Goal: Task Accomplishment & Management: Manage account settings

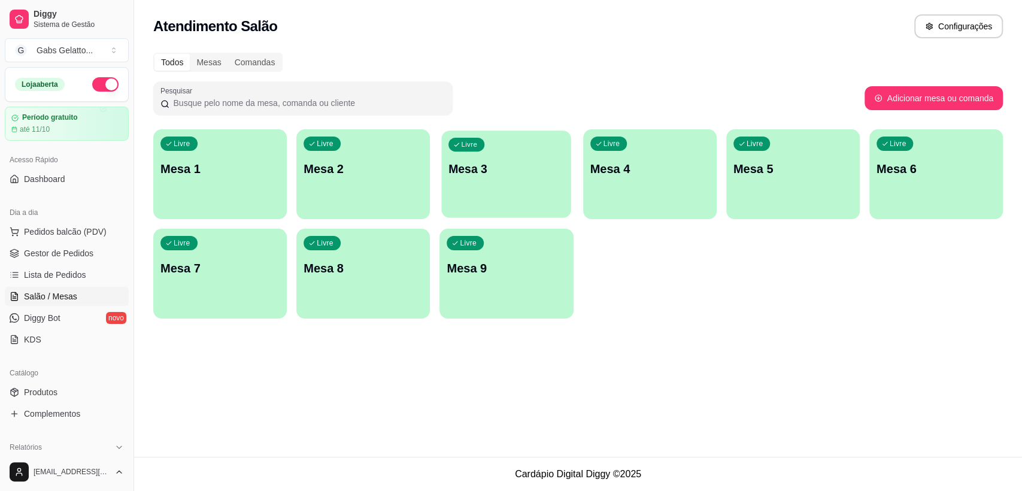
click at [497, 170] on p "Mesa 3" at bounding box center [507, 169] width 116 height 16
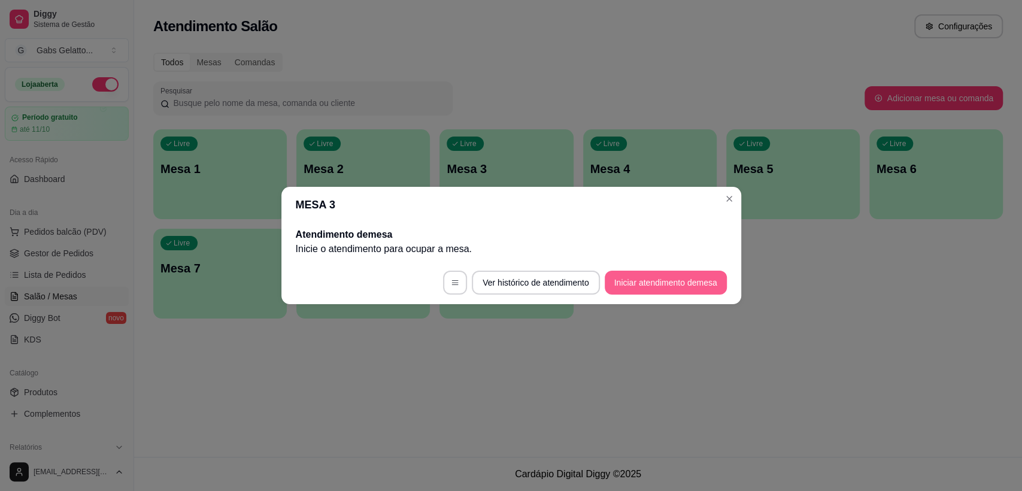
click at [654, 283] on button "Iniciar atendimento de mesa" at bounding box center [666, 283] width 122 height 24
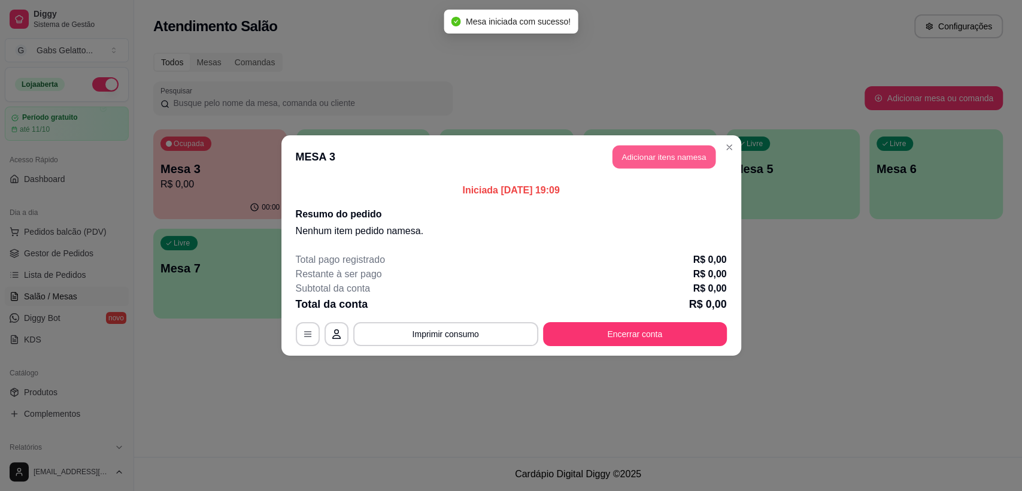
click at [663, 161] on button "Adicionar itens na mesa" at bounding box center [664, 157] width 103 height 23
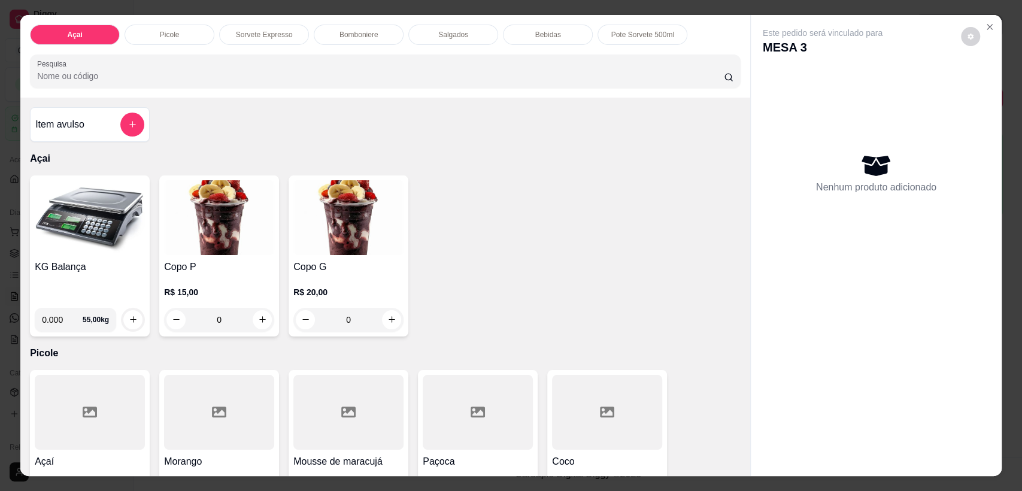
click at [46, 232] on img at bounding box center [90, 217] width 110 height 75
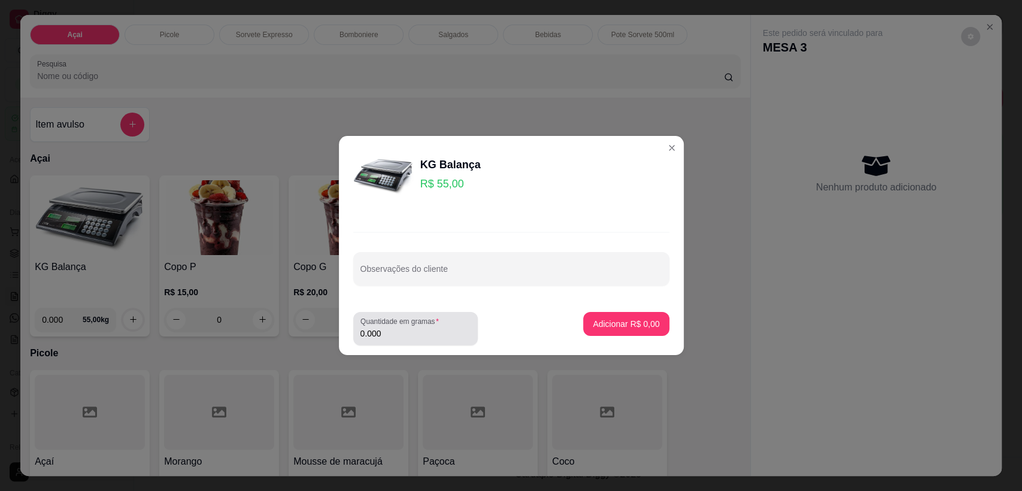
click at [385, 326] on label "Quantidade em gramas" at bounding box center [402, 321] width 83 height 10
click at [385, 328] on input "0.000" at bounding box center [416, 334] width 110 height 12
type input "0.182"
click at [641, 316] on button "Adicionar R$ 10,01" at bounding box center [624, 324] width 90 height 24
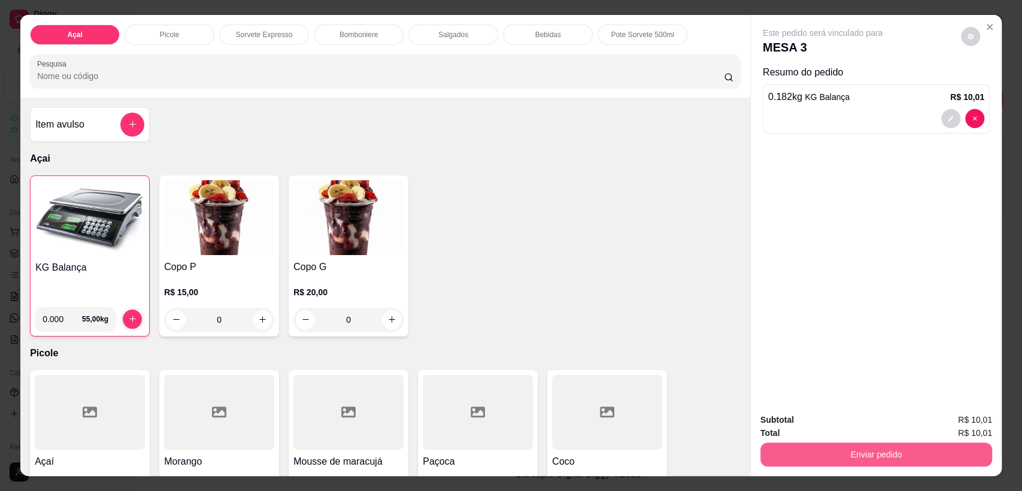
click at [849, 456] on button "Enviar pedido" at bounding box center [877, 455] width 232 height 24
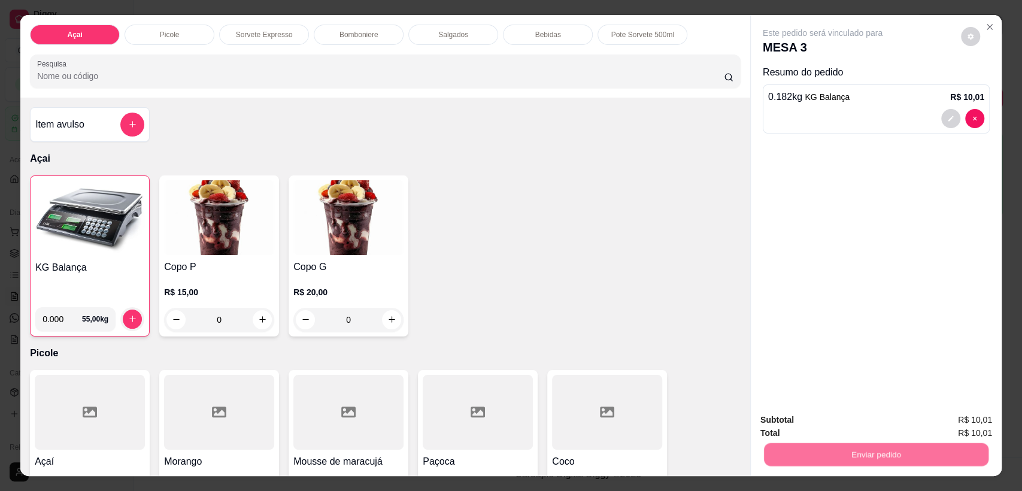
click at [865, 423] on button "Registrar cliente" at bounding box center [880, 425] width 79 height 23
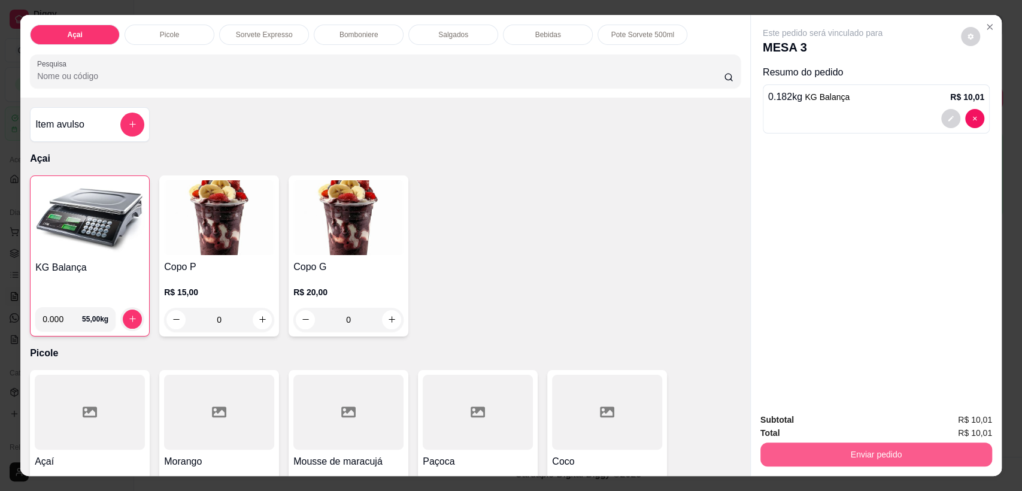
click at [859, 448] on button "Enviar pedido" at bounding box center [877, 455] width 232 height 24
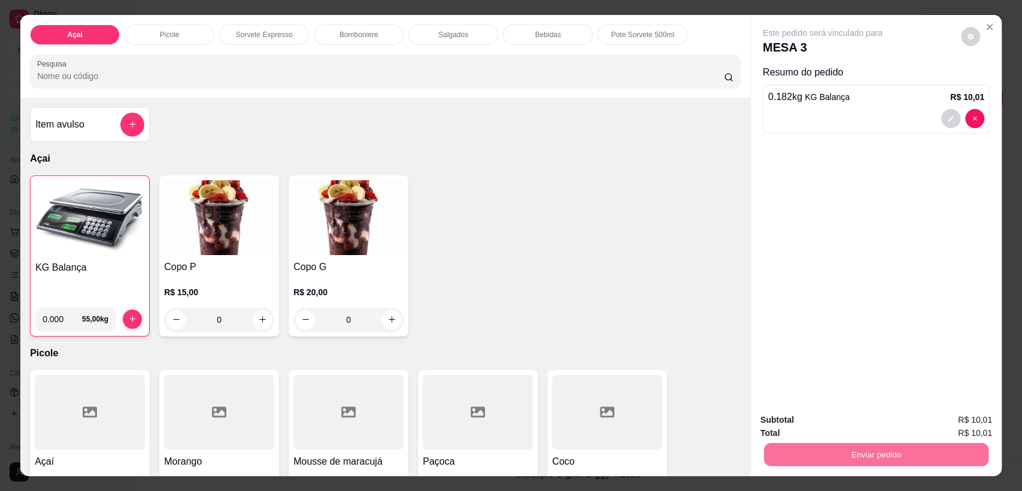
click at [960, 423] on button "Enviar pedido" at bounding box center [961, 425] width 68 height 23
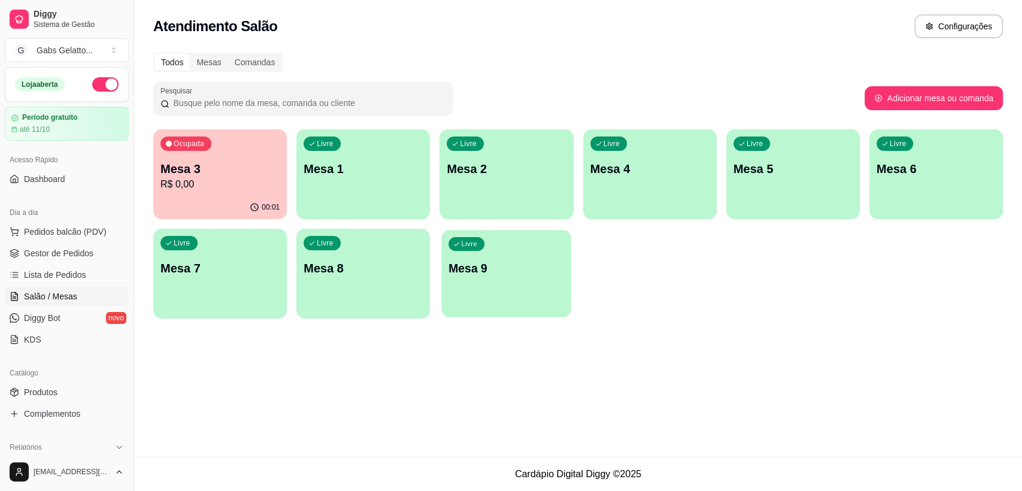
click at [535, 262] on p "Mesa 9" at bounding box center [507, 269] width 116 height 16
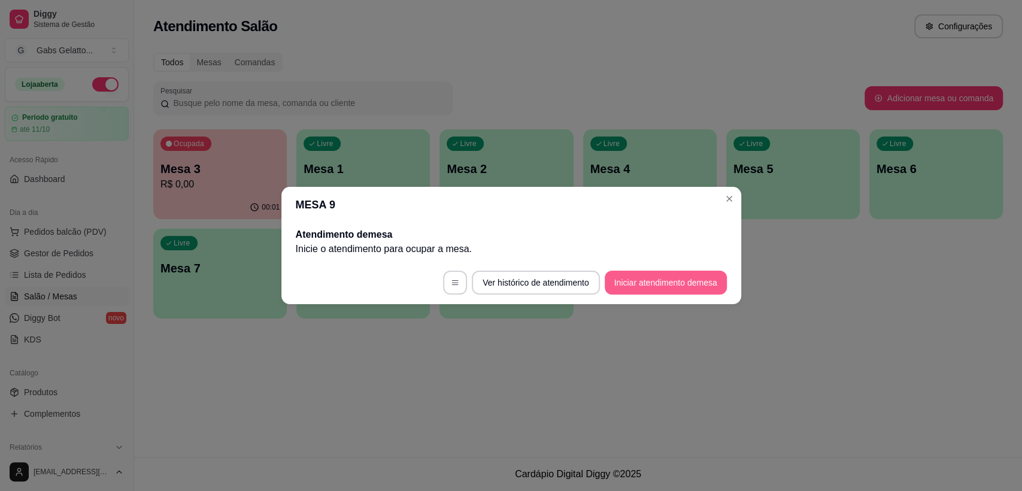
click at [637, 279] on button "Iniciar atendimento de mesa" at bounding box center [666, 283] width 122 height 24
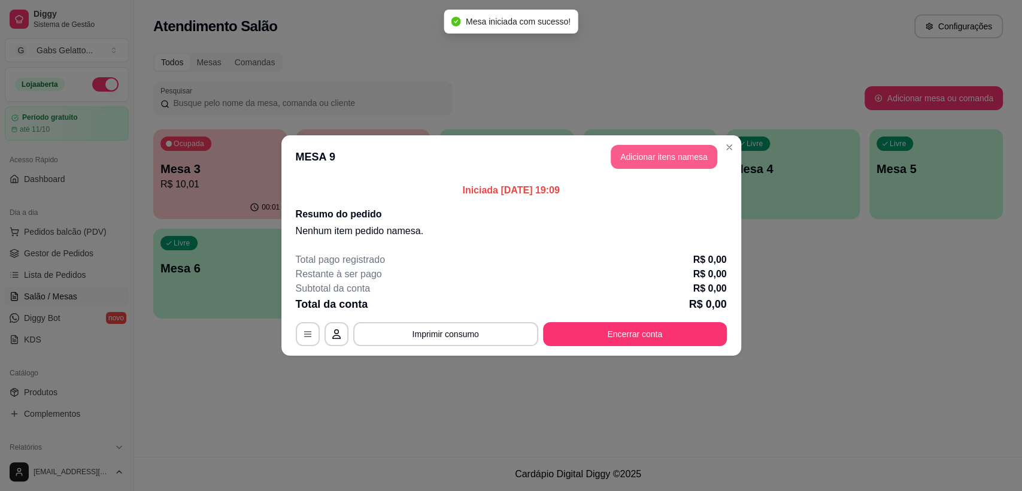
click at [660, 164] on button "Adicionar itens na mesa" at bounding box center [664, 157] width 107 height 24
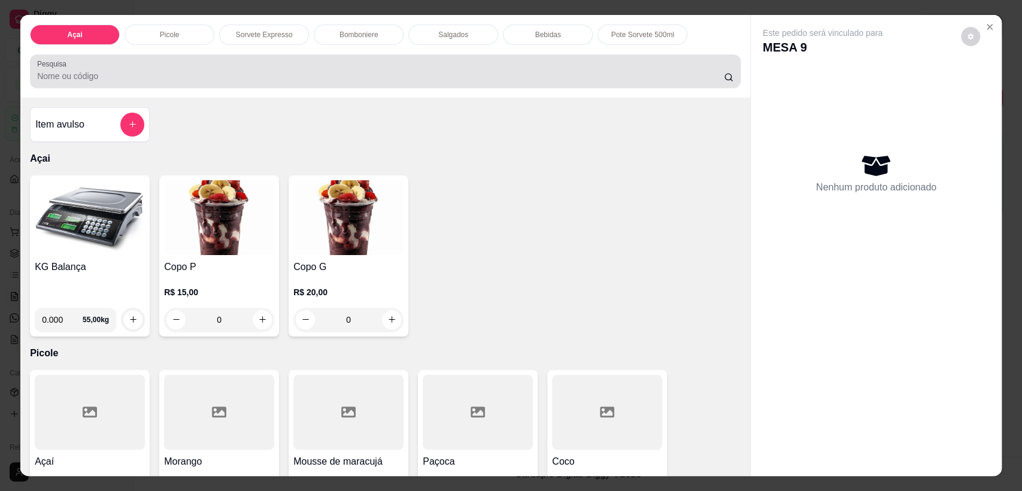
click at [302, 55] on div "Pesquisa" at bounding box center [385, 72] width 711 height 34
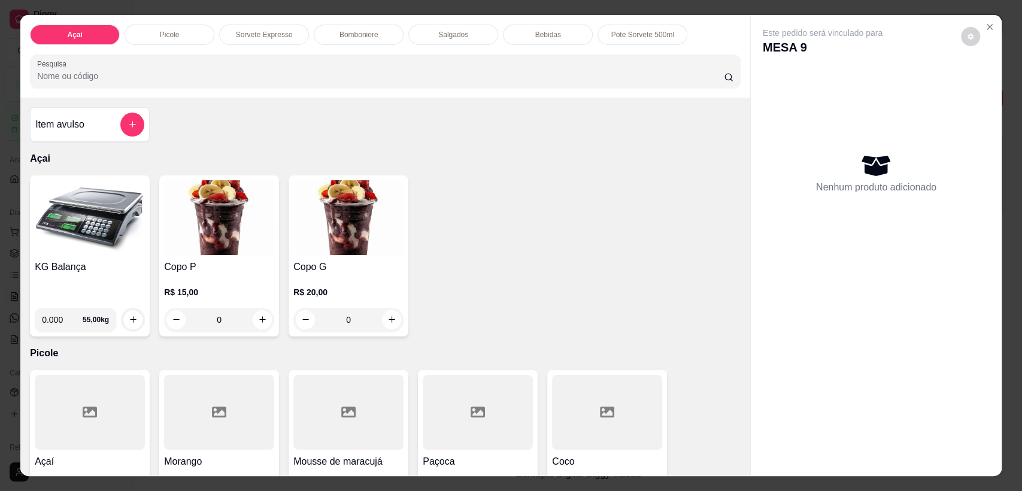
click at [104, 212] on img at bounding box center [90, 217] width 110 height 75
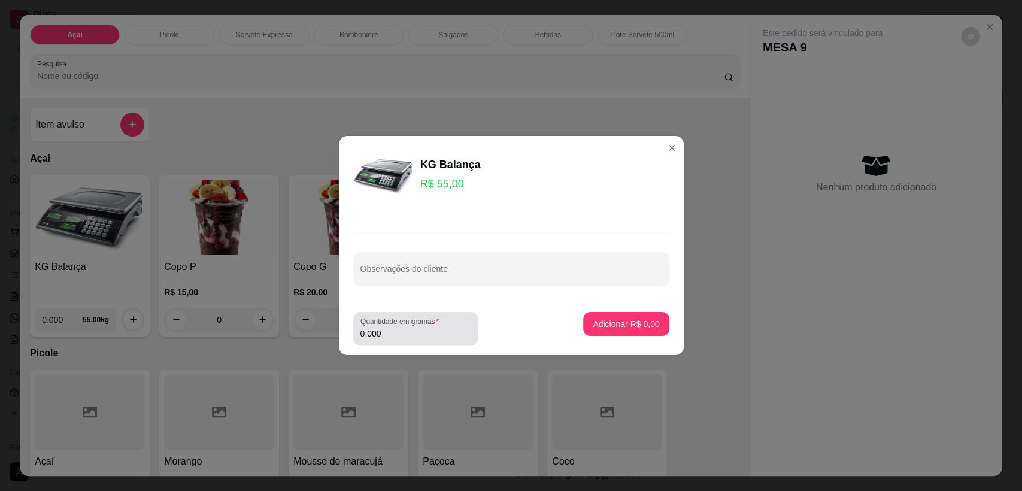
click at [386, 336] on input "0.000" at bounding box center [416, 334] width 110 height 12
type input "0.086"
click at [606, 327] on p "Adicionar R$ 4,73" at bounding box center [626, 324] width 66 height 12
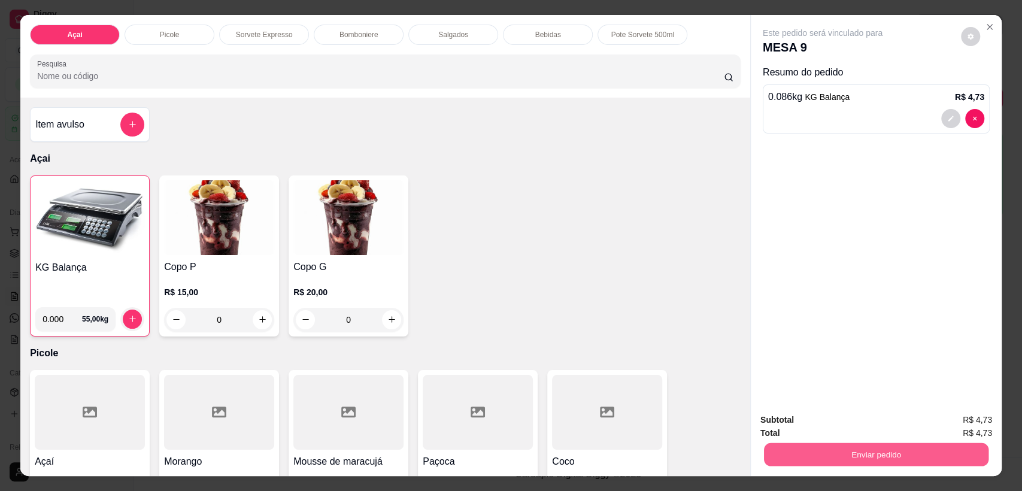
click at [882, 456] on button "Enviar pedido" at bounding box center [876, 454] width 225 height 23
click at [955, 429] on button "Enviar pedido" at bounding box center [961, 425] width 66 height 22
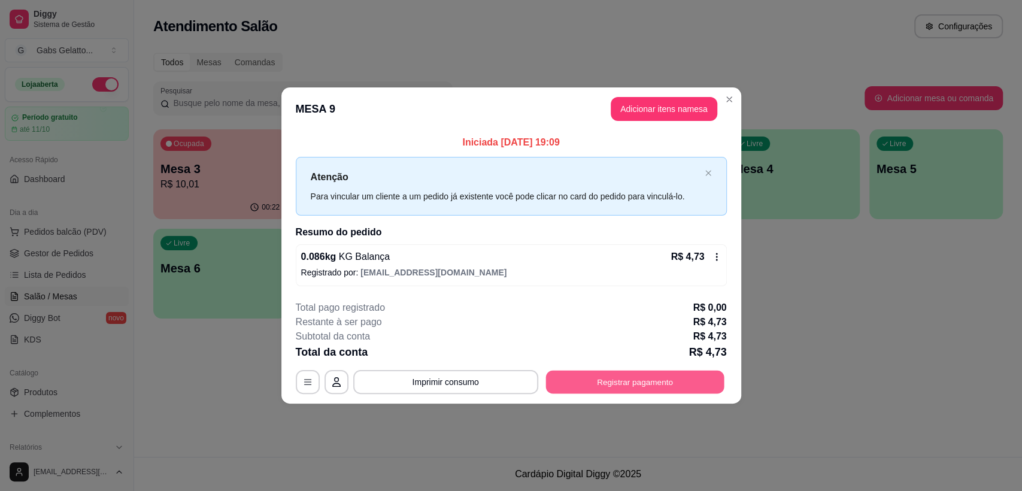
click at [618, 378] on button "Registrar pagamento" at bounding box center [635, 381] width 178 height 23
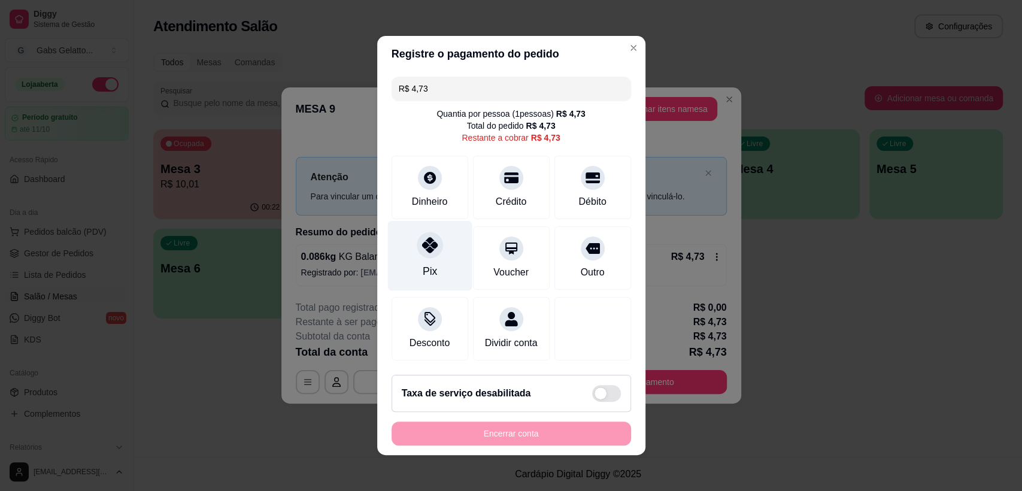
click at [423, 246] on icon at bounding box center [430, 245] width 16 height 16
type input "R$ 0,00"
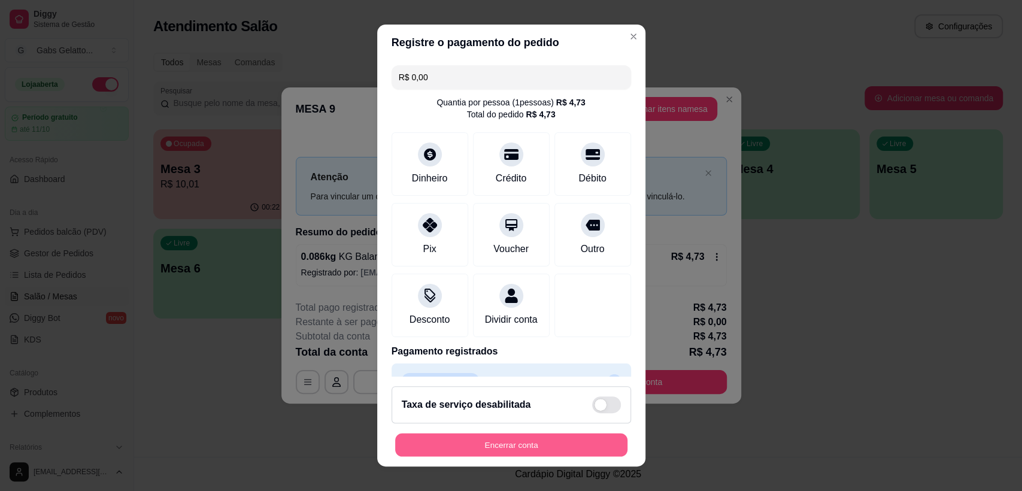
click at [477, 447] on button "Encerrar conta" at bounding box center [511, 445] width 232 height 23
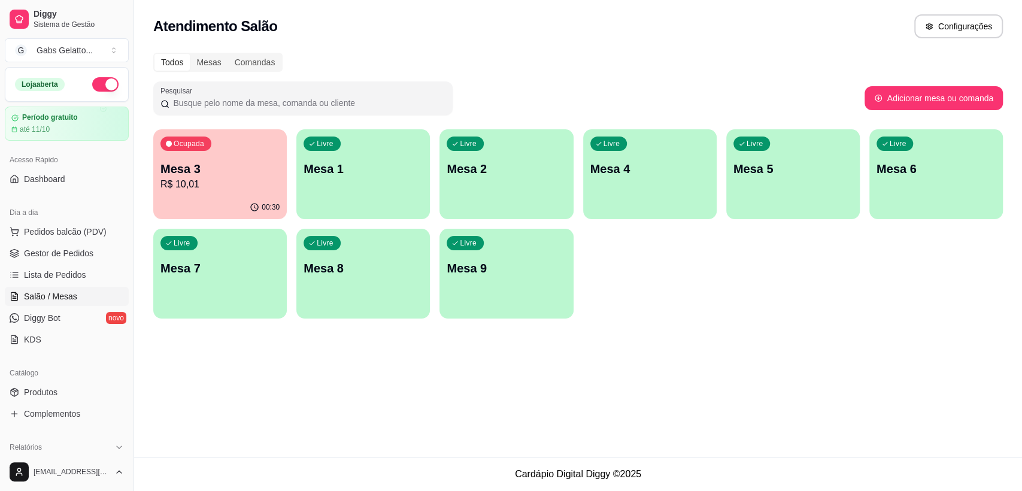
click at [340, 184] on div "Livre Mesa 1" at bounding box center [363, 166] width 134 height 75
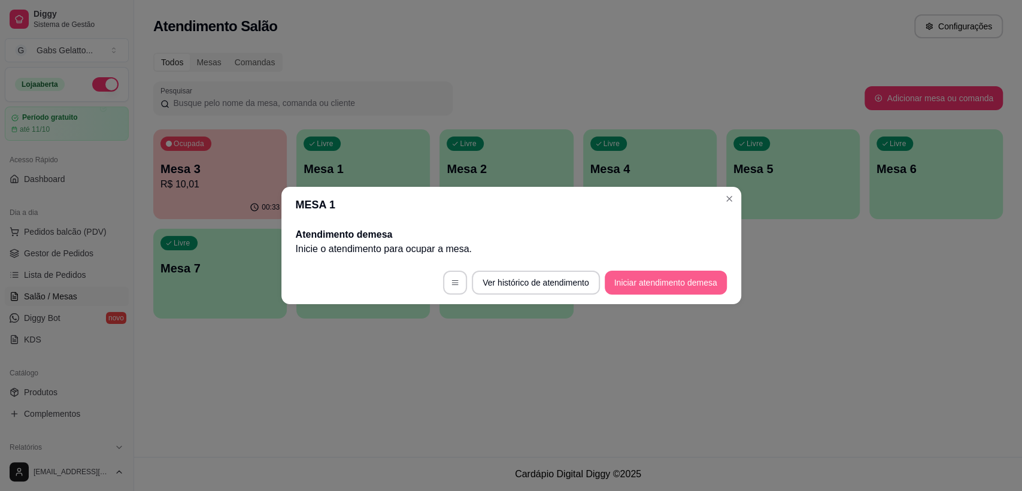
click at [657, 285] on button "Iniciar atendimento de mesa" at bounding box center [666, 283] width 122 height 24
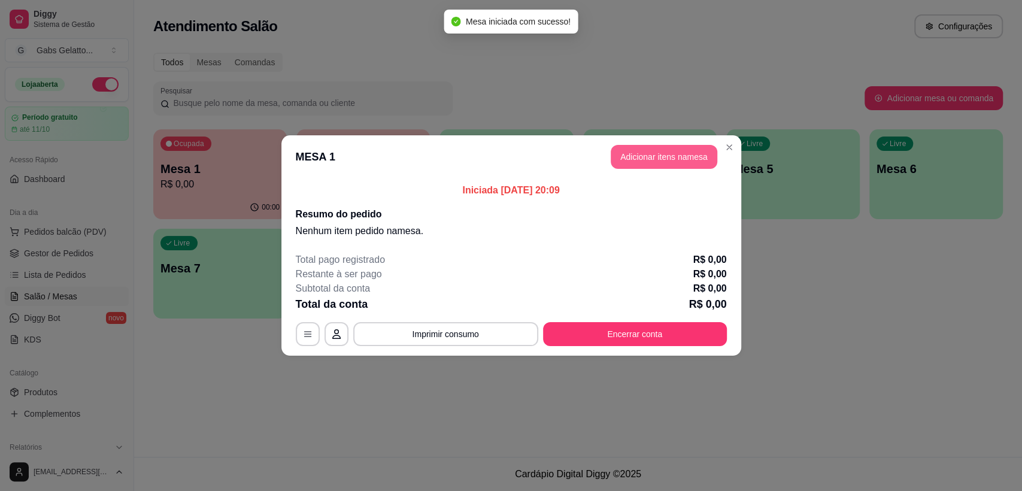
click at [662, 156] on button "Adicionar itens na mesa" at bounding box center [664, 157] width 107 height 24
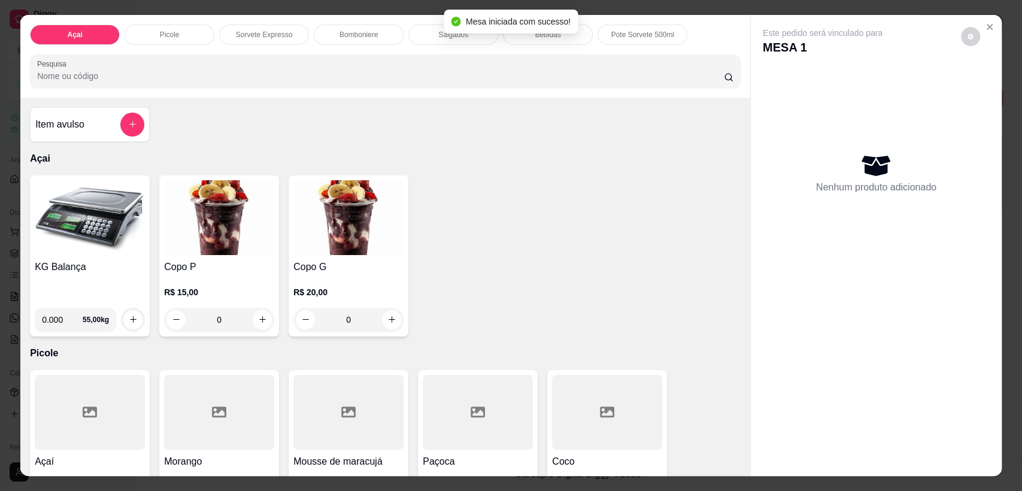
click at [91, 225] on img at bounding box center [90, 217] width 110 height 75
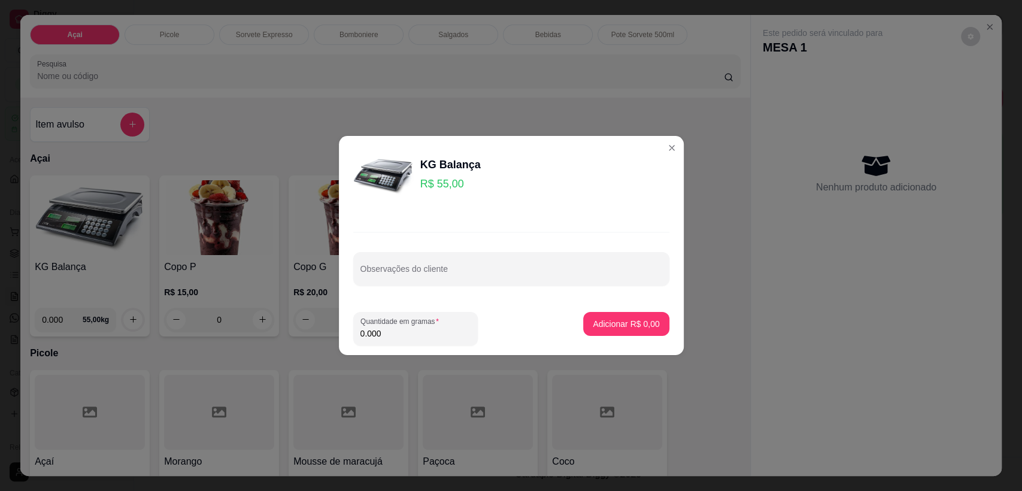
click at [410, 348] on footer "Quantidade em gramas 0.000 Adicionar R$ 0,00" at bounding box center [511, 328] width 345 height 53
click at [413, 335] on input "0.000" at bounding box center [416, 334] width 110 height 12
type input "0.220"
click at [601, 318] on p "Adicionar R$ 12,10" at bounding box center [623, 323] width 69 height 11
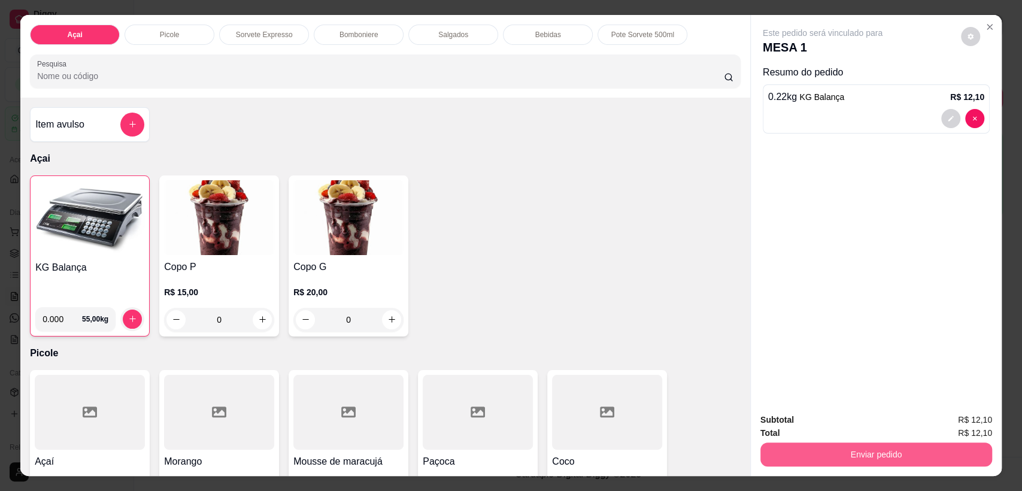
click at [855, 456] on button "Enviar pedido" at bounding box center [877, 455] width 232 height 24
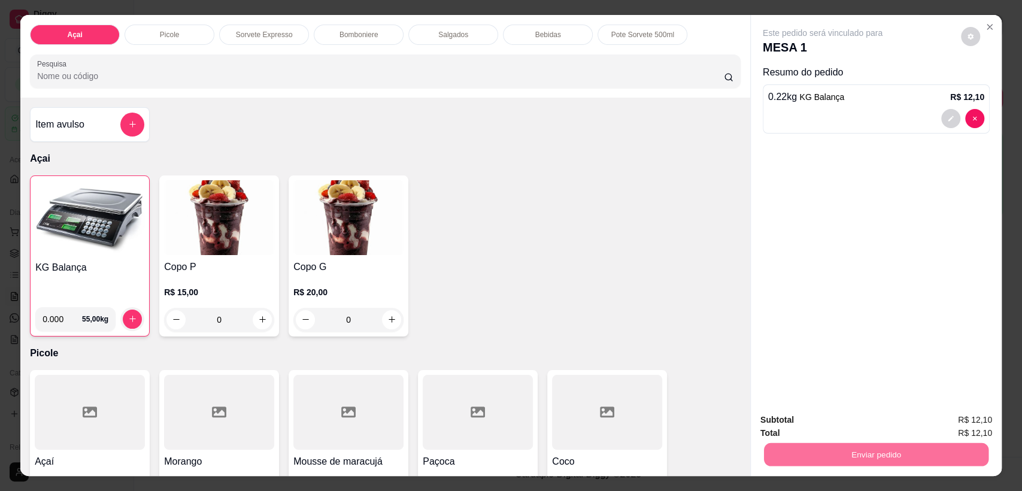
click at [963, 435] on button "Enviar pedido" at bounding box center [961, 425] width 66 height 22
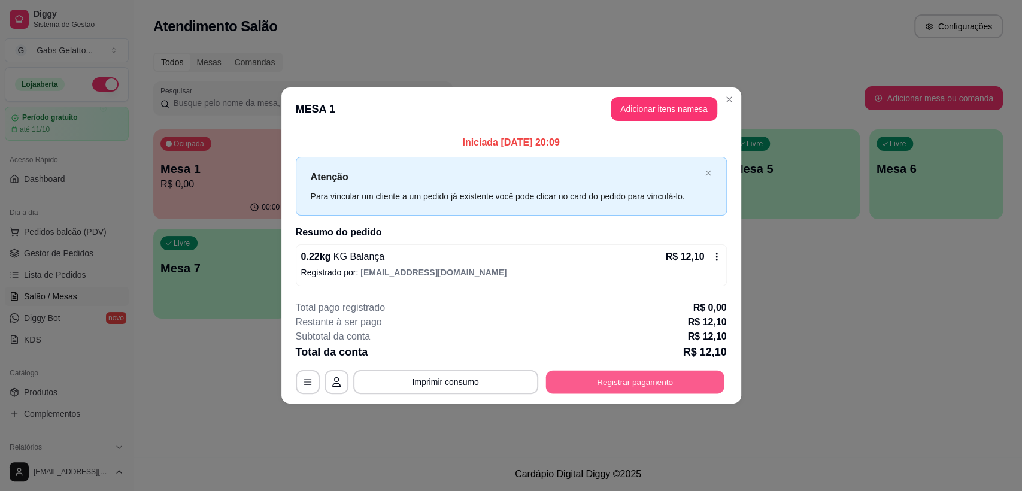
click at [697, 383] on button "Registrar pagamento" at bounding box center [635, 381] width 178 height 23
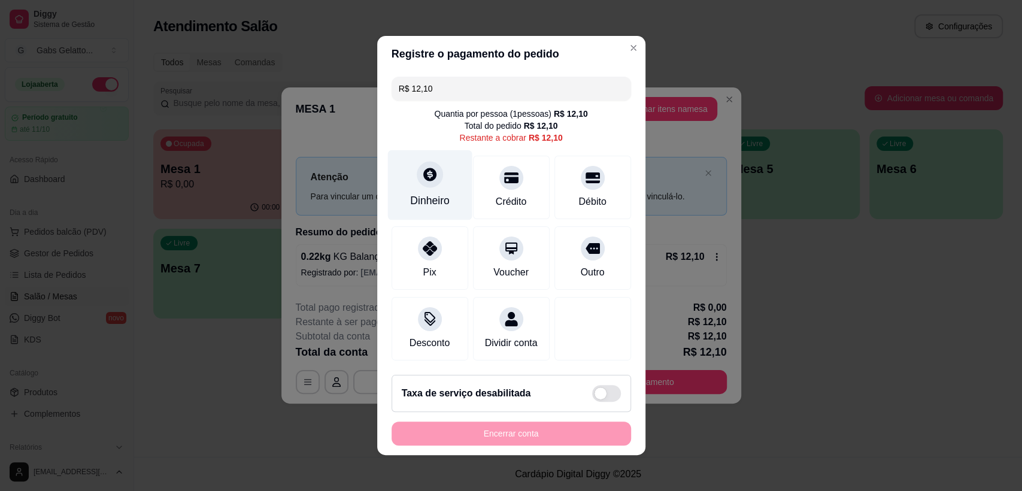
click at [417, 153] on div "Dinheiro" at bounding box center [429, 185] width 84 height 70
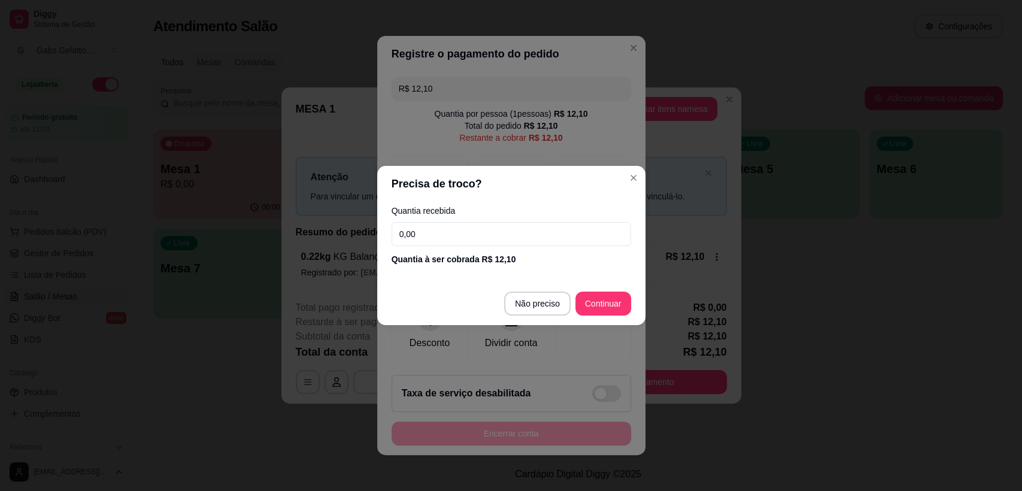
click at [553, 318] on footer "Não preciso Continuar" at bounding box center [511, 303] width 268 height 43
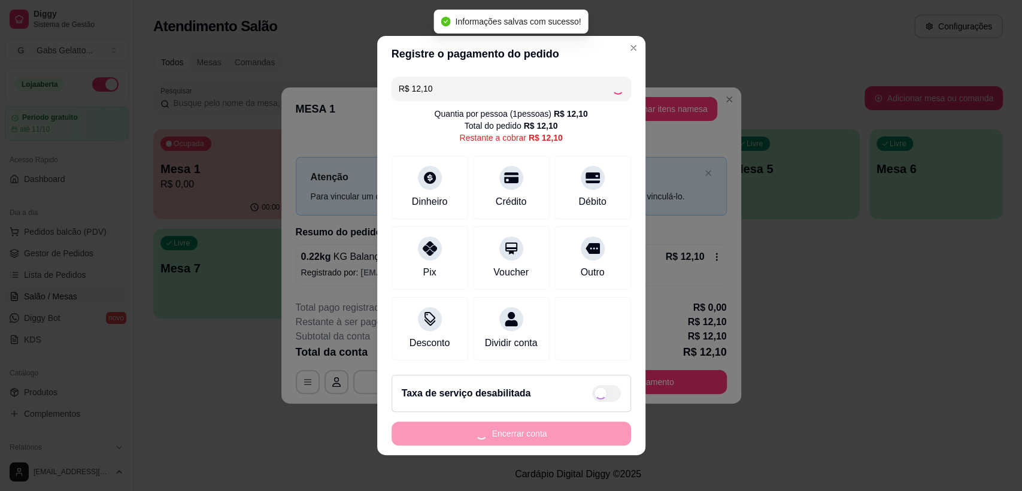
type input "R$ 0,00"
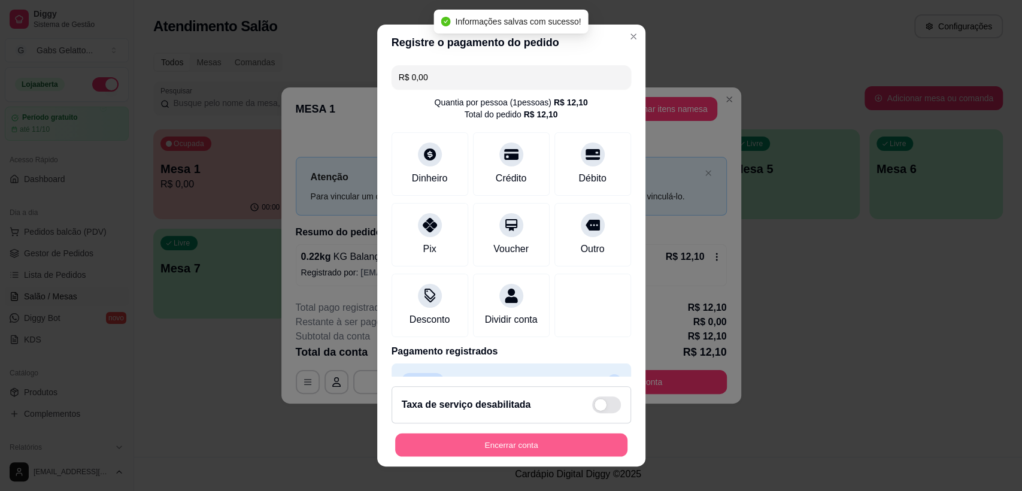
click at [501, 451] on button "Encerrar conta" at bounding box center [511, 445] width 232 height 23
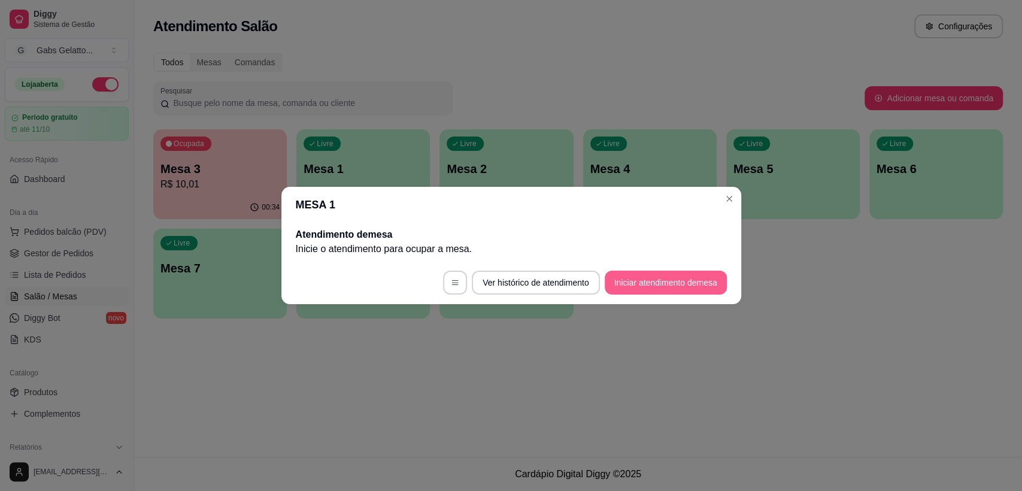
click at [679, 286] on button "Iniciar atendimento de mesa" at bounding box center [666, 283] width 122 height 24
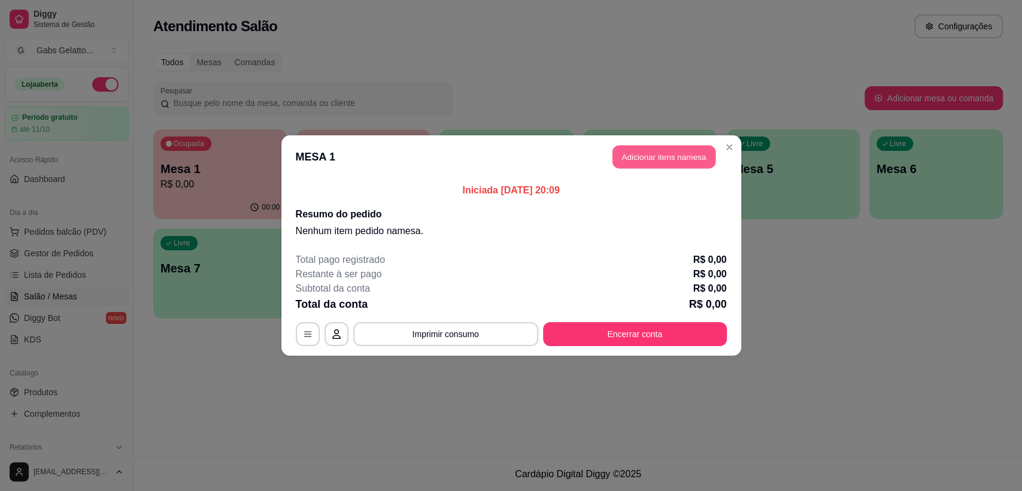
click at [672, 162] on button "Adicionar itens na mesa" at bounding box center [664, 157] width 103 height 23
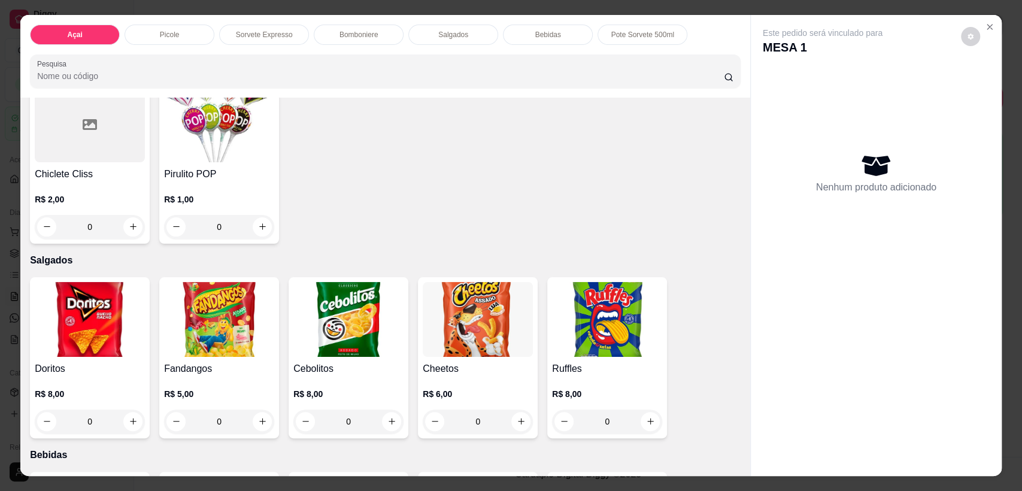
scroll to position [1996, 0]
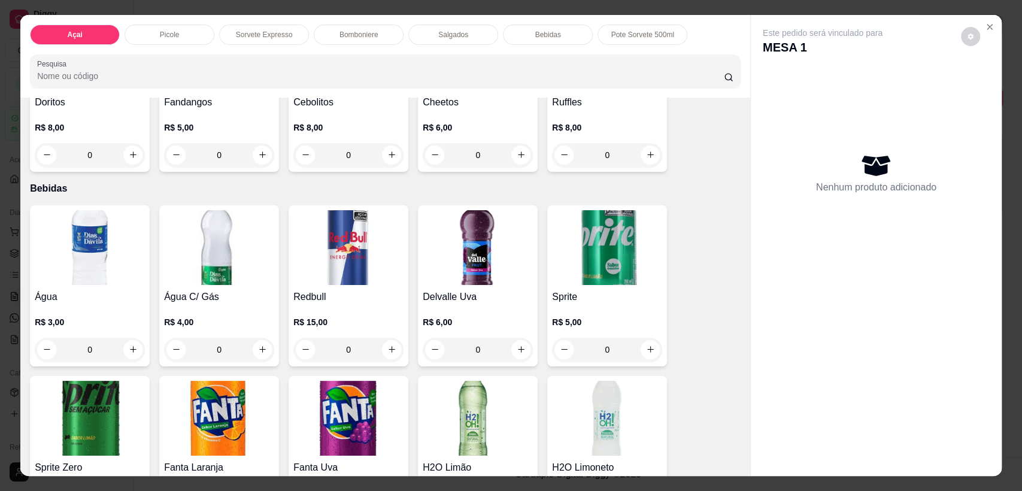
click at [89, 253] on img at bounding box center [90, 247] width 110 height 75
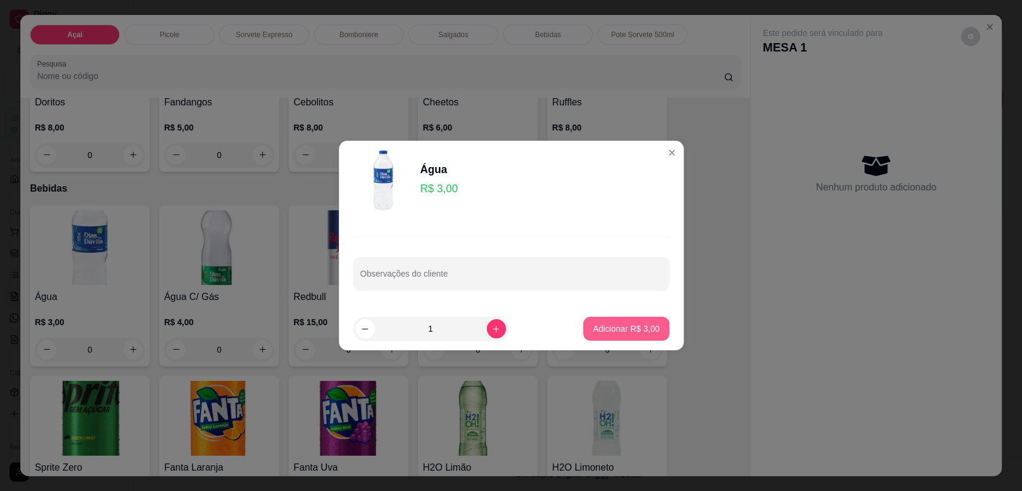
click at [585, 329] on button "Adicionar R$ 3,00" at bounding box center [626, 329] width 86 height 24
type input "1"
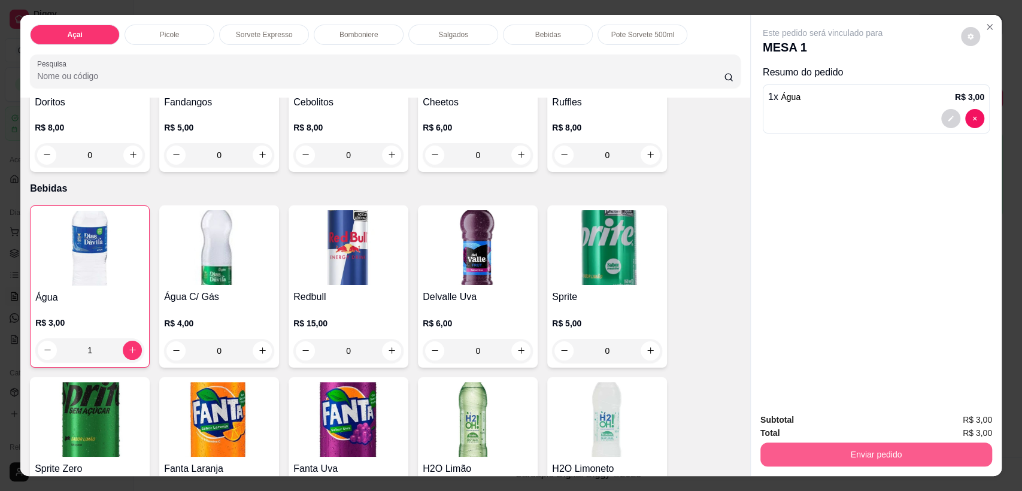
click at [838, 459] on button "Enviar pedido" at bounding box center [877, 455] width 232 height 24
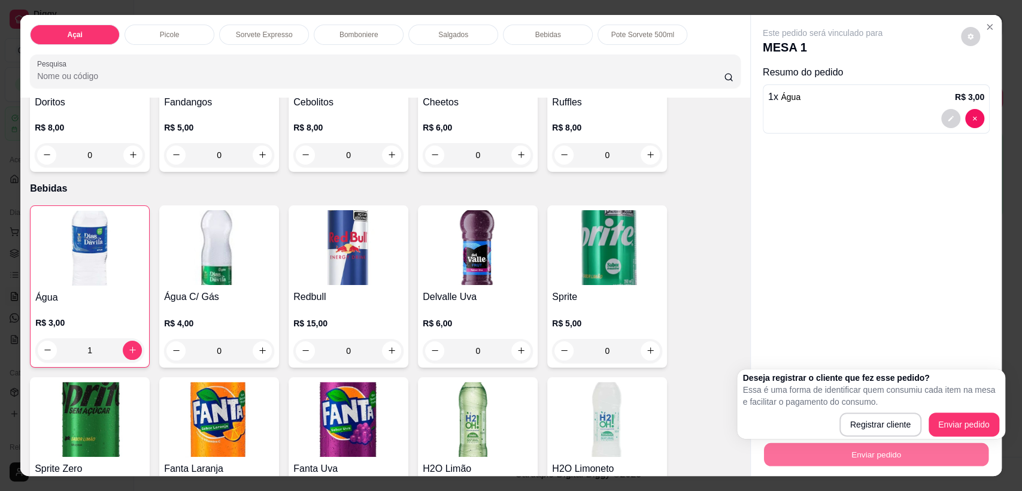
click at [882, 304] on div "Este pedido será vinculado para MESA 1 Resumo do pedido 1 x Água R$ 3,00" at bounding box center [876, 209] width 251 height 389
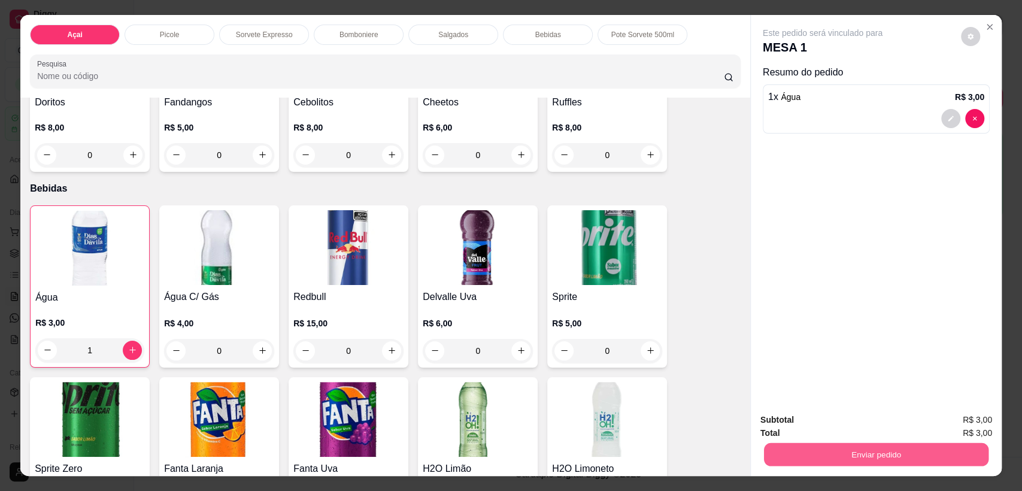
click at [901, 452] on button "Enviar pedido" at bounding box center [876, 454] width 225 height 23
click at [939, 431] on button "Enviar pedido" at bounding box center [961, 425] width 68 height 23
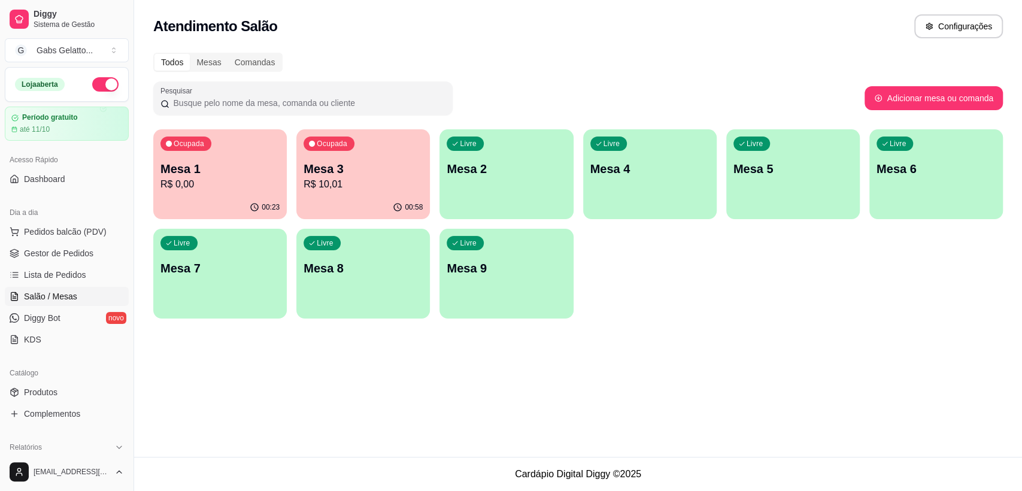
click at [362, 190] on p "R$ 10,01" at bounding box center [363, 184] width 119 height 14
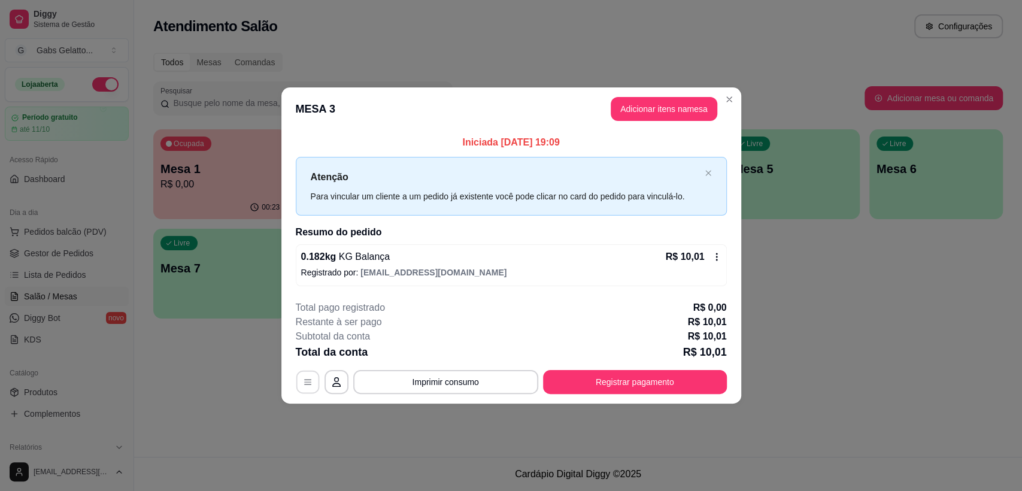
click at [311, 388] on button "button" at bounding box center [307, 381] width 23 height 23
click at [676, 111] on button "Adicionar itens na mesa" at bounding box center [664, 109] width 107 height 24
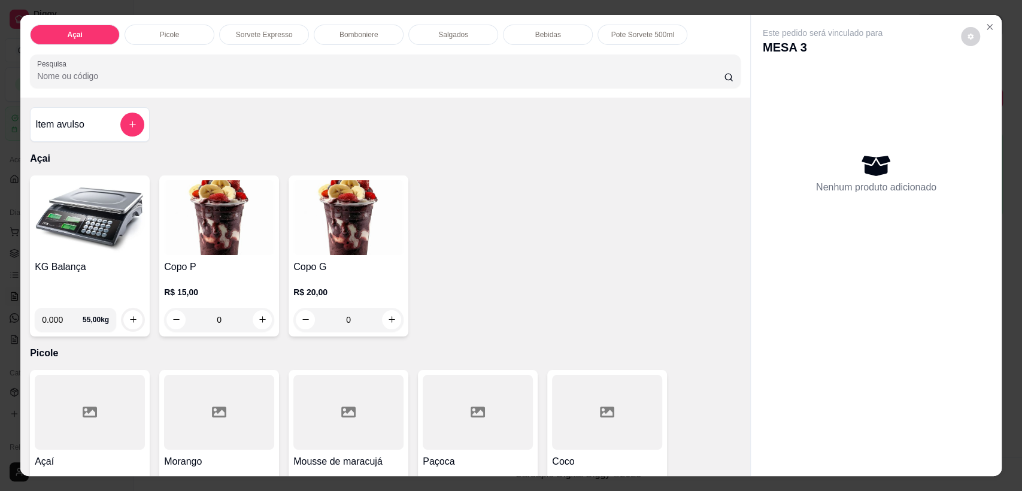
click at [335, 27] on div "Bomboniere" at bounding box center [359, 35] width 90 height 20
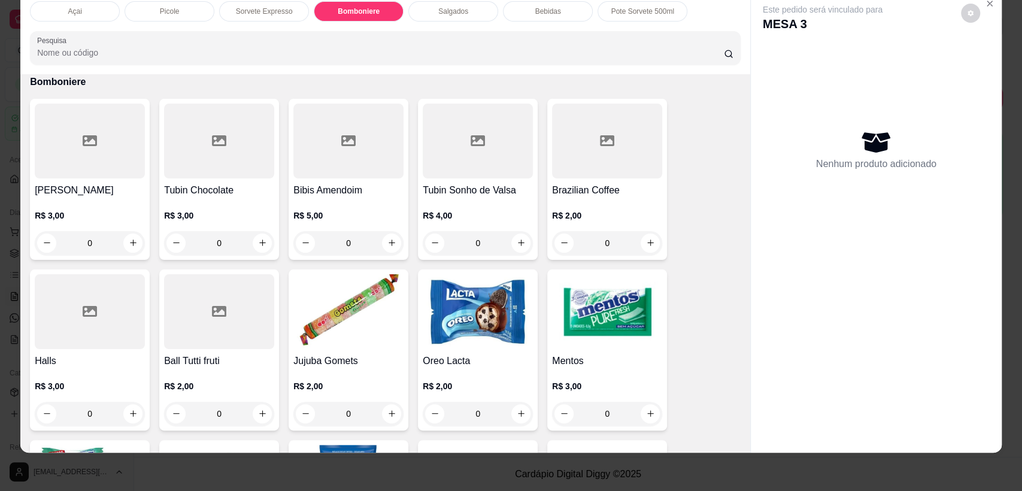
click at [537, 7] on p "Bebidas" at bounding box center [548, 12] width 26 height 10
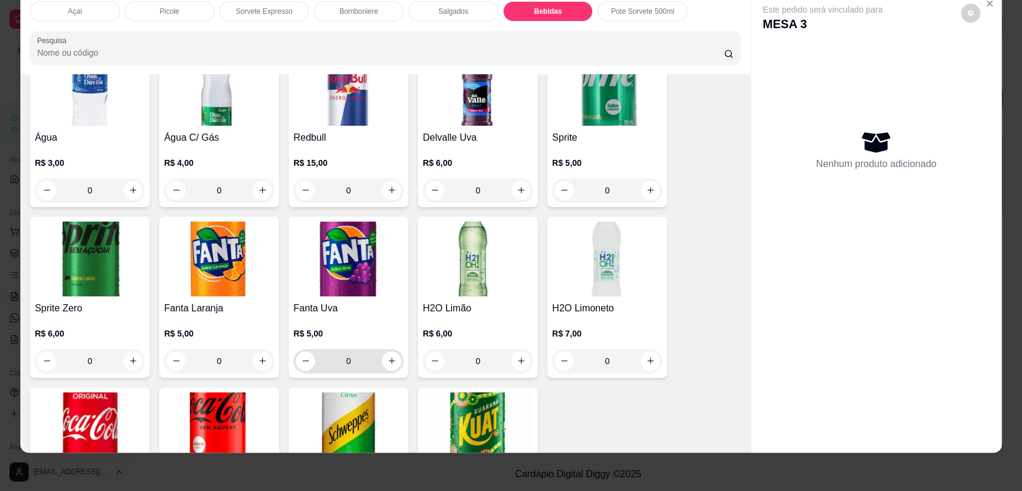
scroll to position [2265, 0]
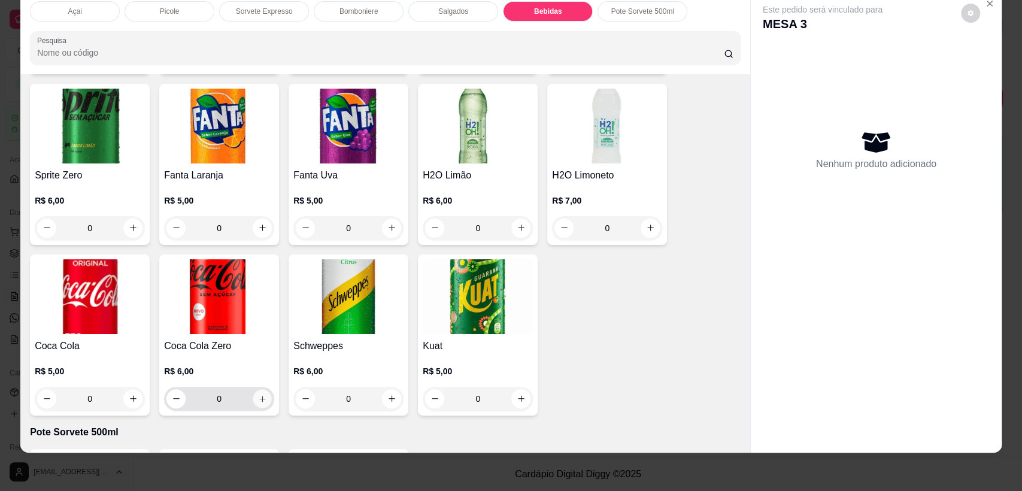
click at [262, 389] on button "increase-product-quantity" at bounding box center [262, 398] width 19 height 19
type input "1"
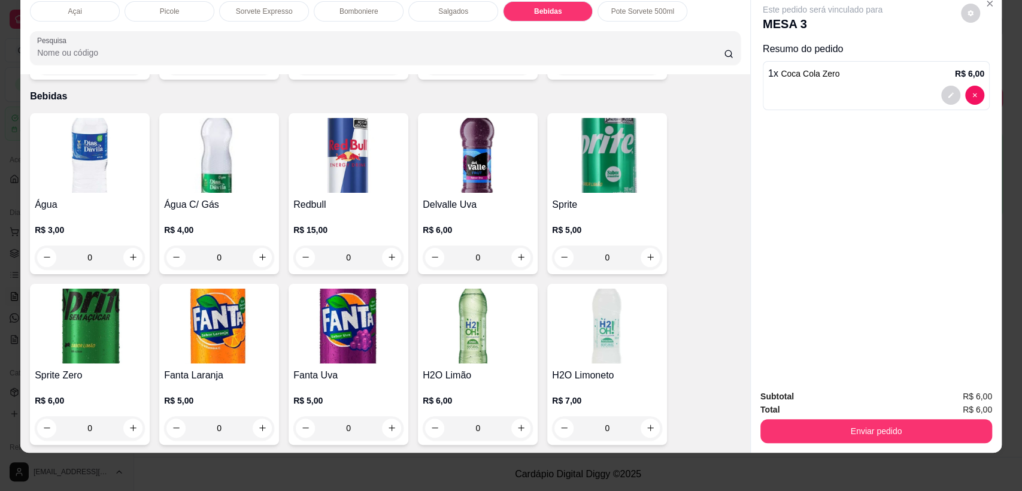
scroll to position [1999, 0]
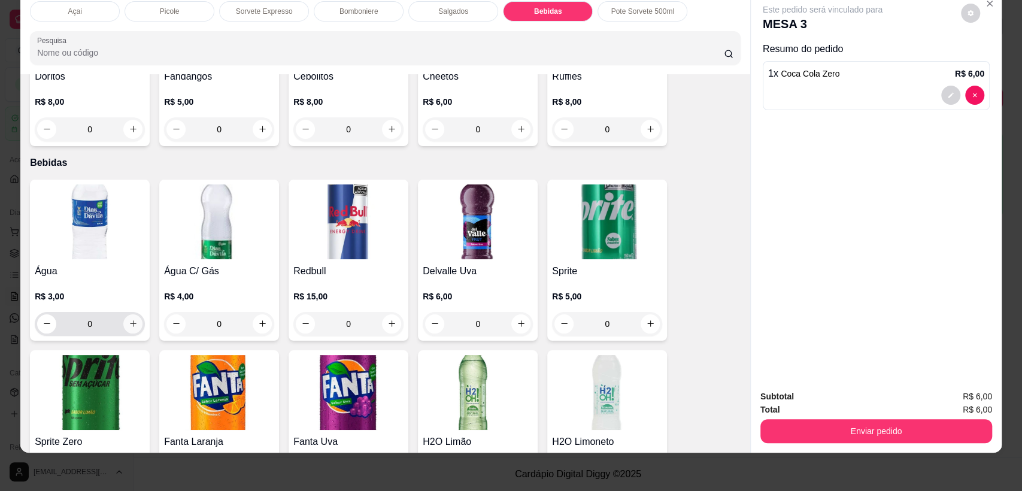
click at [130, 320] on icon "increase-product-quantity" at bounding box center [133, 323] width 7 height 7
type input "1"
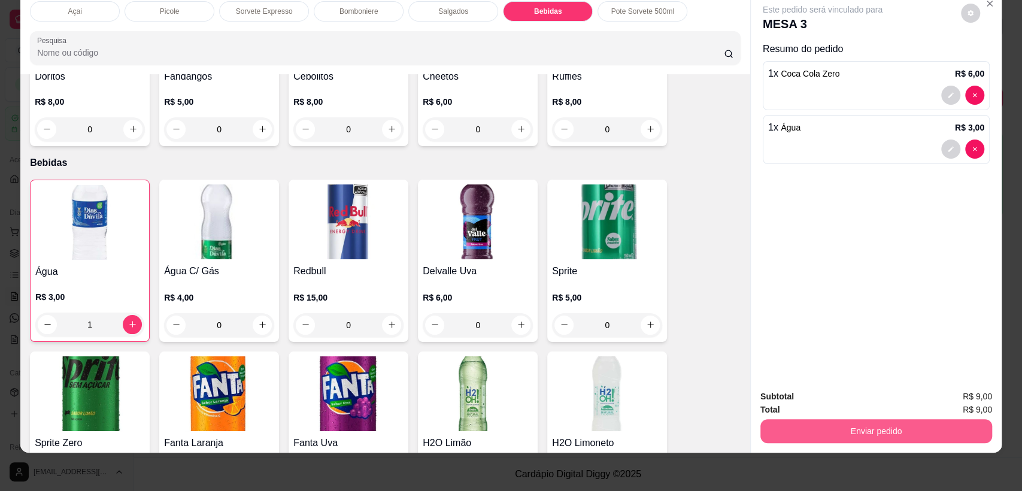
click at [907, 439] on button "Enviar pedido" at bounding box center [877, 431] width 232 height 24
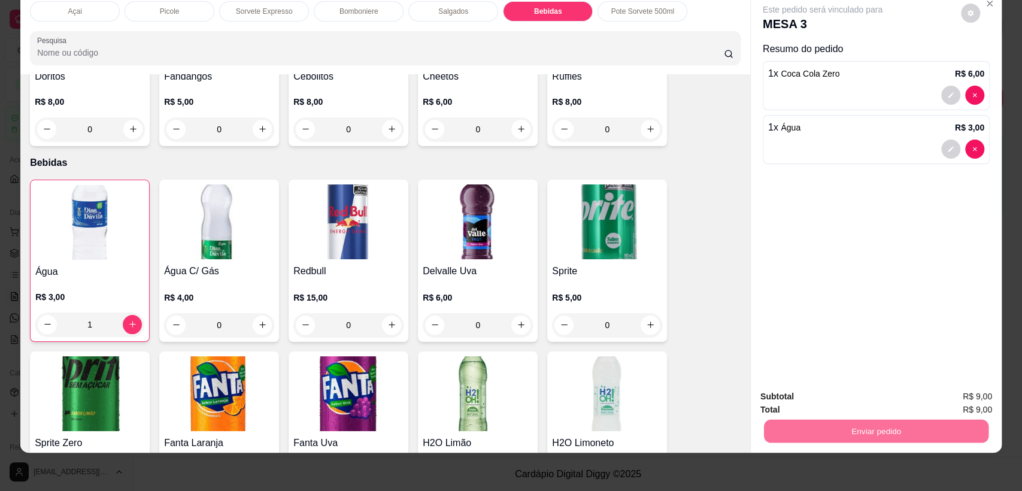
click at [958, 393] on button "Enviar pedido" at bounding box center [961, 401] width 66 height 22
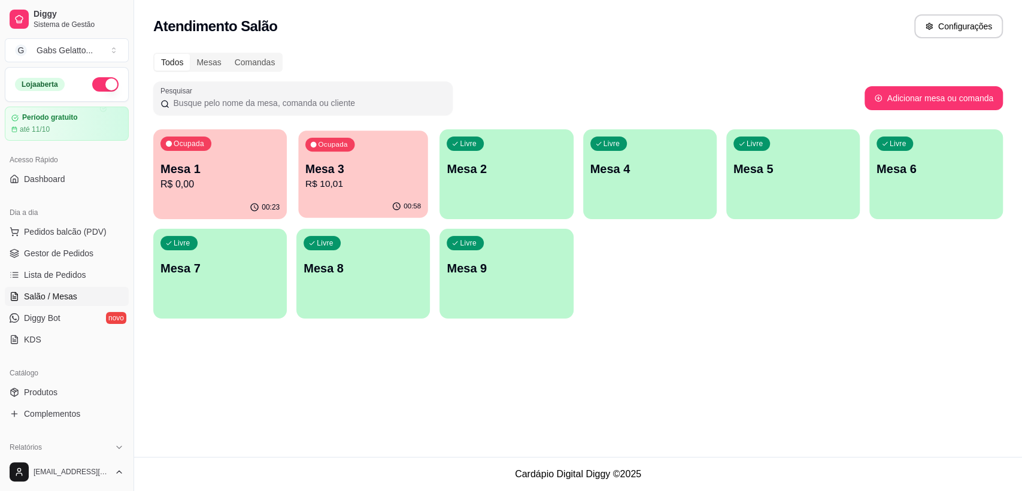
click at [342, 170] on p "Mesa 3" at bounding box center [363, 169] width 116 height 16
click at [355, 174] on p "Mesa 3" at bounding box center [363, 169] width 116 height 16
click at [65, 237] on button "Pedidos balcão (PDV)" at bounding box center [67, 231] width 124 height 19
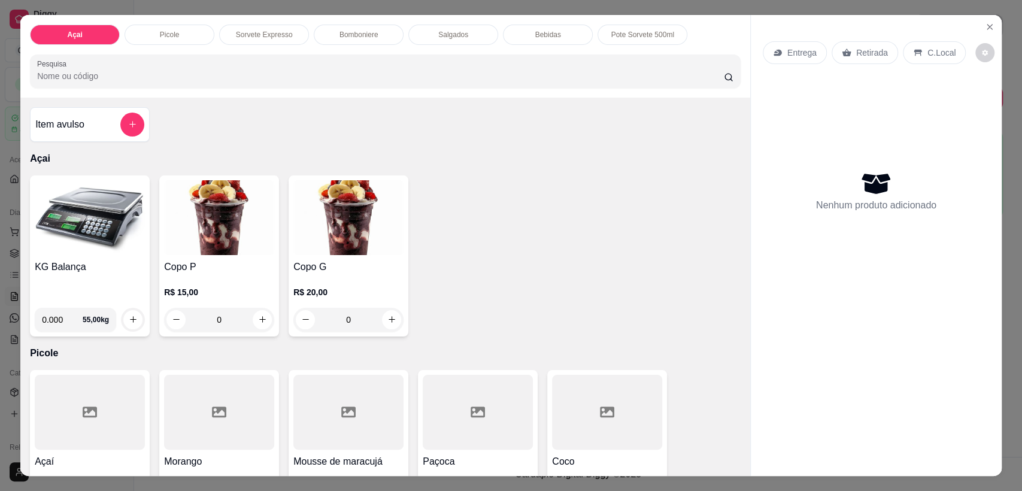
click at [535, 31] on p "Bebidas" at bounding box center [548, 35] width 26 height 10
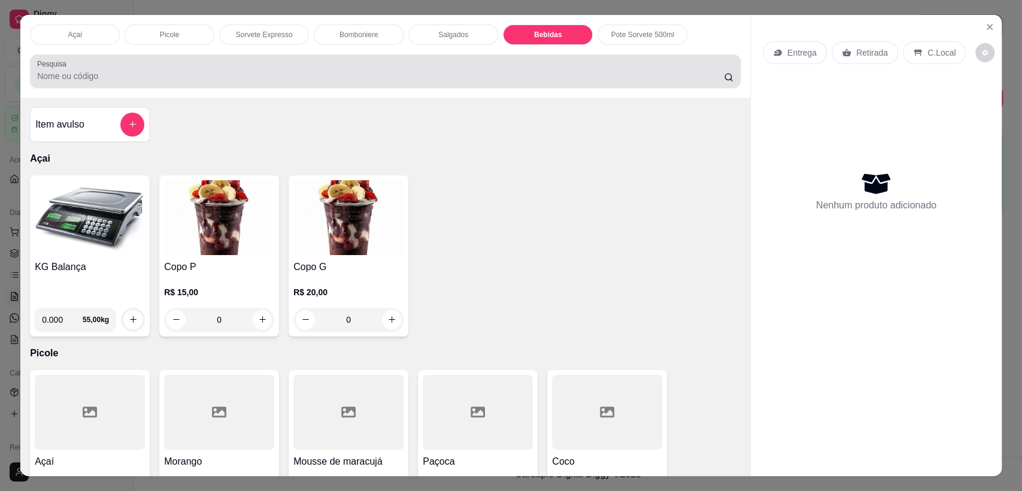
scroll to position [23, 0]
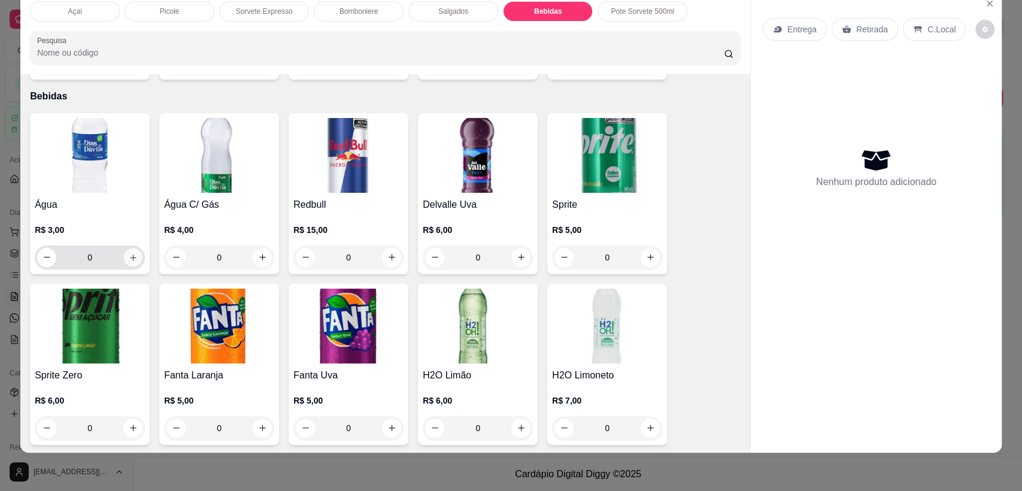
click at [129, 253] on icon "increase-product-quantity" at bounding box center [133, 257] width 9 height 9
type input "1"
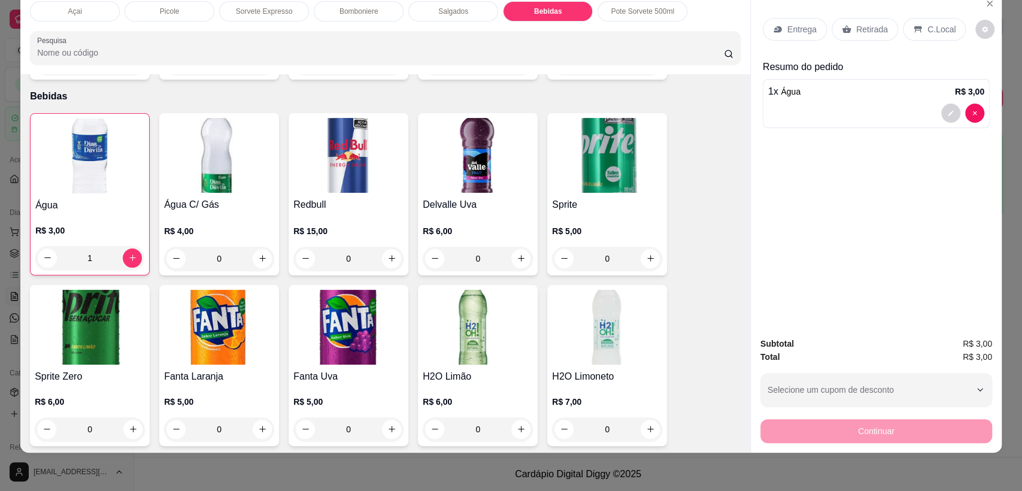
click at [931, 32] on p "C.Local" at bounding box center [942, 29] width 28 height 12
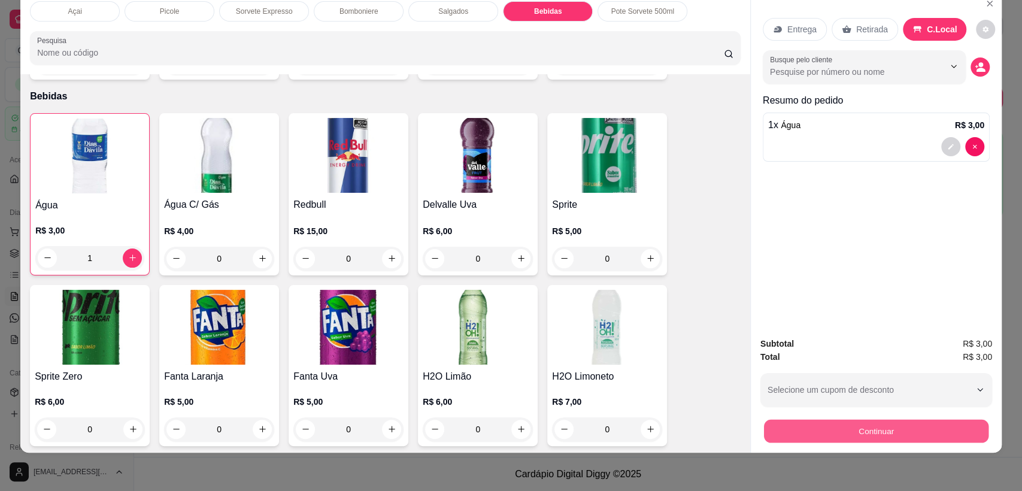
click at [892, 434] on button "Continuar" at bounding box center [876, 431] width 225 height 23
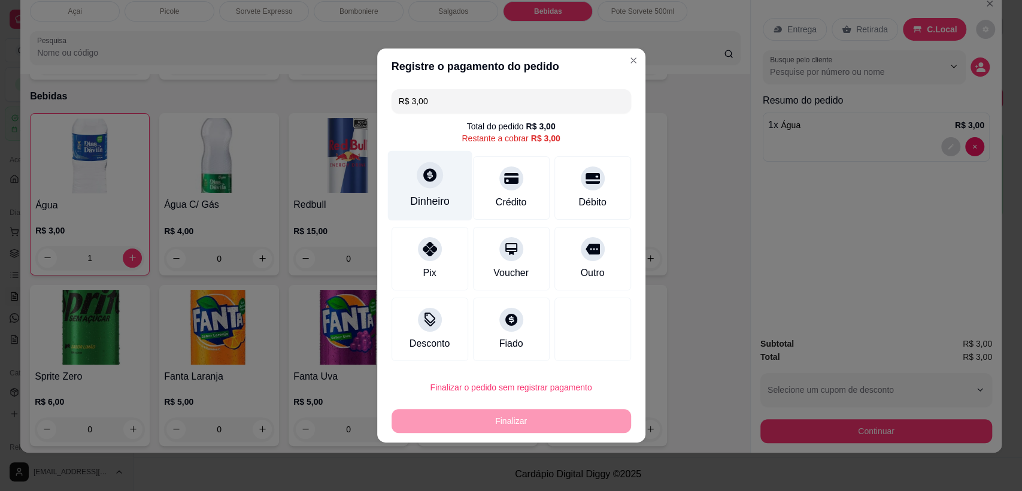
click at [428, 187] on div at bounding box center [430, 175] width 26 height 26
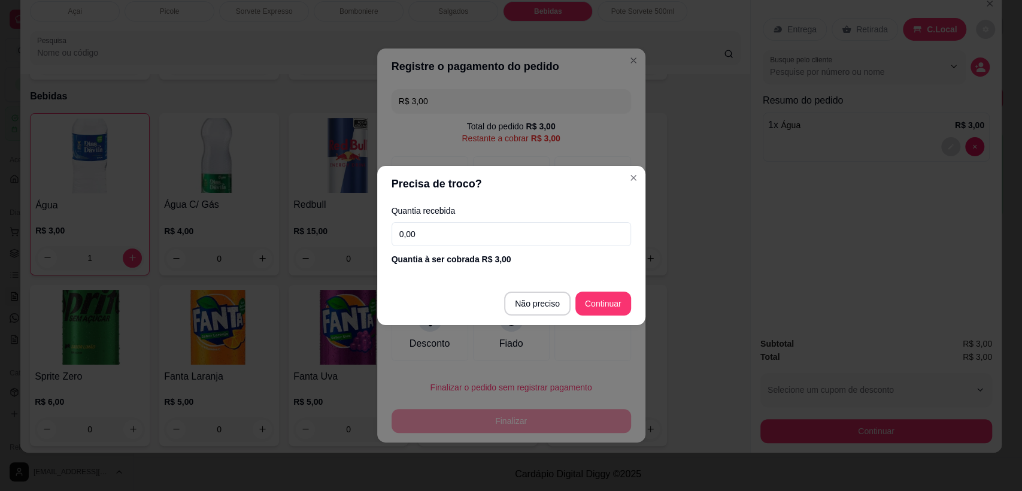
click at [564, 251] on div "Quantia recebida 0,00 Quantia à ser cobrada R$ 3,00" at bounding box center [511, 236] width 268 height 68
click at [564, 236] on input "0,00" at bounding box center [512, 234] width 240 height 24
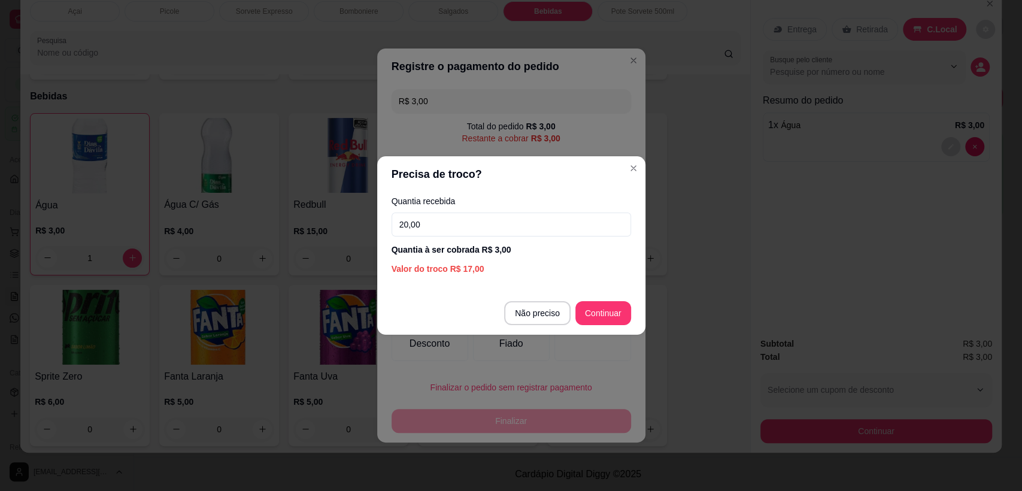
type input "20,00"
drag, startPoint x: 622, startPoint y: 294, endPoint x: 607, endPoint y: 311, distance: 22.5
click at [623, 302] on footer "Não preciso Continuar" at bounding box center [511, 313] width 268 height 43
type input "R$ 0,00"
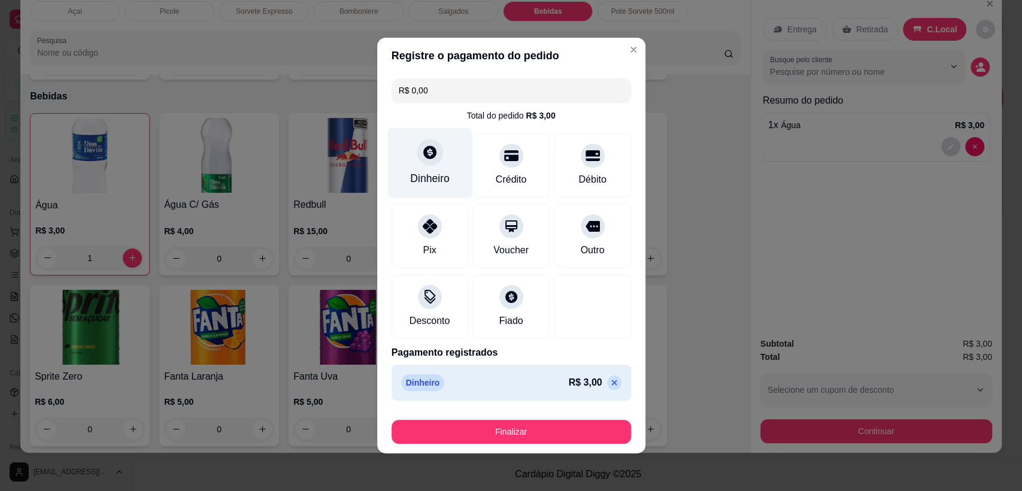
click at [426, 163] on div at bounding box center [430, 152] width 26 height 26
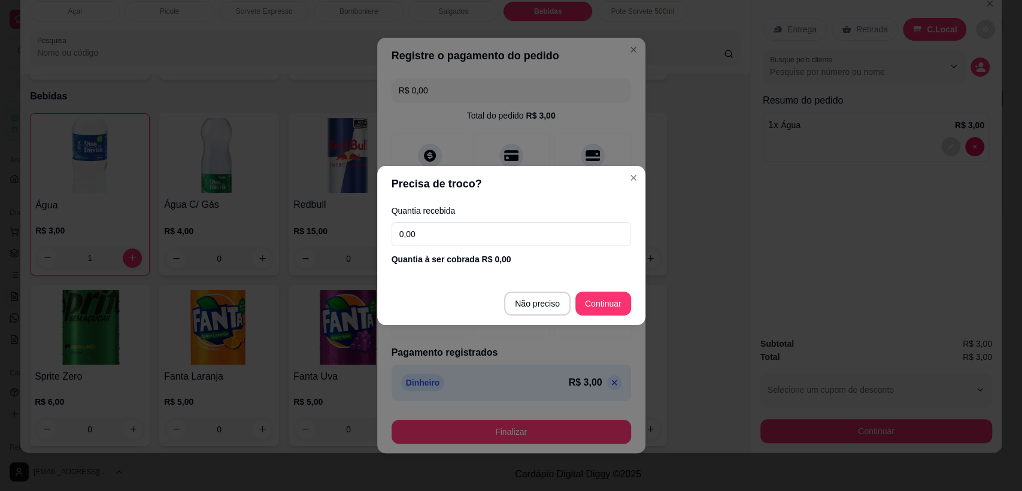
click at [520, 229] on input "0,00" at bounding box center [512, 234] width 240 height 24
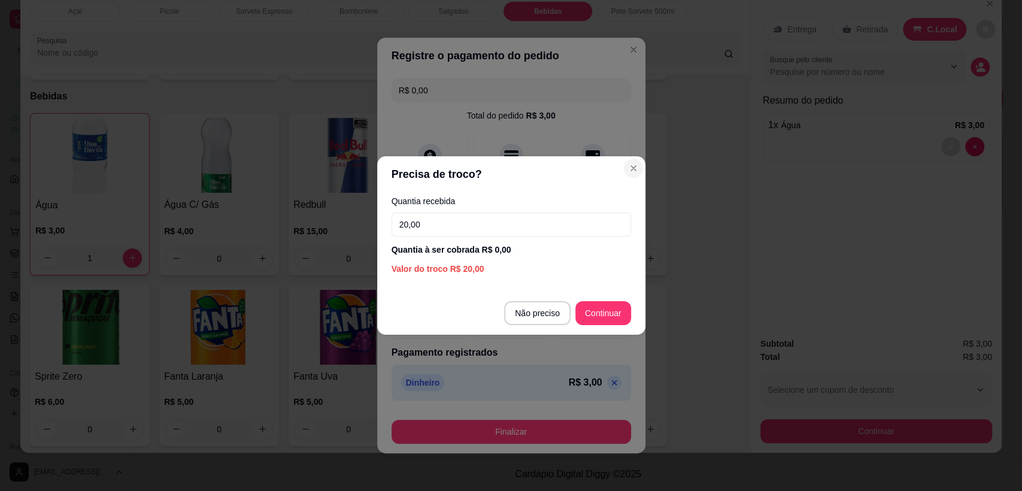
type input "20,00"
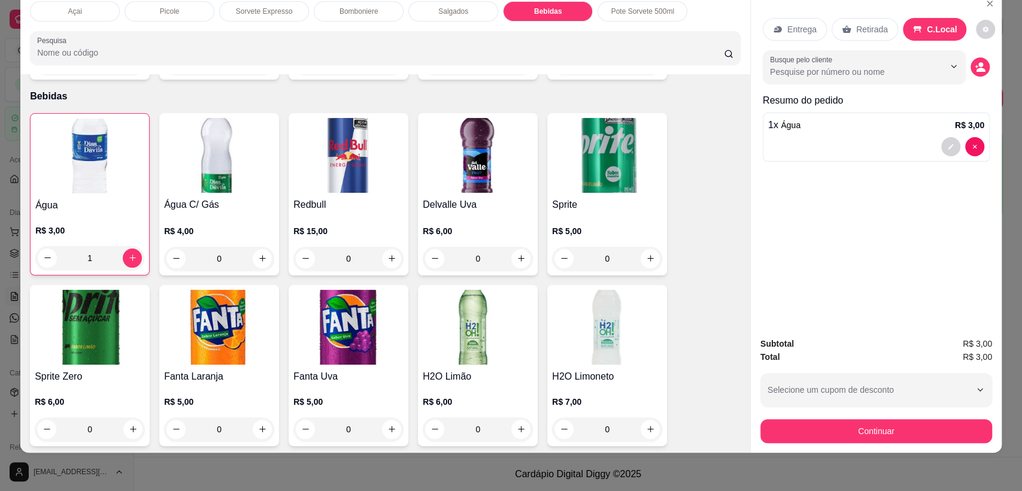
scroll to position [0, 0]
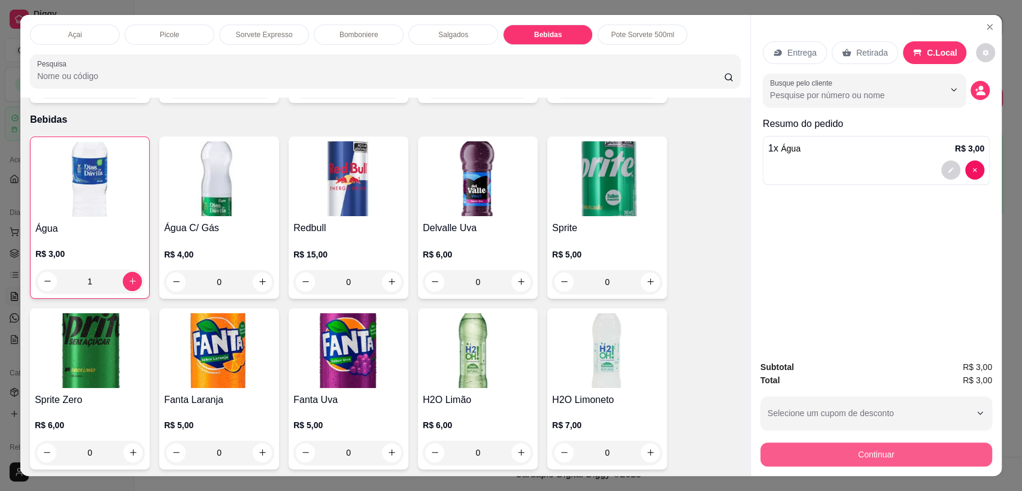
click at [852, 465] on button "Continuar" at bounding box center [877, 455] width 232 height 24
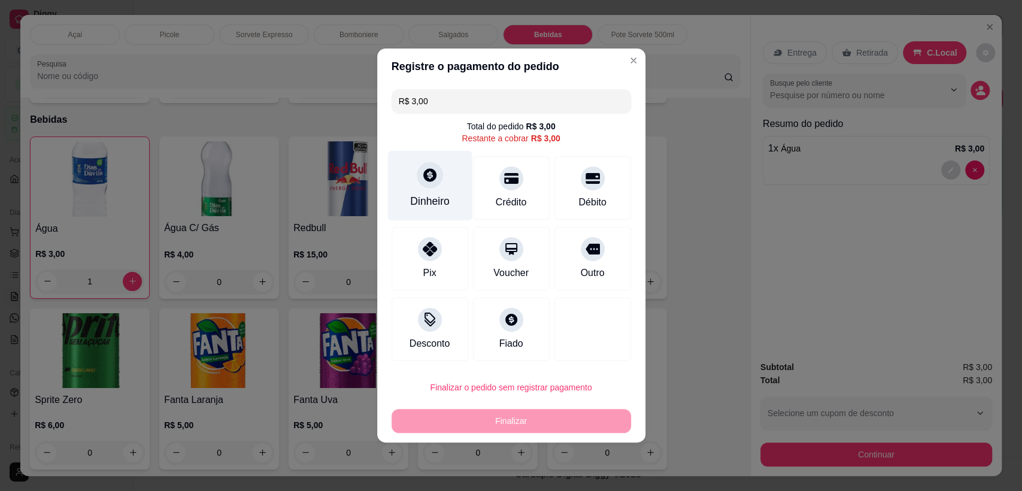
click at [441, 186] on div "Dinheiro" at bounding box center [429, 186] width 84 height 70
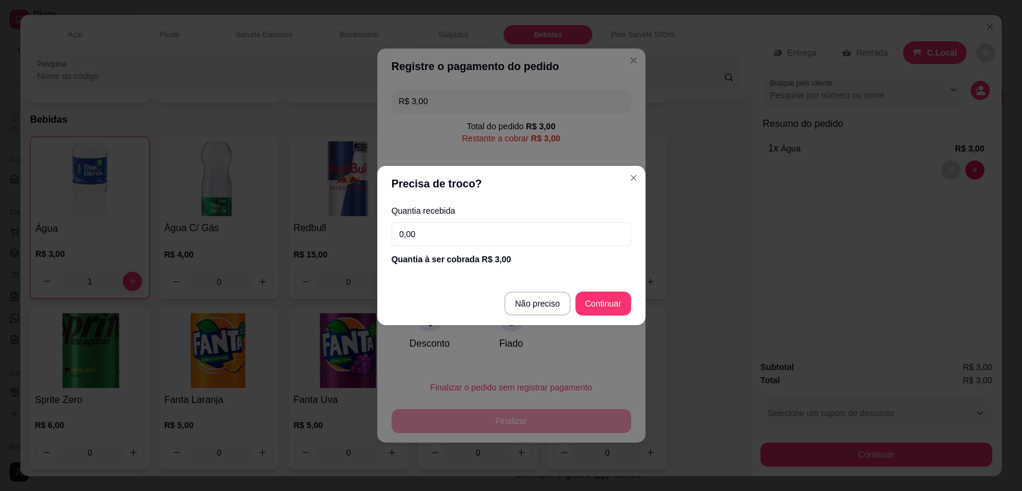
click at [515, 255] on div "Quantia à ser cobrada R$ 3,00" at bounding box center [512, 259] width 240 height 12
click at [514, 238] on input "0,00" at bounding box center [512, 234] width 240 height 24
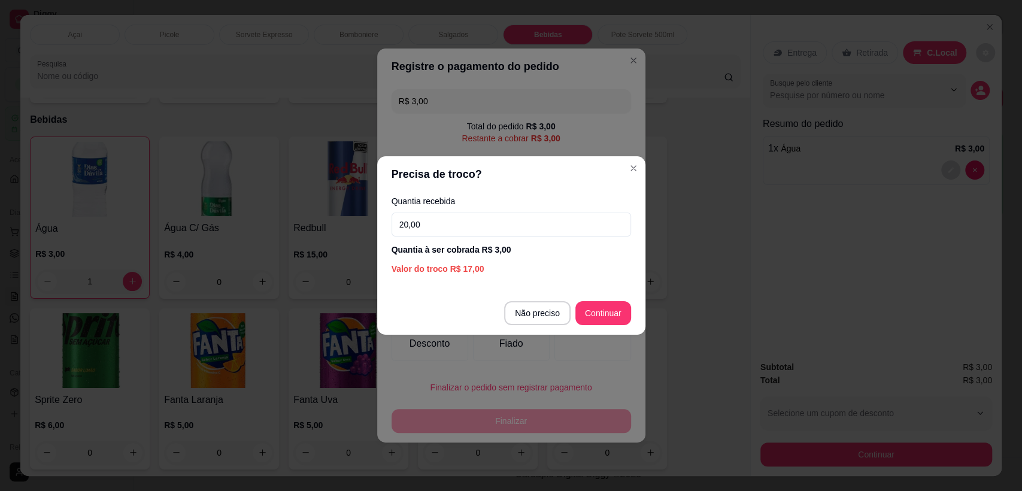
type input "20,00"
type input "R$ 0,00"
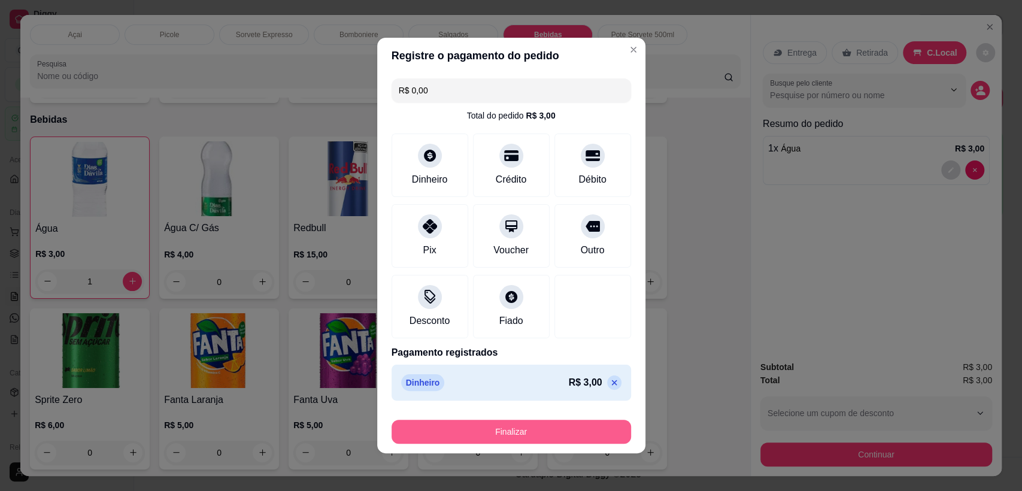
click at [511, 435] on button "Finalizar" at bounding box center [512, 432] width 240 height 24
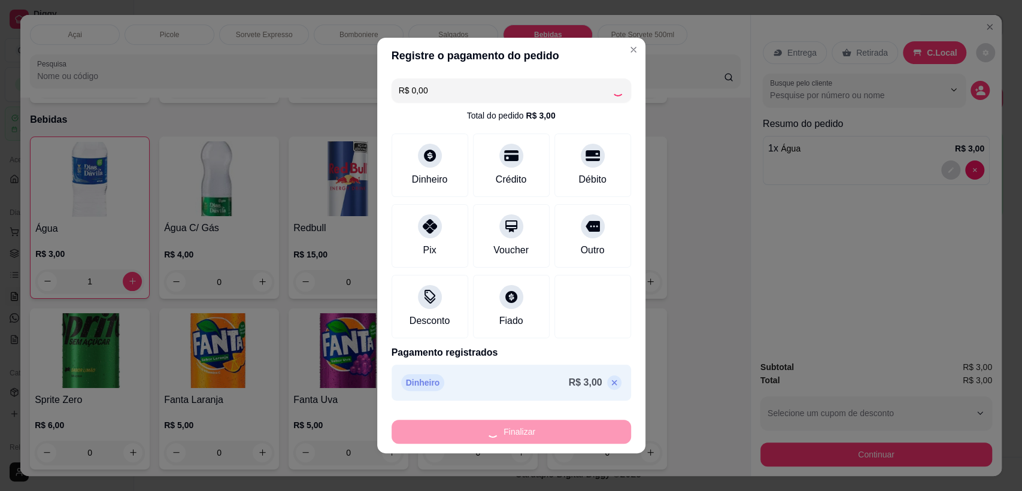
type input "0"
type input "-R$ 3,00"
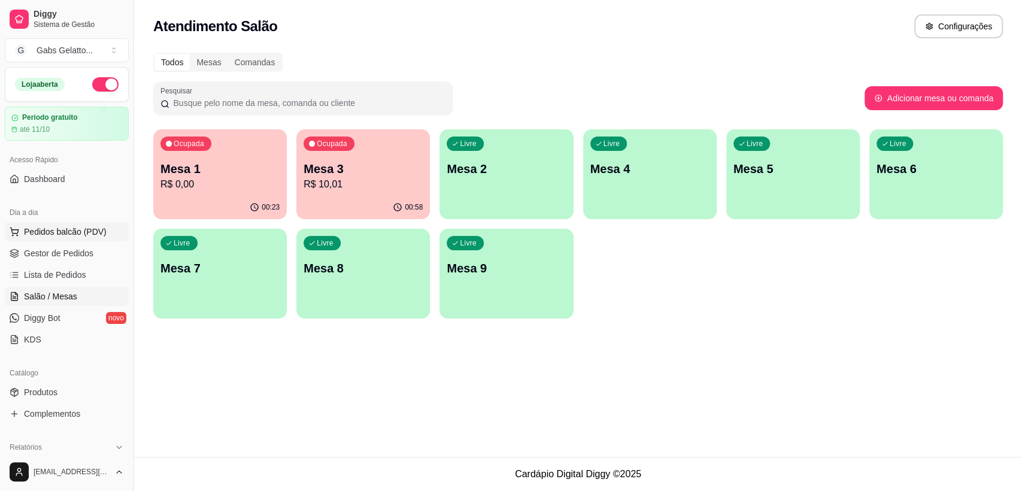
click at [49, 226] on span "Pedidos balcão (PDV)" at bounding box center [65, 232] width 83 height 12
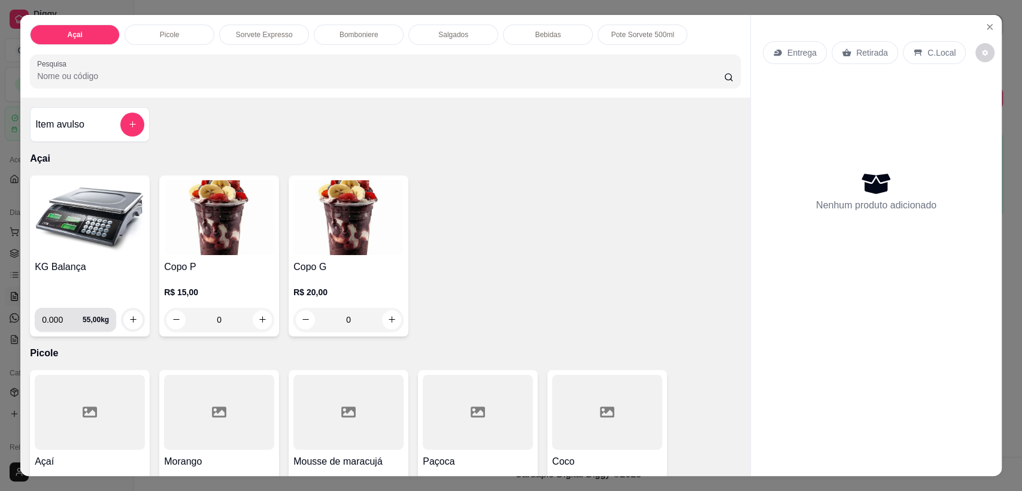
click at [56, 317] on input "0.000" at bounding box center [62, 320] width 41 height 24
click at [132, 313] on button "increase-product-quantity" at bounding box center [132, 319] width 19 height 19
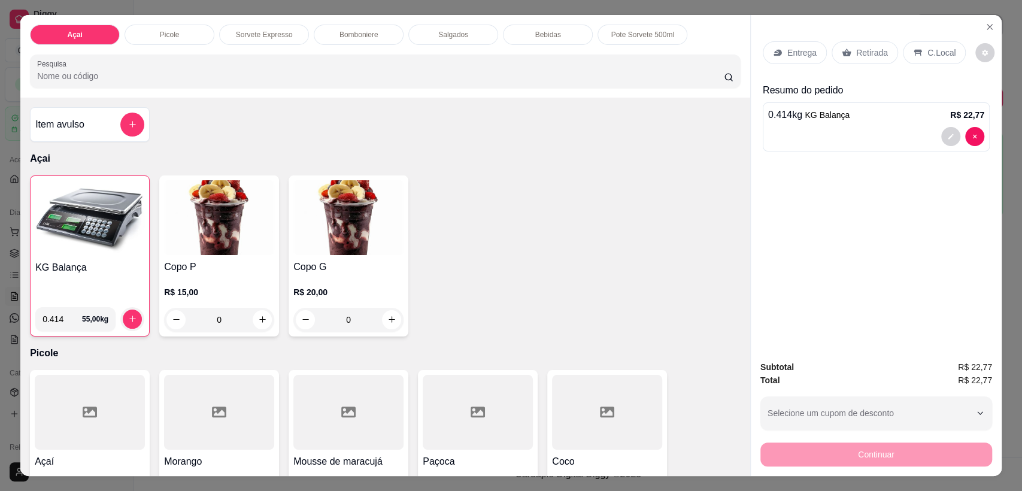
drag, startPoint x: 910, startPoint y: 52, endPoint x: 915, endPoint y: 72, distance: 20.5
click at [914, 52] on icon at bounding box center [918, 52] width 8 height 7
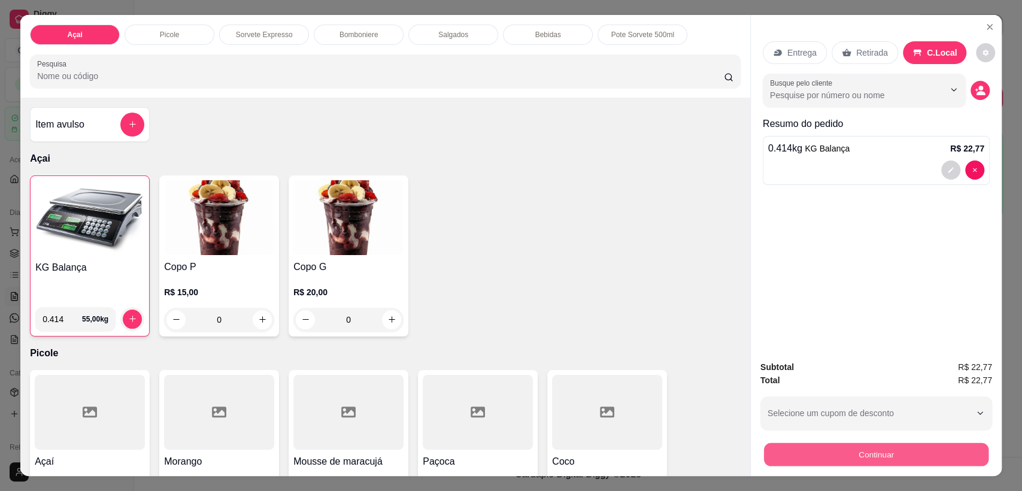
click at [881, 461] on button "Continuar" at bounding box center [876, 454] width 225 height 23
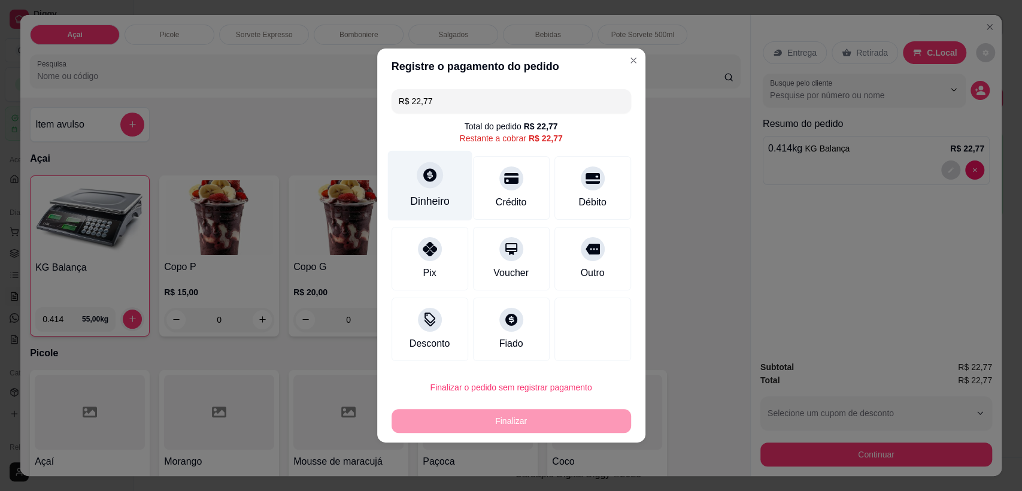
click at [436, 180] on div at bounding box center [430, 175] width 26 height 26
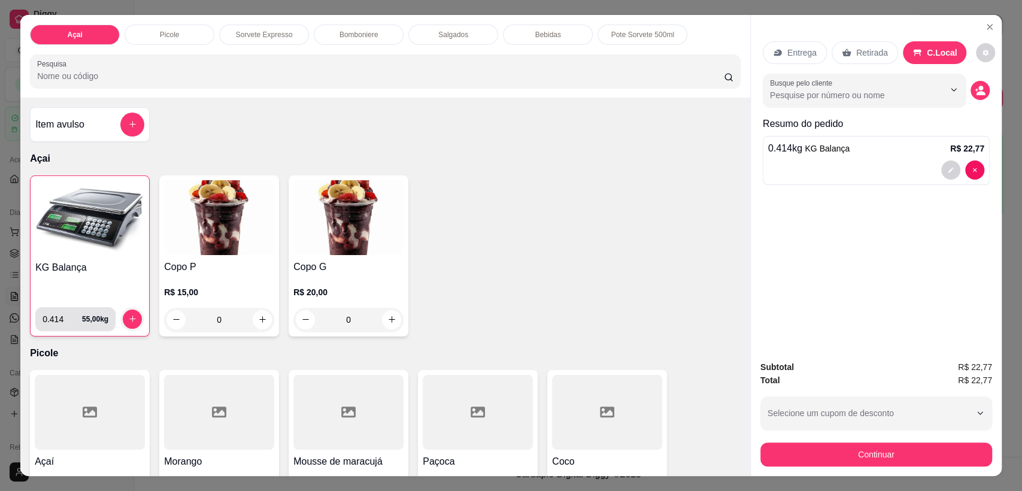
click at [62, 318] on input "0.414" at bounding box center [63, 319] width 40 height 24
type input "0.426"
click at [128, 317] on icon "increase-product-quantity" at bounding box center [132, 318] width 9 height 9
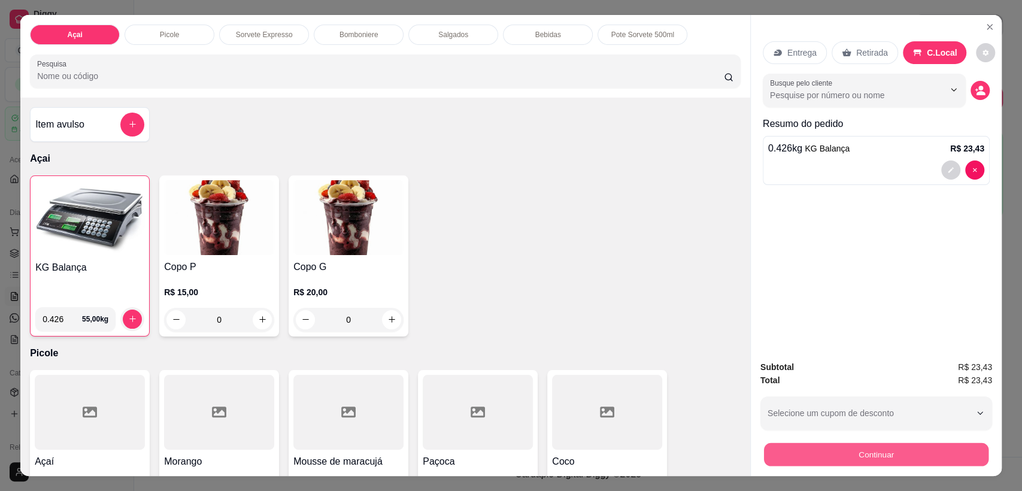
click at [882, 461] on button "Continuar" at bounding box center [876, 454] width 225 height 23
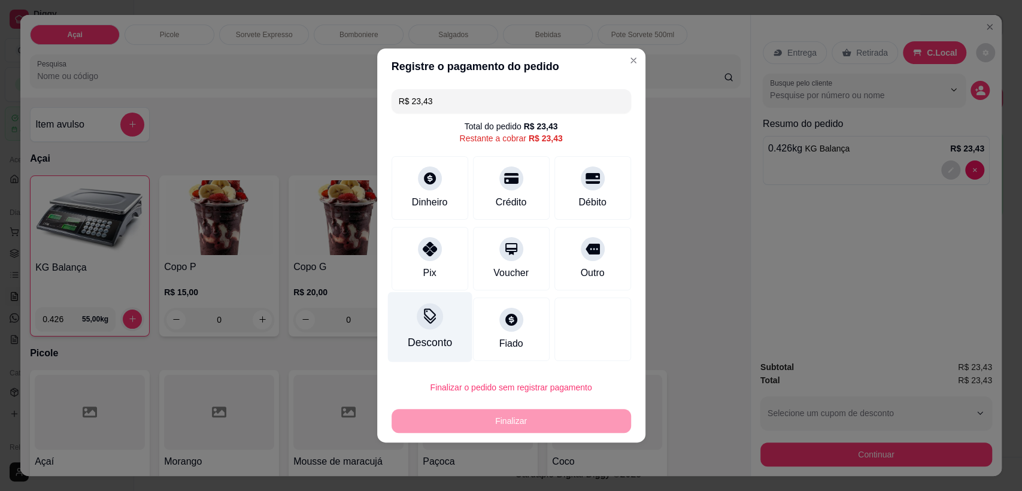
click at [433, 331] on div "Desconto" at bounding box center [429, 327] width 84 height 70
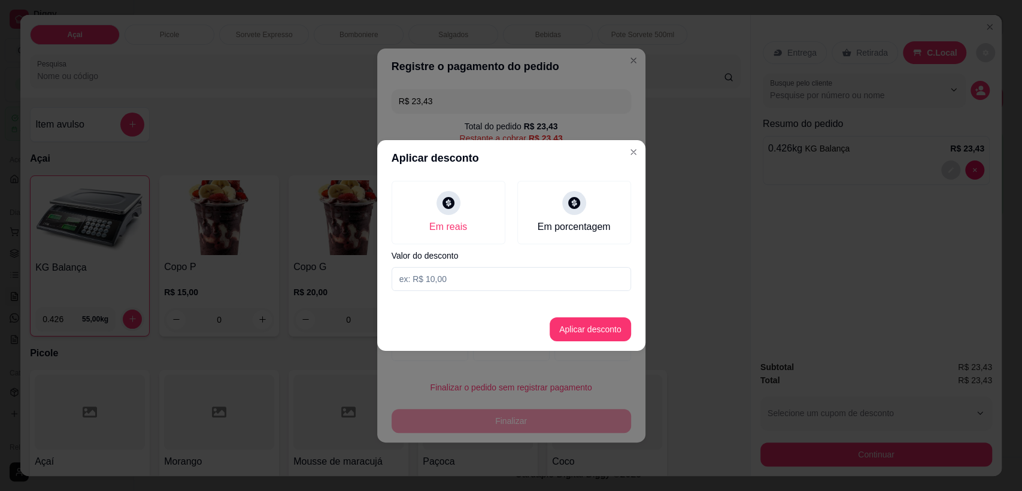
click at [471, 273] on input at bounding box center [512, 279] width 240 height 24
type input "0,43"
click at [565, 326] on button "Aplicar desconto" at bounding box center [590, 329] width 81 height 24
type input "R$ 23,00"
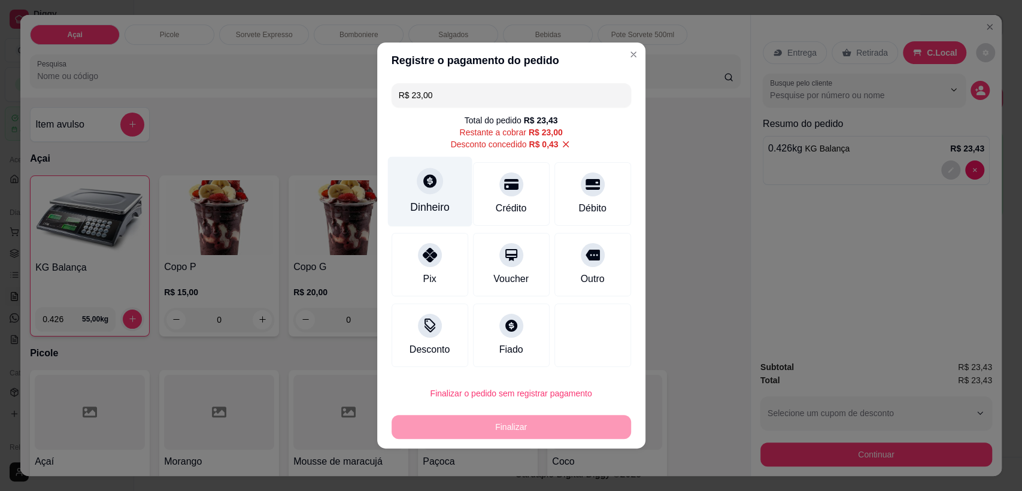
click at [438, 199] on div "Dinheiro" at bounding box center [430, 207] width 40 height 16
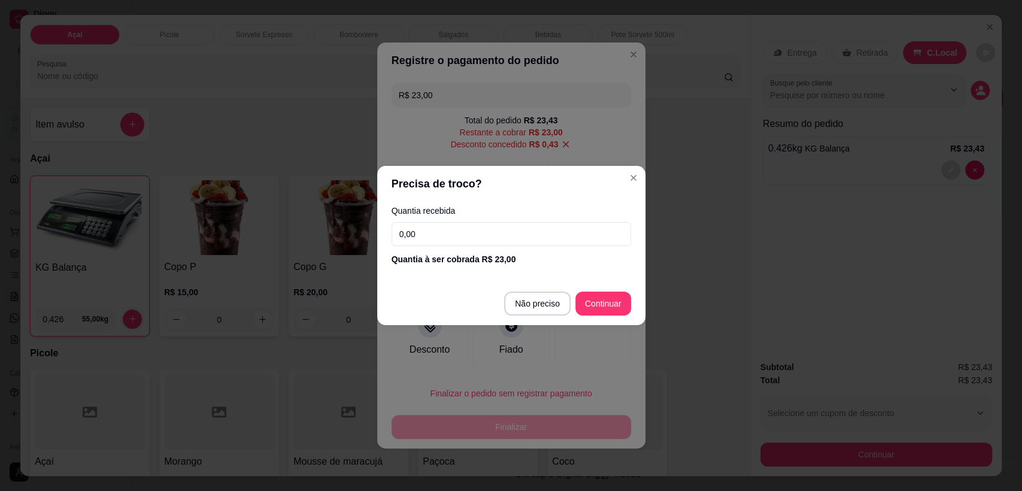
click at [495, 247] on div "Quantia recebida 0,00 Quantia à ser cobrada R$ 23,00" at bounding box center [511, 236] width 268 height 68
click at [499, 245] on input "0,00" at bounding box center [512, 234] width 240 height 24
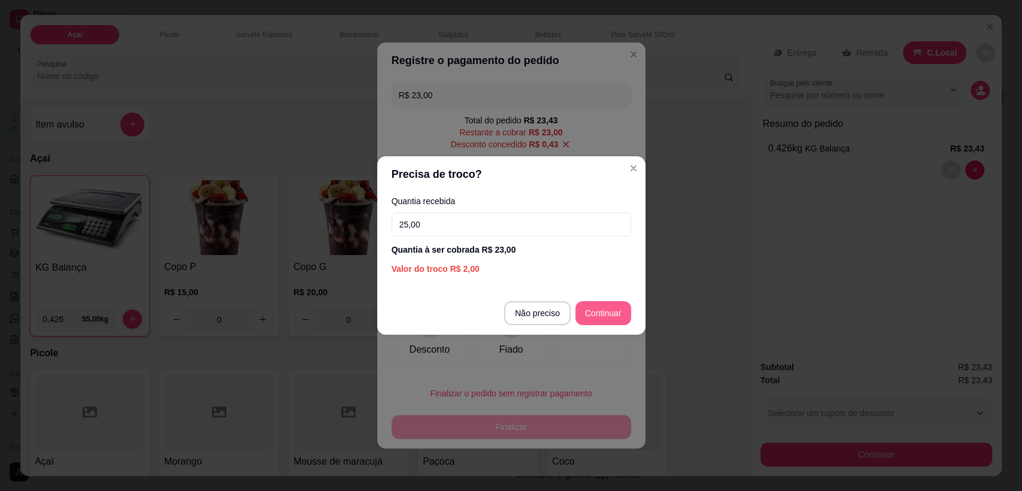
type input "25,00"
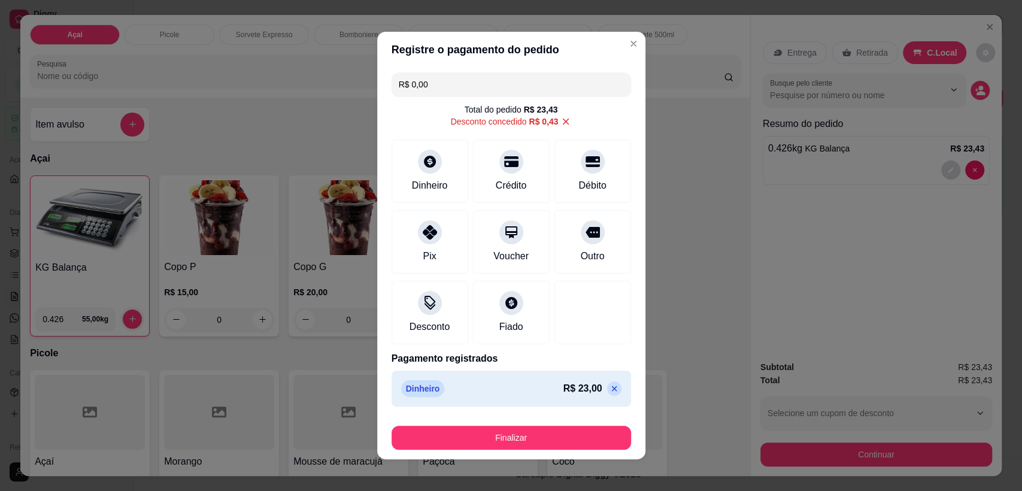
click at [548, 455] on footer "Finalizar" at bounding box center [511, 435] width 268 height 48
click at [546, 446] on button "Finalizar" at bounding box center [512, 438] width 240 height 24
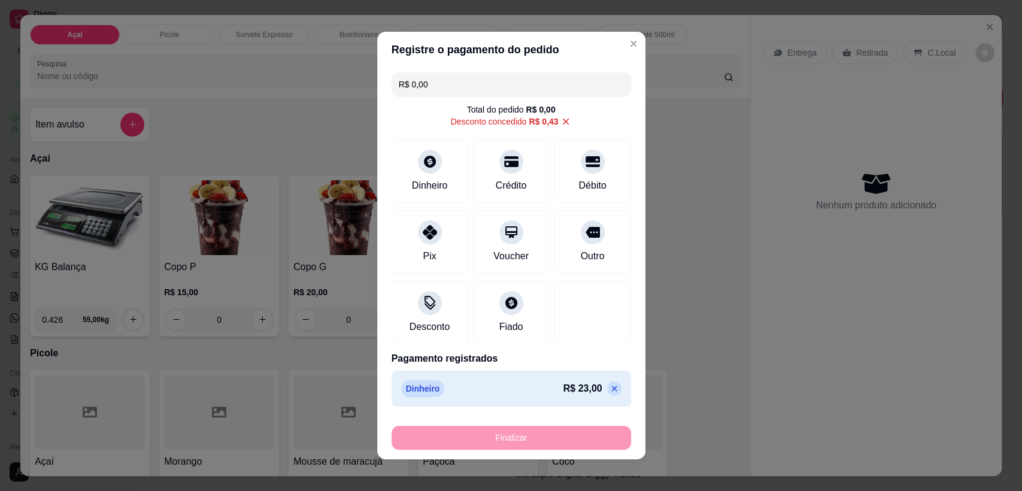
type input "-R$ 23,43"
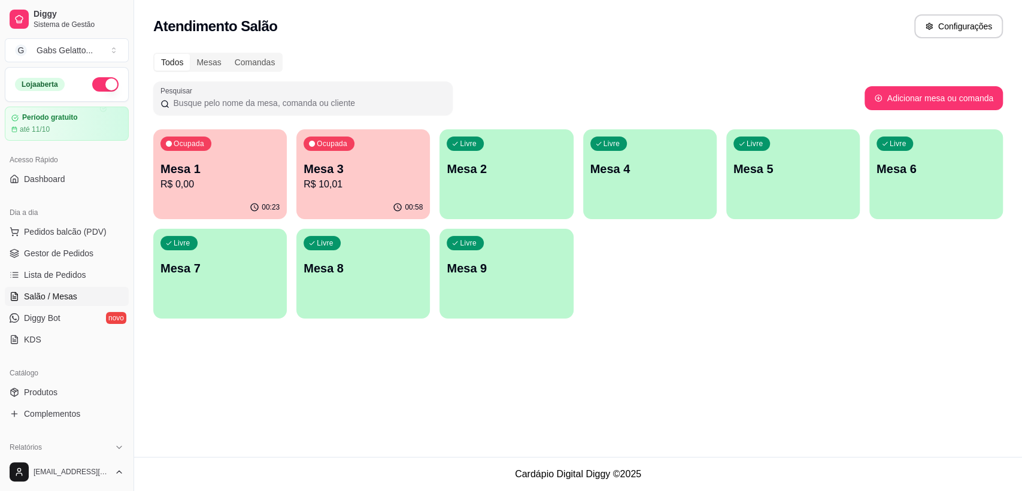
click at [364, 176] on p "Mesa 3" at bounding box center [363, 169] width 119 height 17
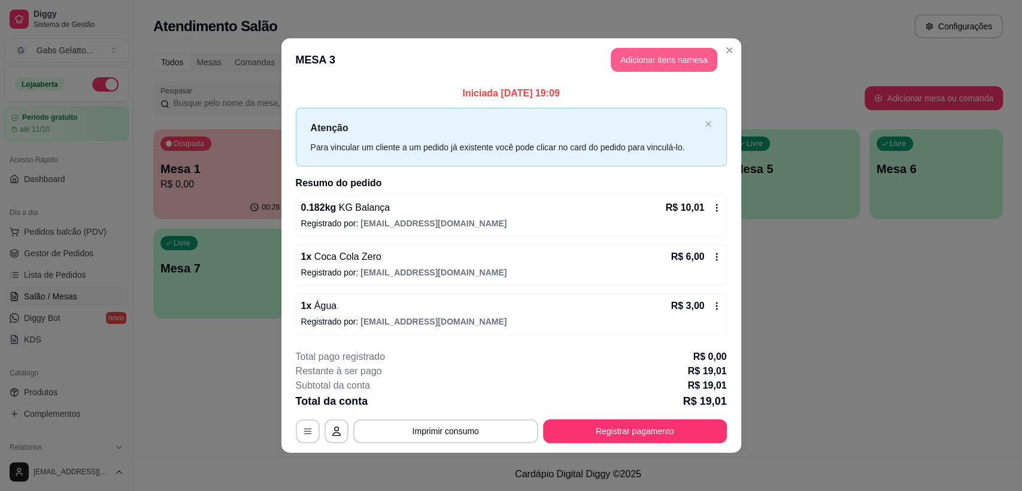
click at [649, 61] on button "Adicionar itens na mesa" at bounding box center [664, 60] width 107 height 24
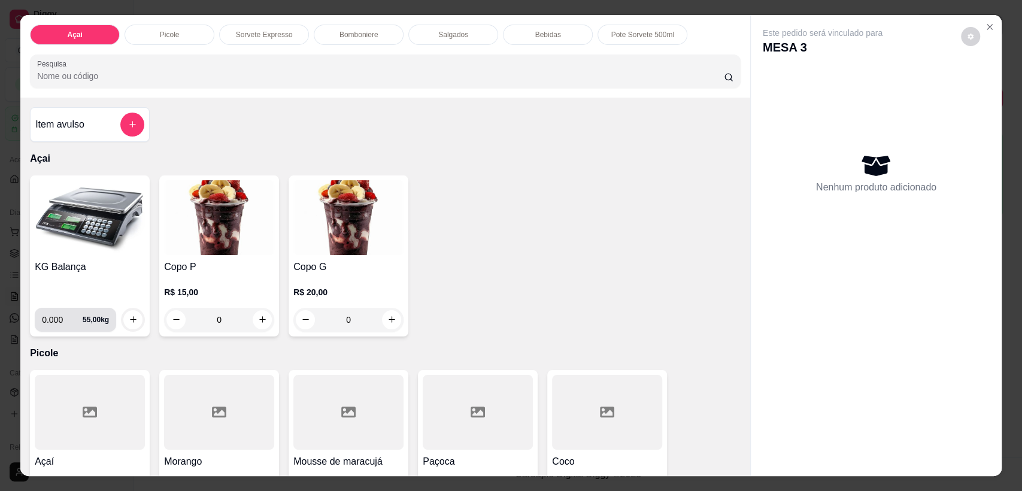
click at [61, 322] on input "0.000" at bounding box center [62, 320] width 41 height 24
type input "0.208"
click at [133, 320] on button "increase-product-quantity" at bounding box center [133, 319] width 19 height 19
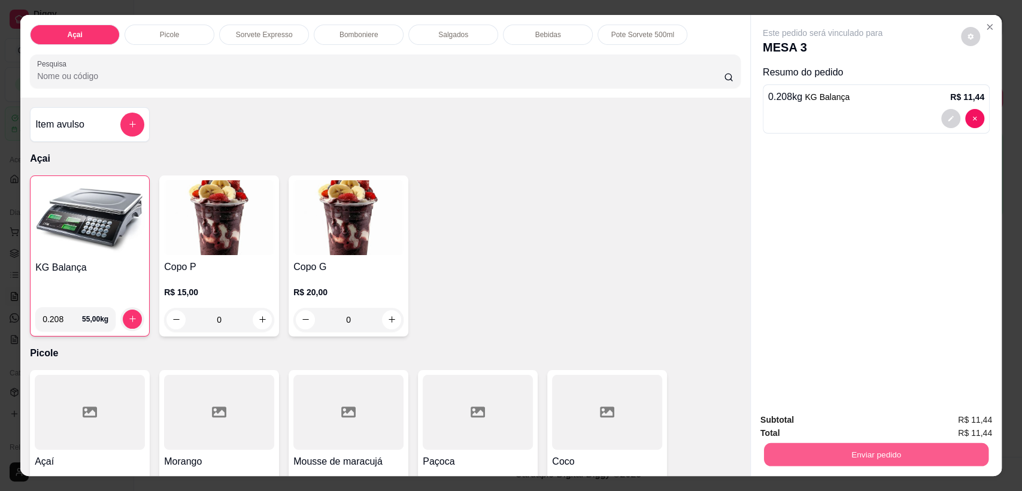
click at [857, 455] on button "Enviar pedido" at bounding box center [876, 454] width 225 height 23
click at [958, 427] on button "Enviar pedido" at bounding box center [961, 425] width 66 height 22
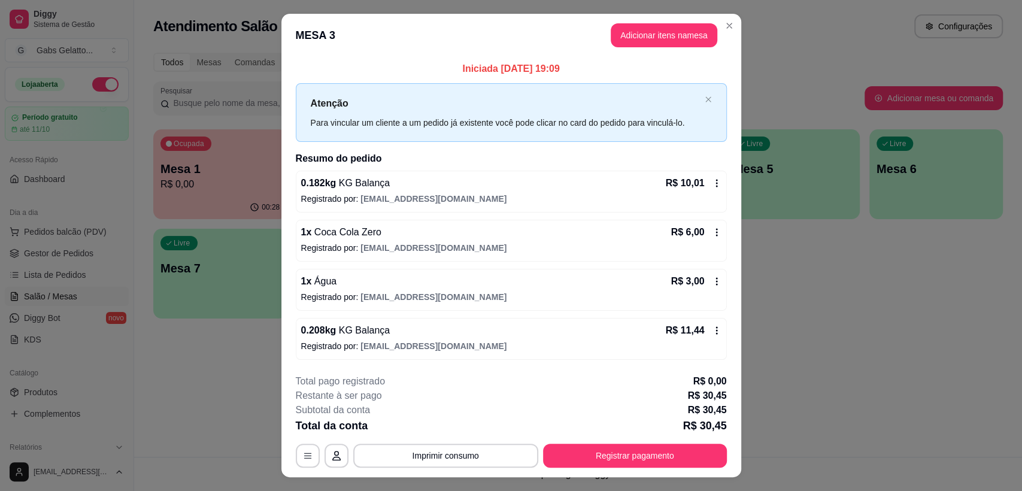
click at [697, 35] on button "Adicionar itens na mesa" at bounding box center [664, 35] width 107 height 24
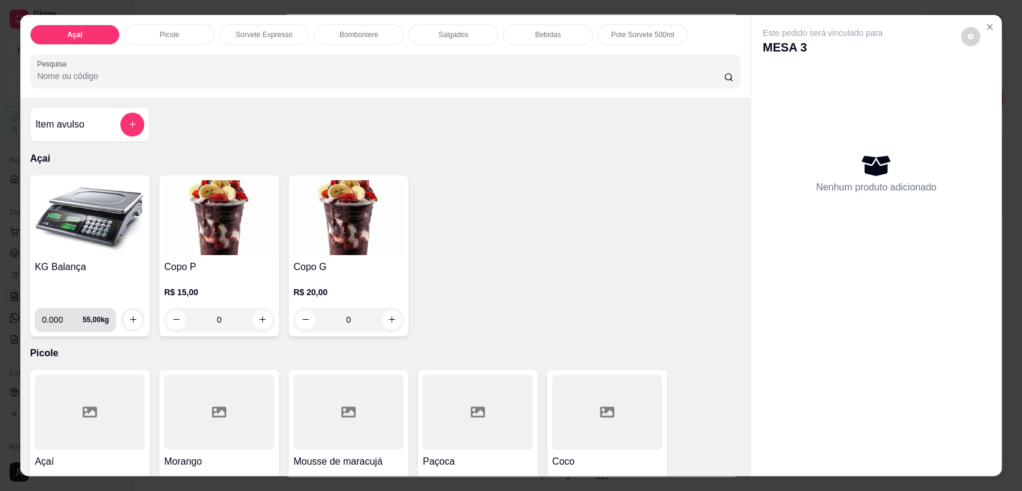
click at [57, 320] on input "0.000" at bounding box center [62, 320] width 41 height 24
click at [105, 207] on img at bounding box center [90, 217] width 110 height 75
click at [129, 132] on button "add-separate-item" at bounding box center [132, 124] width 23 height 23
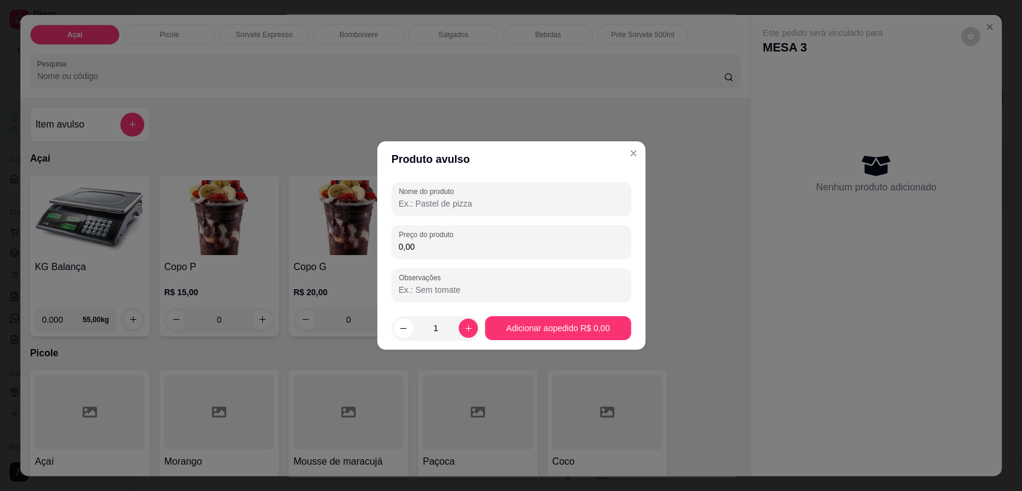
click at [444, 203] on input "Nome do produto" at bounding box center [511, 204] width 225 height 12
type input "c"
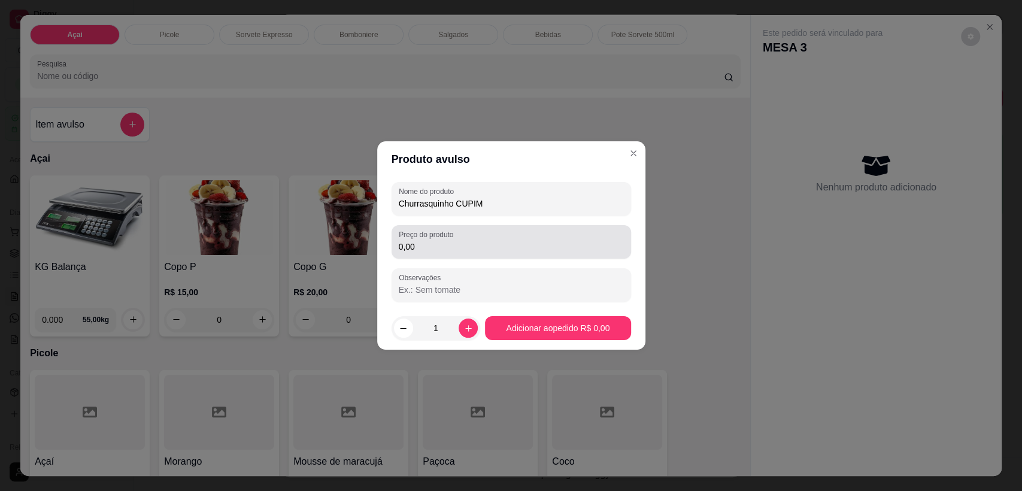
type input "Churrasquinho CUPIM"
click at [428, 249] on input "0,00" at bounding box center [511, 247] width 225 height 12
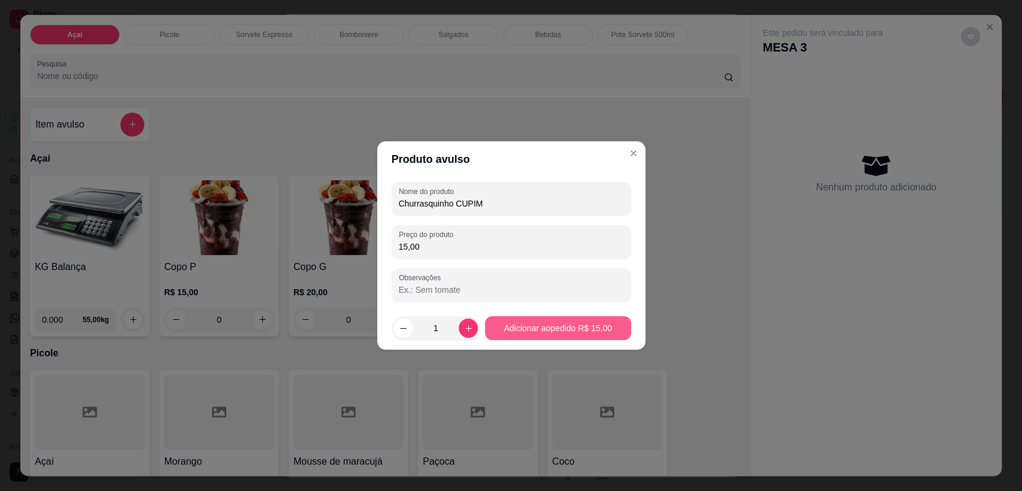
type input "15,00"
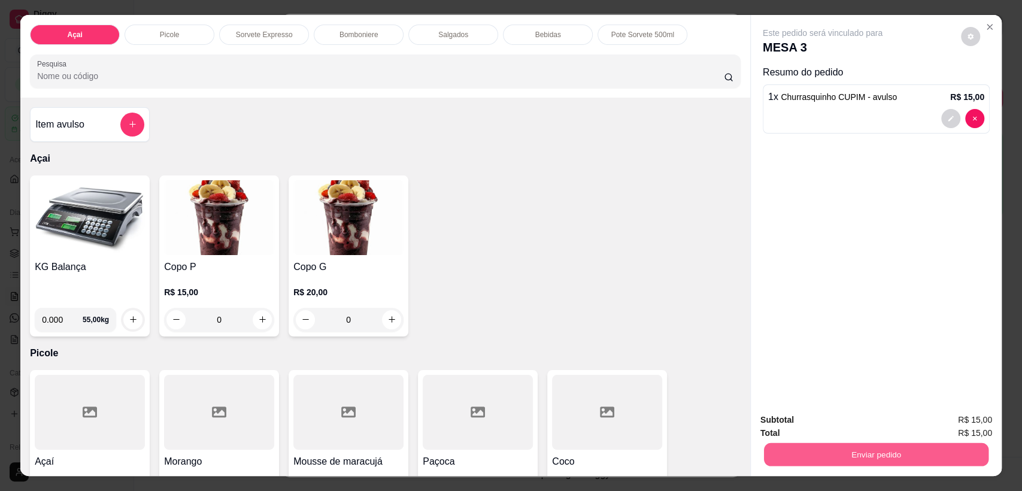
click at [867, 461] on button "Enviar pedido" at bounding box center [876, 454] width 225 height 23
click at [953, 425] on button "Enviar pedido" at bounding box center [961, 425] width 66 height 22
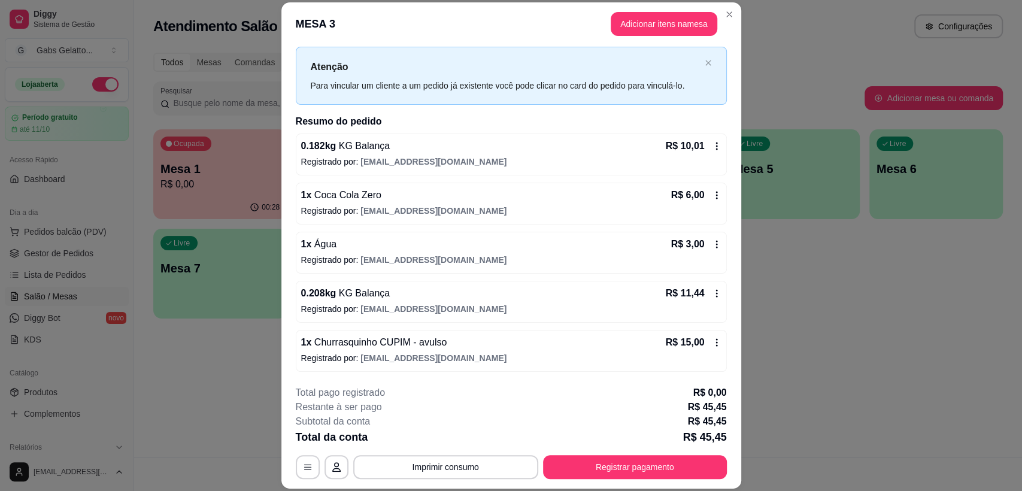
scroll to position [35, 0]
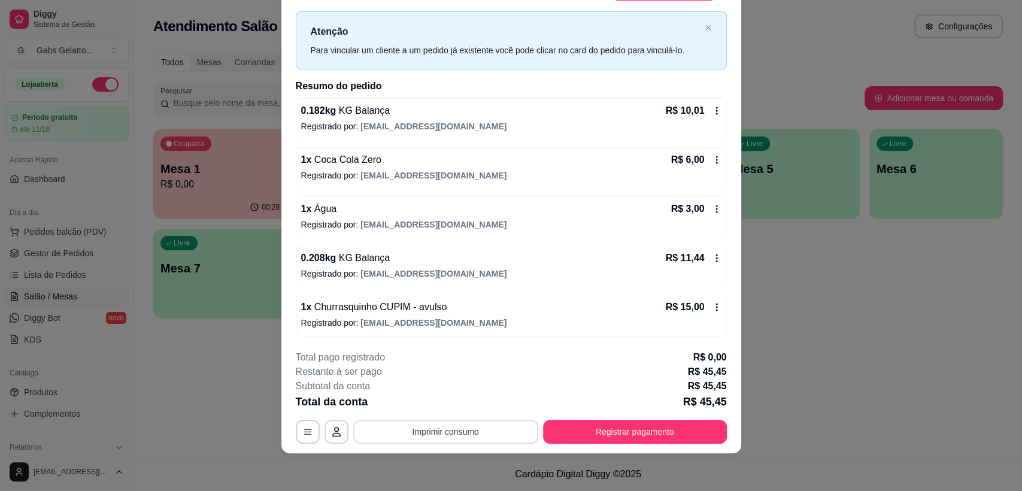
click at [460, 437] on button "Imprimir consumo" at bounding box center [445, 432] width 185 height 24
click at [453, 438] on button "Imprimir consumo" at bounding box center [446, 431] width 180 height 23
click at [453, 434] on button "Imprimir consumo" at bounding box center [446, 431] width 180 height 23
click at [449, 404] on button "IMPRESSORA" at bounding box center [444, 403] width 87 height 19
click at [563, 432] on button "Registrar pagamento" at bounding box center [635, 431] width 178 height 23
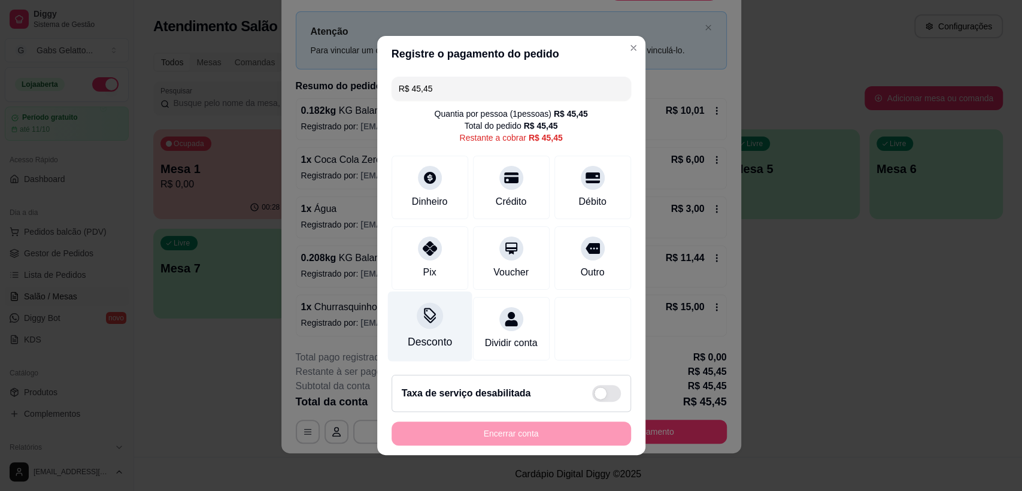
click at [431, 317] on div at bounding box center [430, 315] width 26 height 26
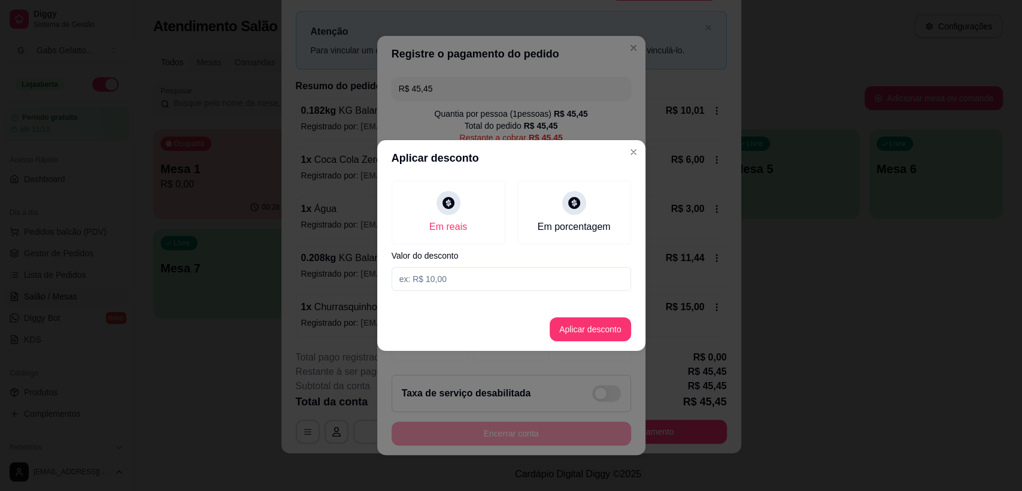
click at [445, 280] on input at bounding box center [512, 279] width 240 height 24
type input "5,45"
click at [553, 329] on button "Aplicar desconto" at bounding box center [590, 329] width 81 height 24
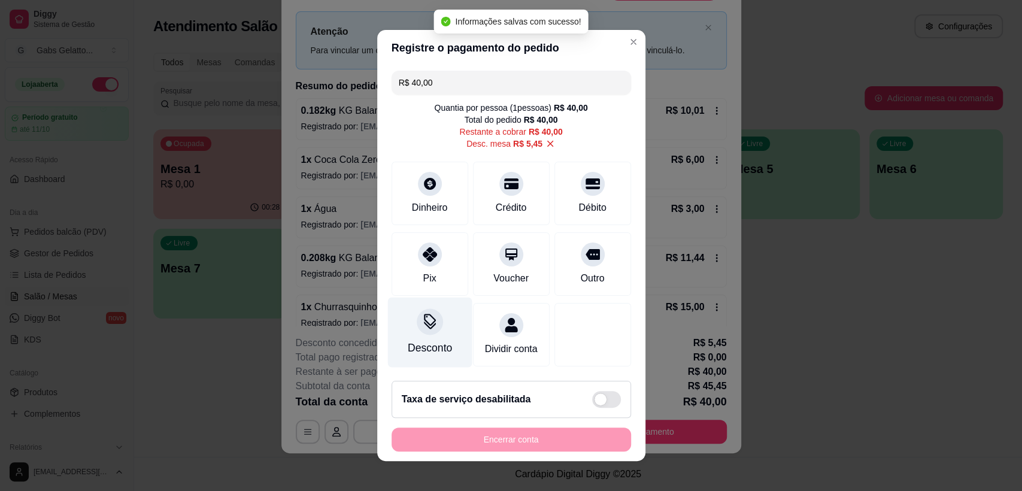
drag, startPoint x: 422, startPoint y: 252, endPoint x: 444, endPoint y: 297, distance: 50.4
click at [422, 254] on div at bounding box center [430, 255] width 24 height 24
type input "R$ 0,00"
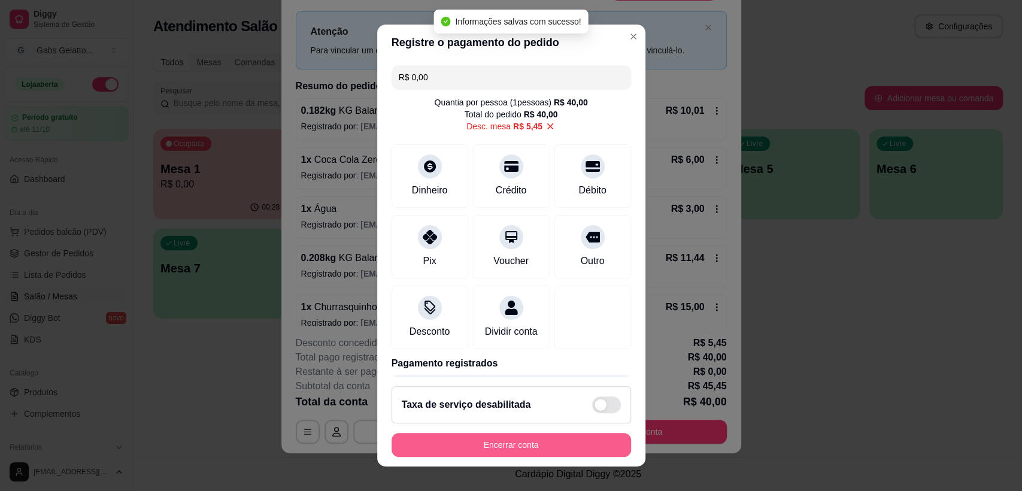
click at [511, 447] on button "Encerrar conta" at bounding box center [512, 445] width 240 height 24
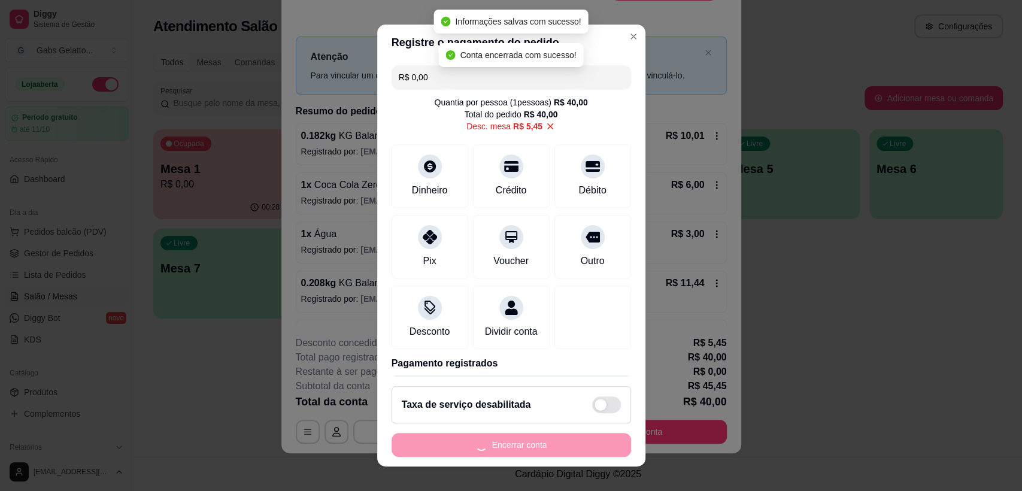
scroll to position [0, 0]
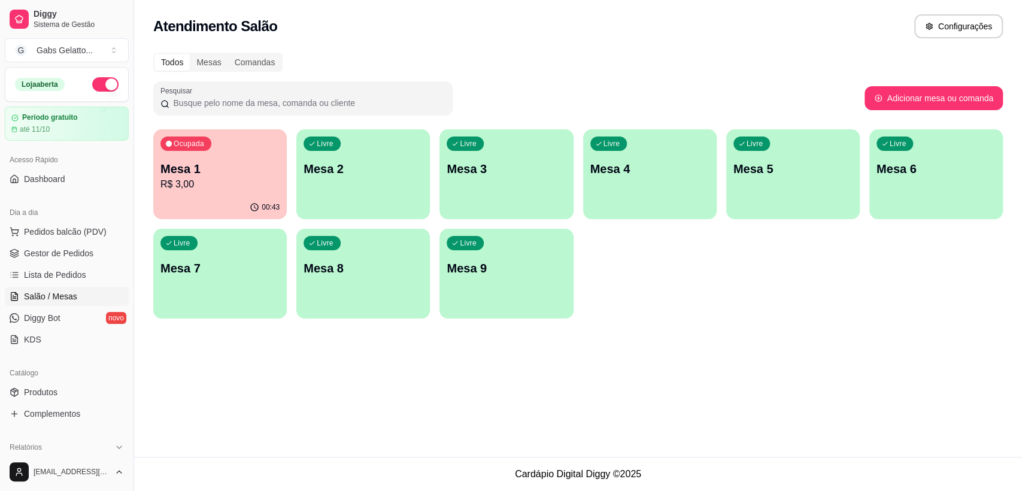
click at [202, 168] on p "Mesa 1" at bounding box center [220, 169] width 119 height 17
drag, startPoint x: 732, startPoint y: 99, endPoint x: 725, endPoint y: 103, distance: 8.6
click at [728, 101] on div "Pesquisar" at bounding box center [509, 98] width 712 height 34
click at [241, 166] on p "Mesa 1" at bounding box center [220, 169] width 116 height 16
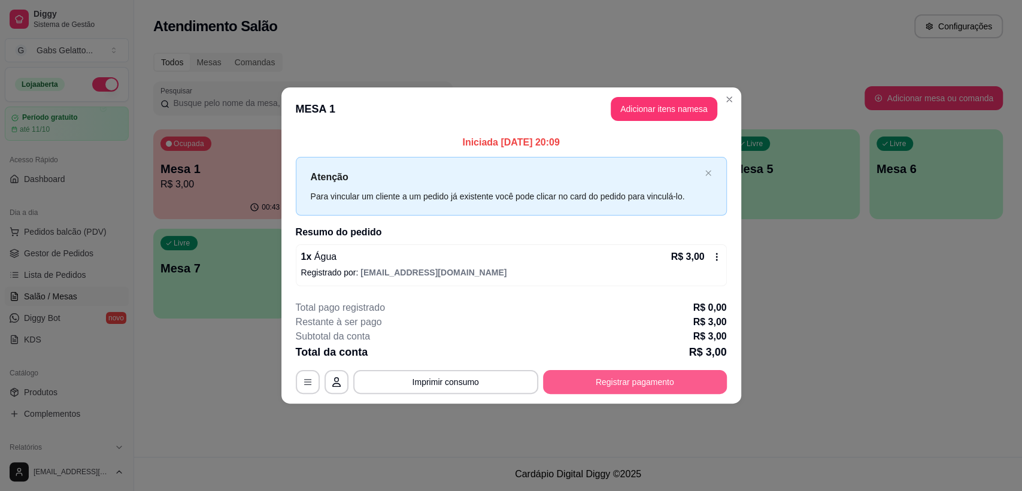
click at [639, 384] on button "Registrar pagamento" at bounding box center [635, 382] width 184 height 24
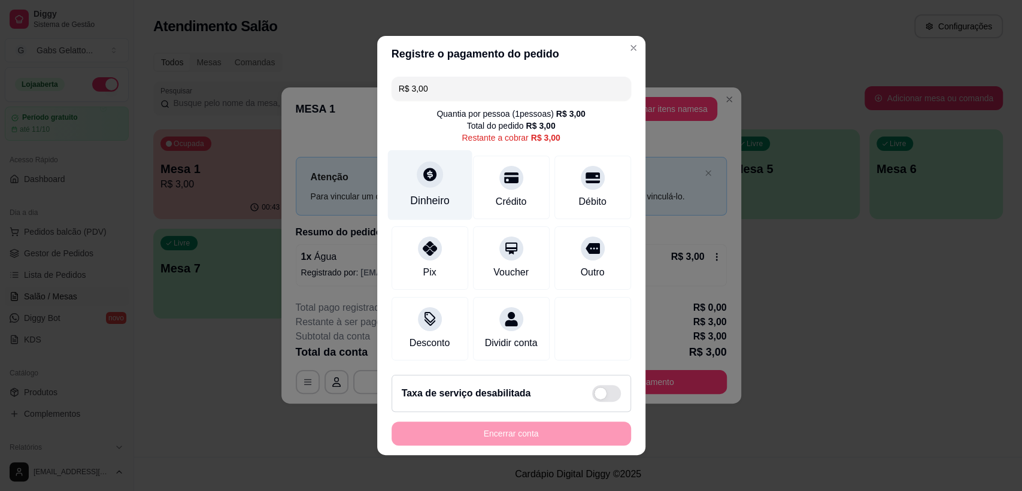
click at [422, 178] on div at bounding box center [430, 174] width 26 height 26
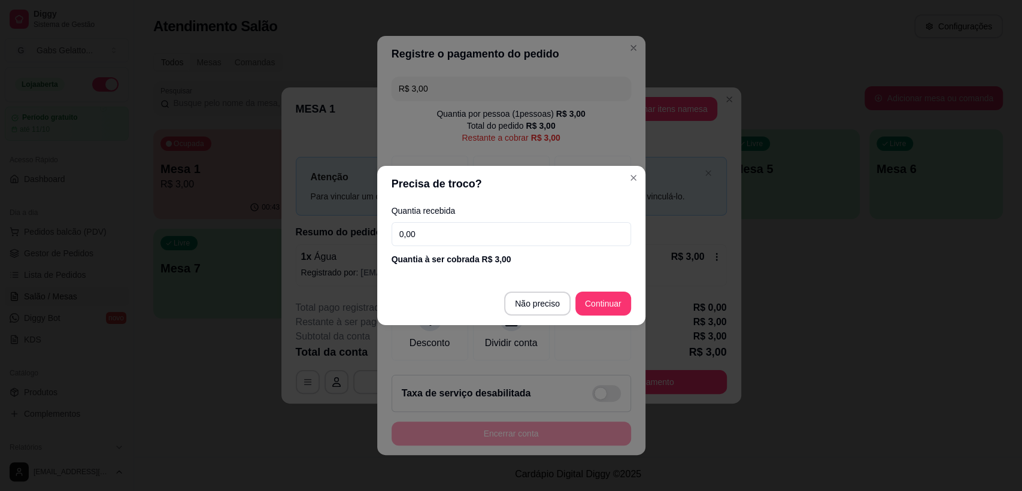
click at [512, 232] on input "0,00" at bounding box center [512, 234] width 240 height 24
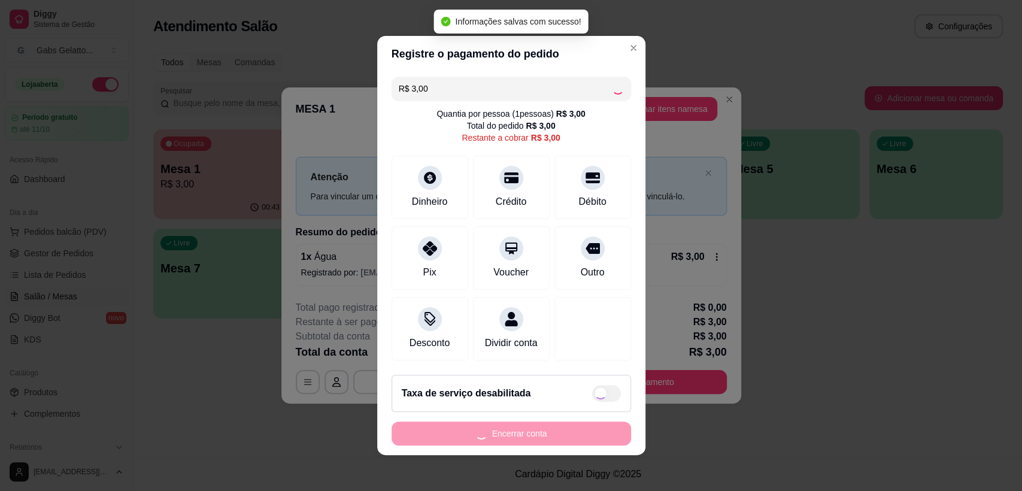
type input "R$ 0,00"
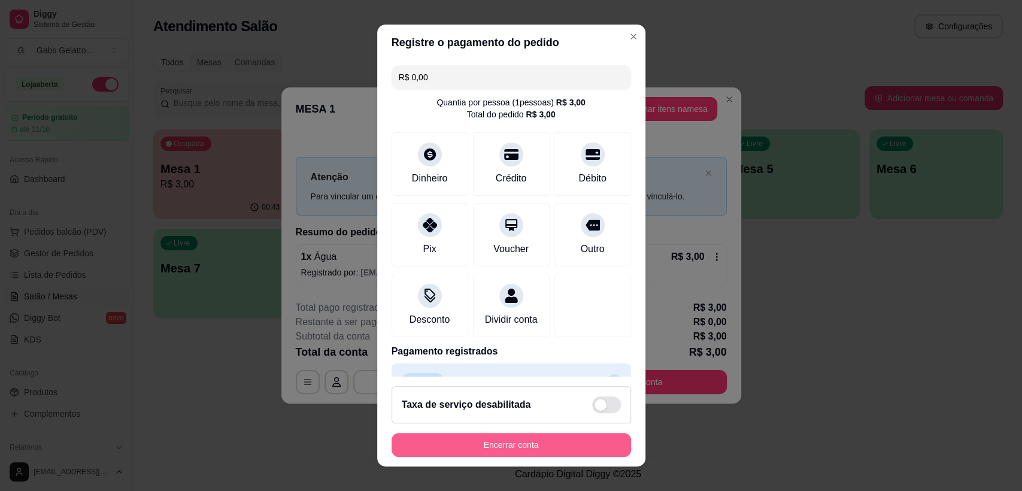
click at [526, 450] on button "Encerrar conta" at bounding box center [512, 445] width 240 height 24
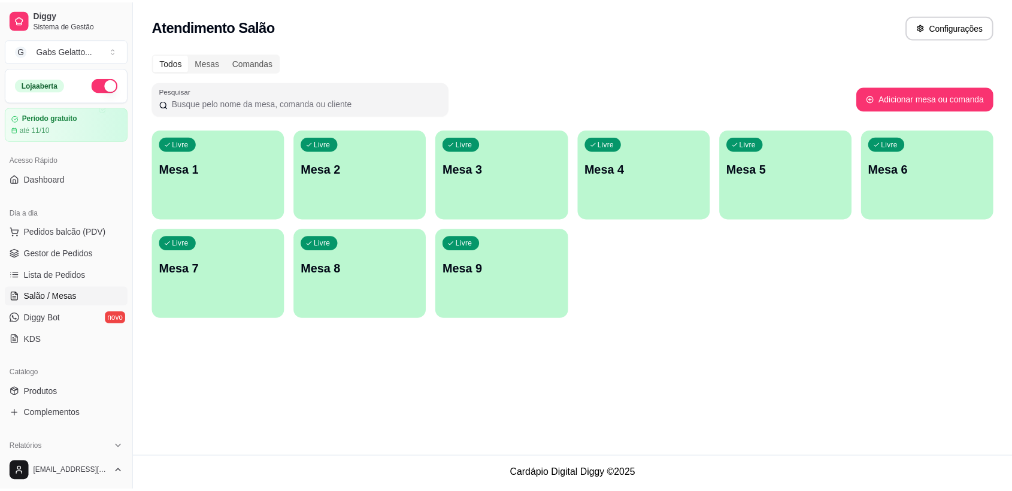
scroll to position [266, 0]
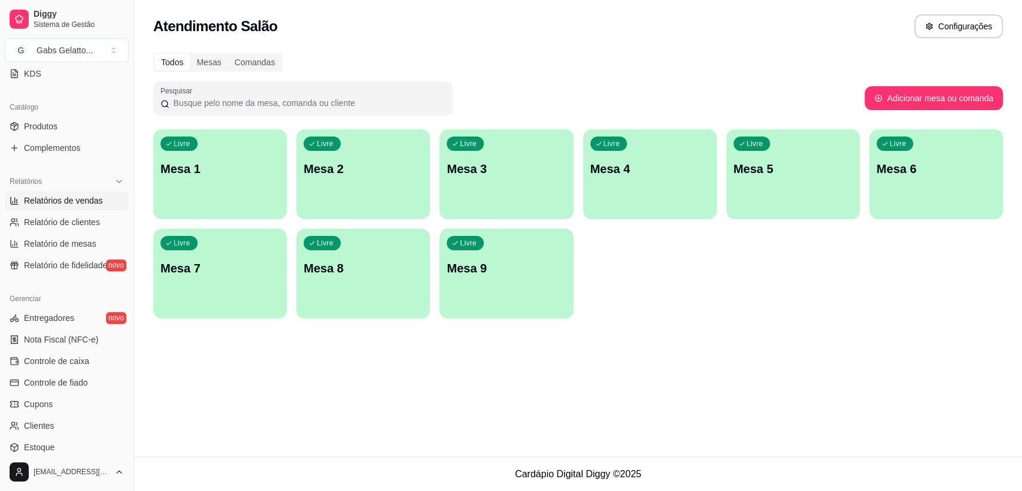
click at [85, 203] on span "Relatórios de vendas" at bounding box center [63, 201] width 79 height 12
select select "ALL"
select select "0"
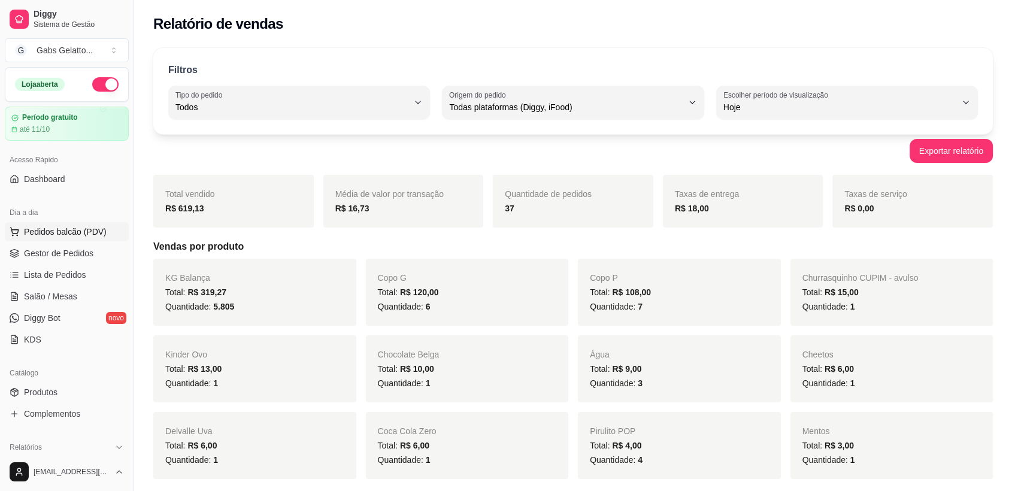
click at [87, 227] on span "Pedidos balcão (PDV)" at bounding box center [65, 232] width 83 height 12
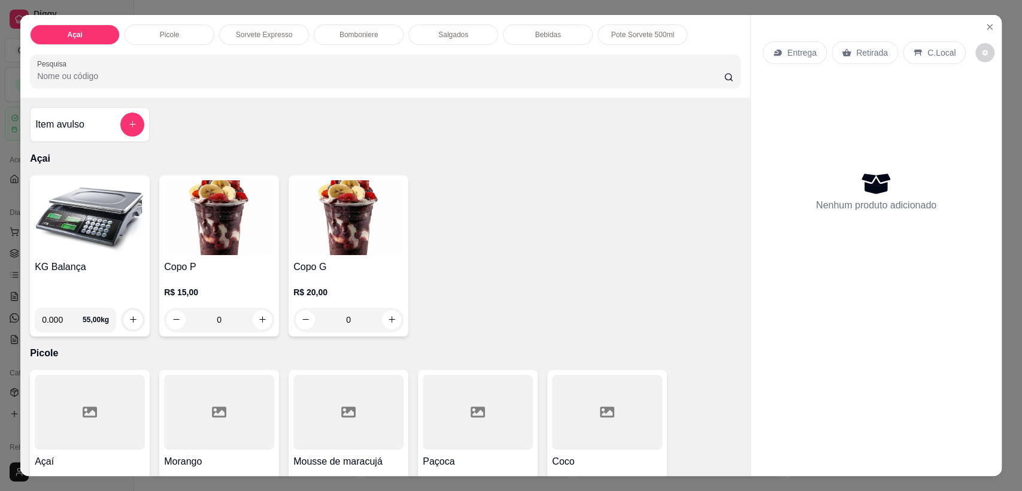
click at [350, 40] on div "Bomboniere" at bounding box center [359, 35] width 90 height 20
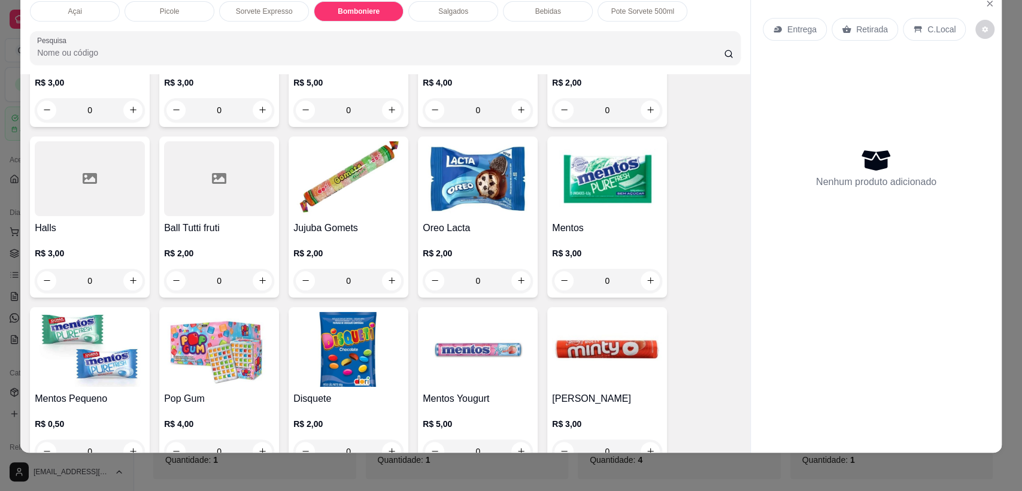
scroll to position [1193, 0]
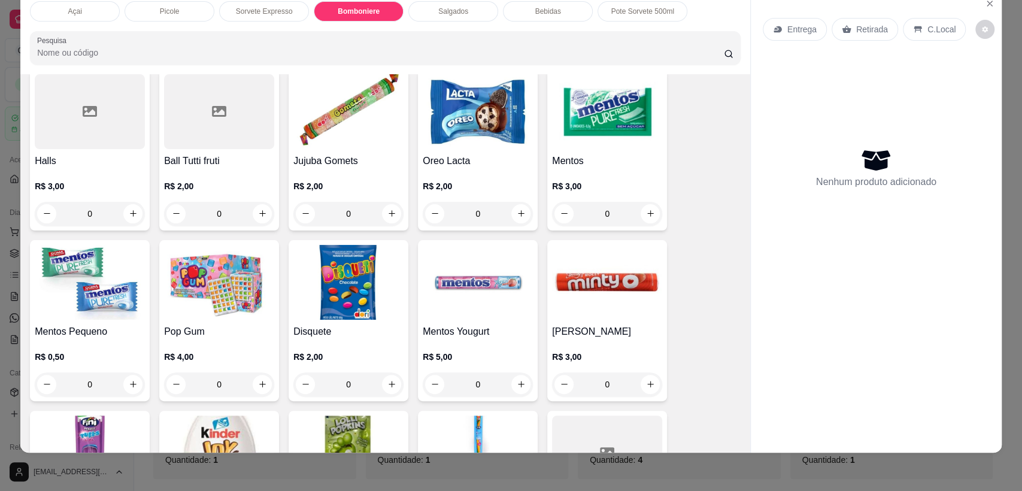
click at [592, 135] on img at bounding box center [607, 111] width 110 height 75
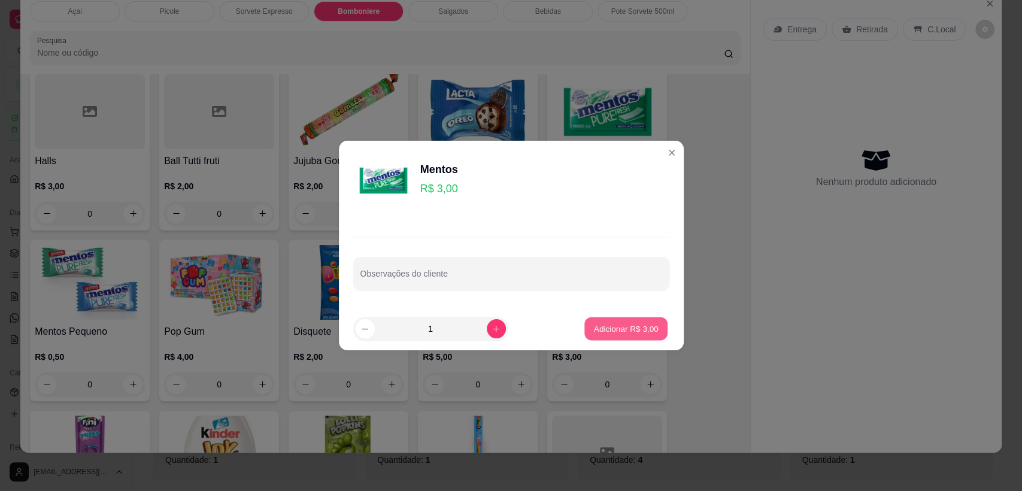
click at [605, 327] on p "Adicionar R$ 3,00" at bounding box center [626, 328] width 65 height 11
type input "1"
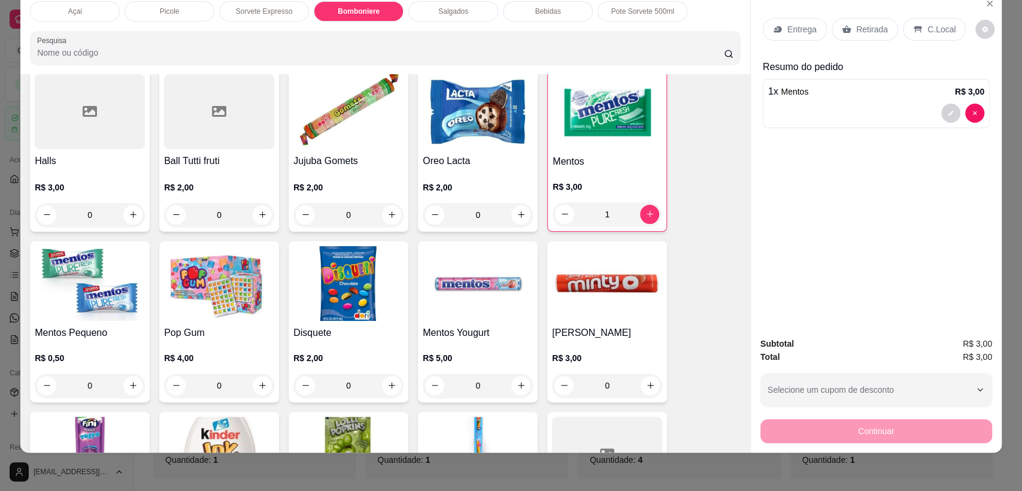
scroll to position [1326, 0]
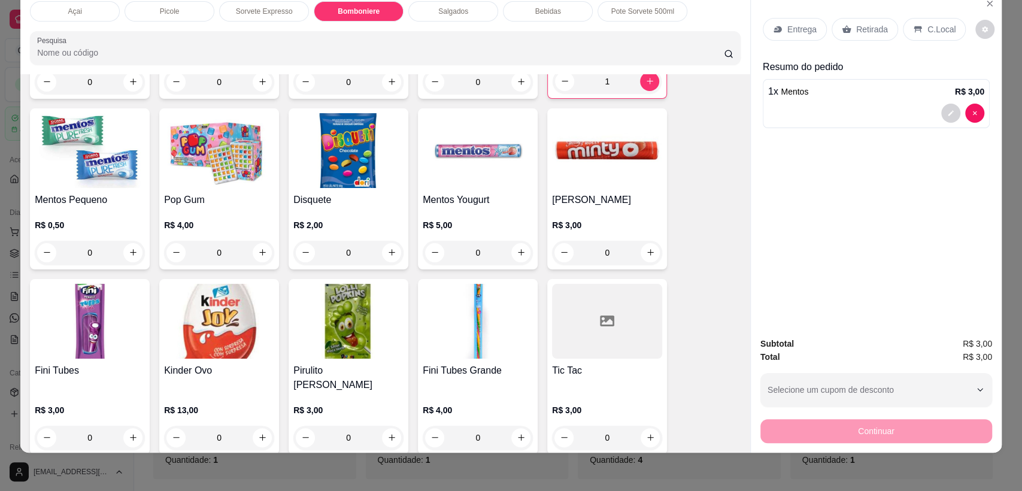
click at [547, 309] on div "Tic Tac R$ 3,00 0" at bounding box center [607, 366] width 120 height 175
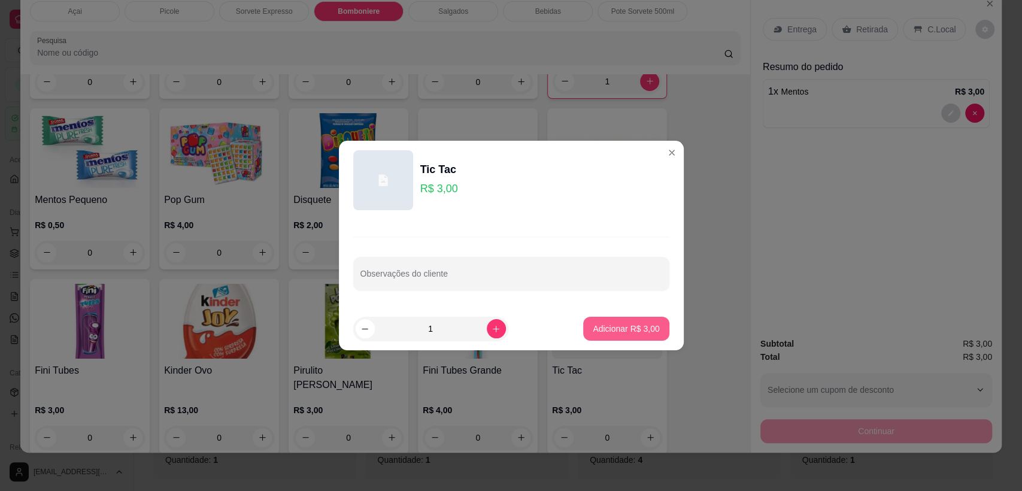
click at [589, 332] on button "Adicionar R$ 3,00" at bounding box center [626, 329] width 86 height 24
type input "1"
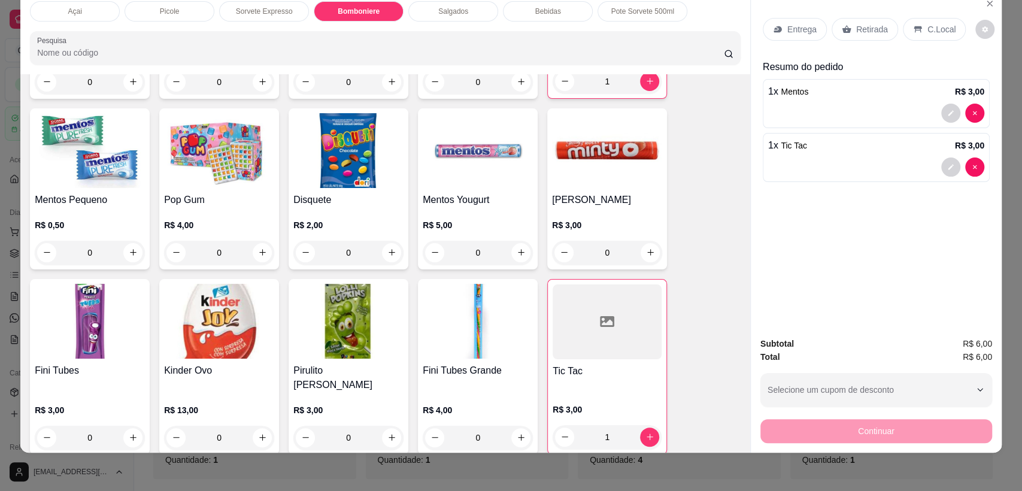
click at [941, 29] on p "C.Local" at bounding box center [942, 29] width 28 height 12
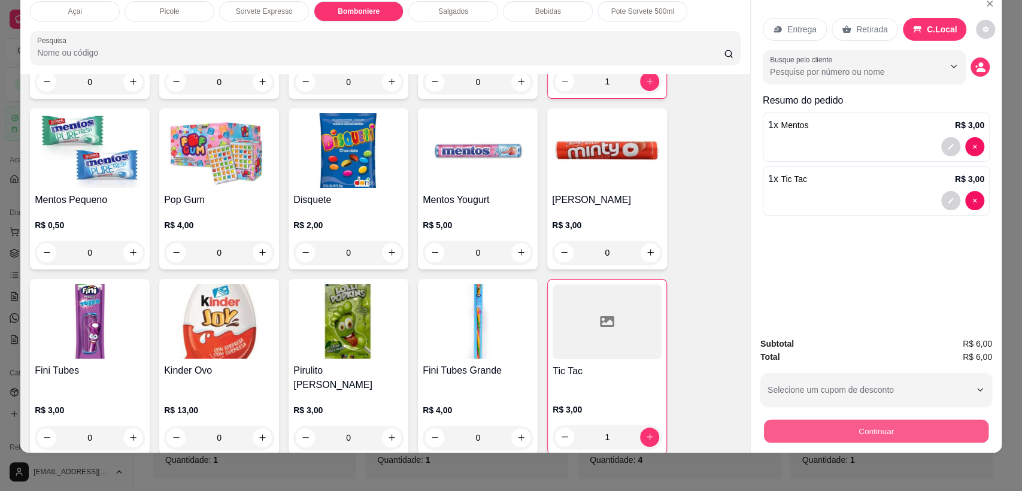
click at [851, 437] on button "Continuar" at bounding box center [876, 431] width 225 height 23
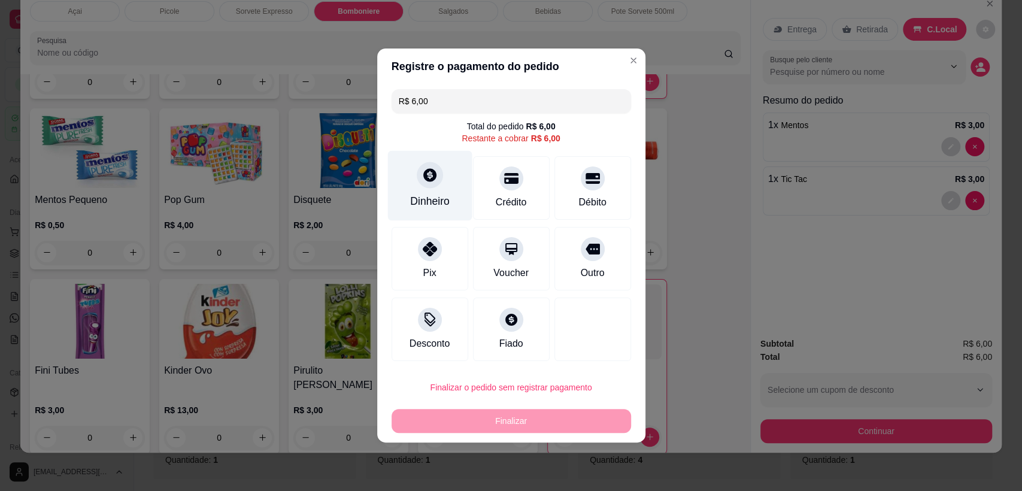
click at [436, 184] on div at bounding box center [430, 175] width 26 height 26
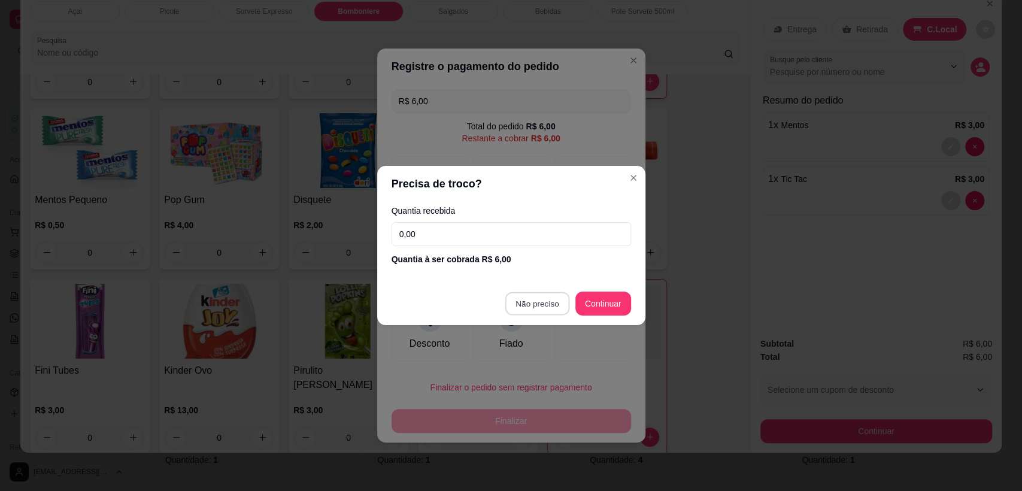
type input "R$ 0,00"
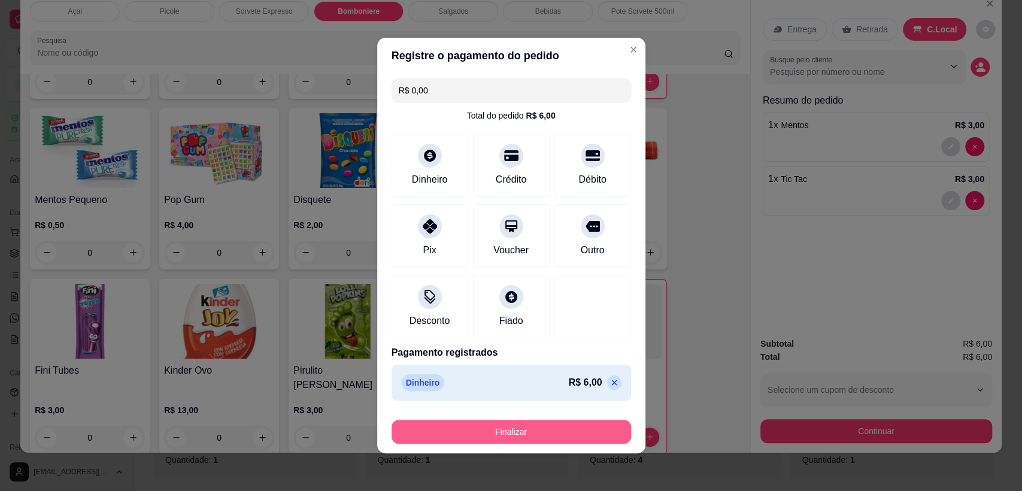
click at [515, 420] on div "Finalizar" at bounding box center [512, 432] width 240 height 24
click at [497, 425] on button "Finalizar" at bounding box center [511, 431] width 232 height 23
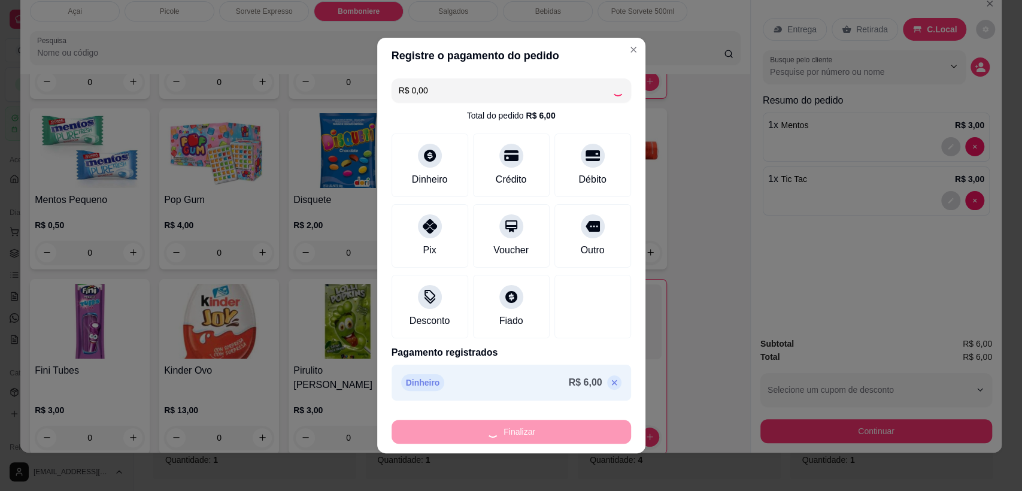
type input "0"
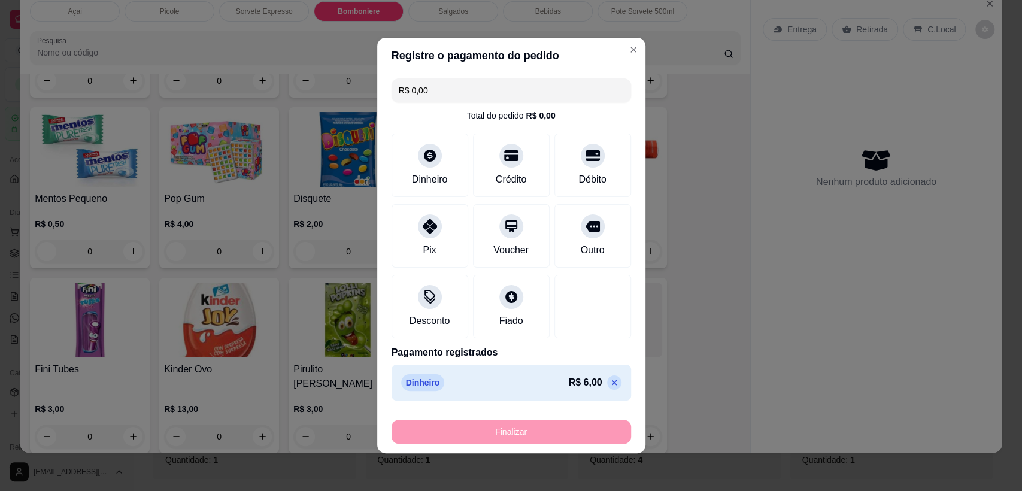
type input "-R$ 6,00"
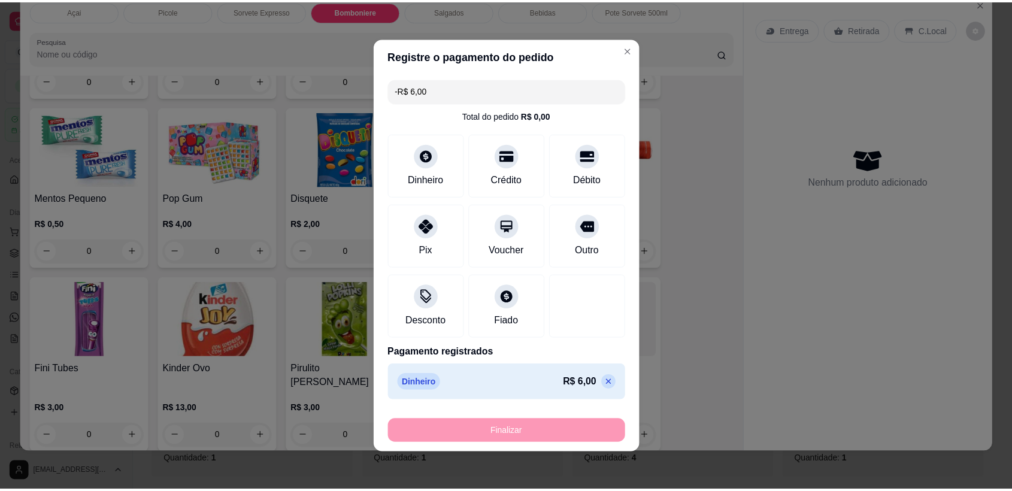
scroll to position [1325, 0]
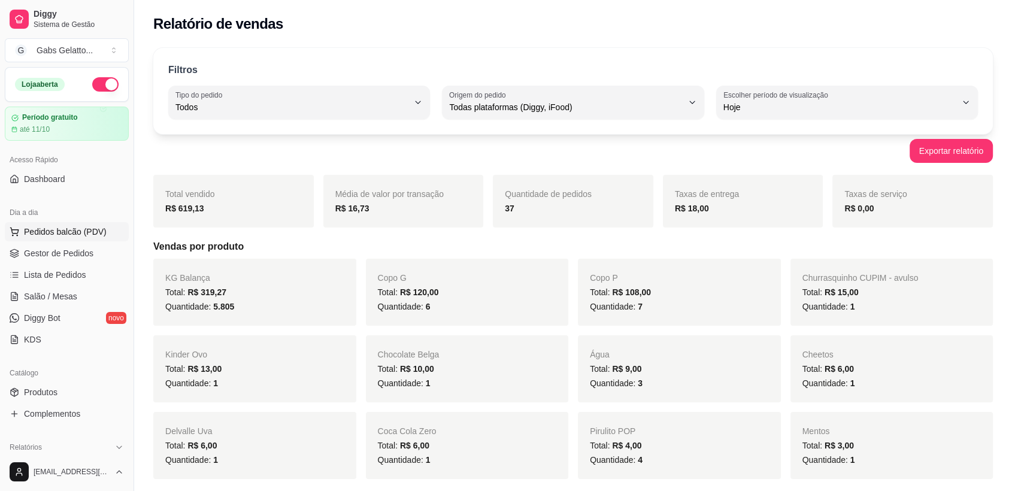
click at [89, 235] on span "Pedidos balcão (PDV)" at bounding box center [65, 232] width 83 height 12
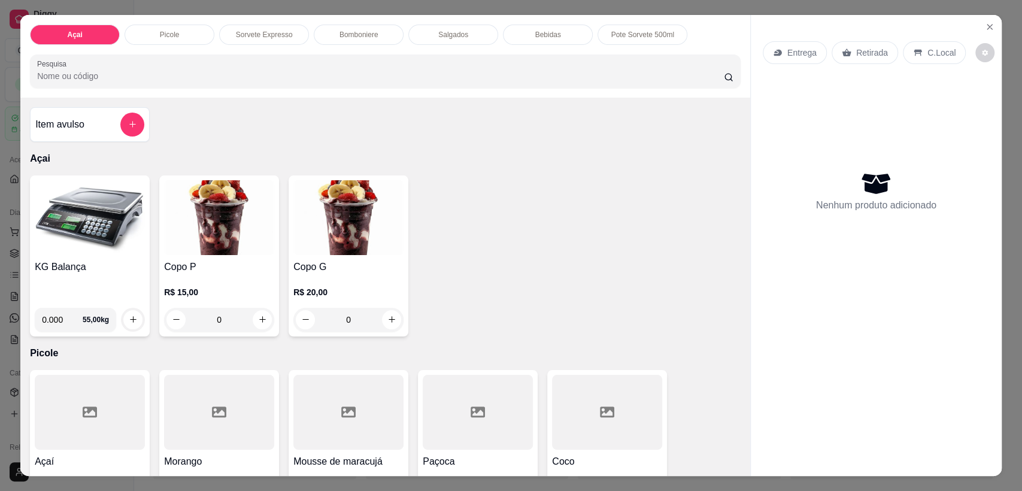
drag, startPoint x: 7, startPoint y: 245, endPoint x: 16, endPoint y: 246, distance: 9.0
click at [10, 245] on div "Açai Picole Sorvete Expresso Bomboniere Salgados Bebidas Pote Sorvete 500ml Pes…" at bounding box center [511, 245] width 1022 height 491
click at [20, 246] on div "Item avulso Açai KG Balança 0.000 55,00 kg Copo P R$ 15,00 0 Copo G R$ 20,00 0 …" at bounding box center [385, 287] width 730 height 379
click at [994, 26] on button "Close" at bounding box center [989, 26] width 19 height 19
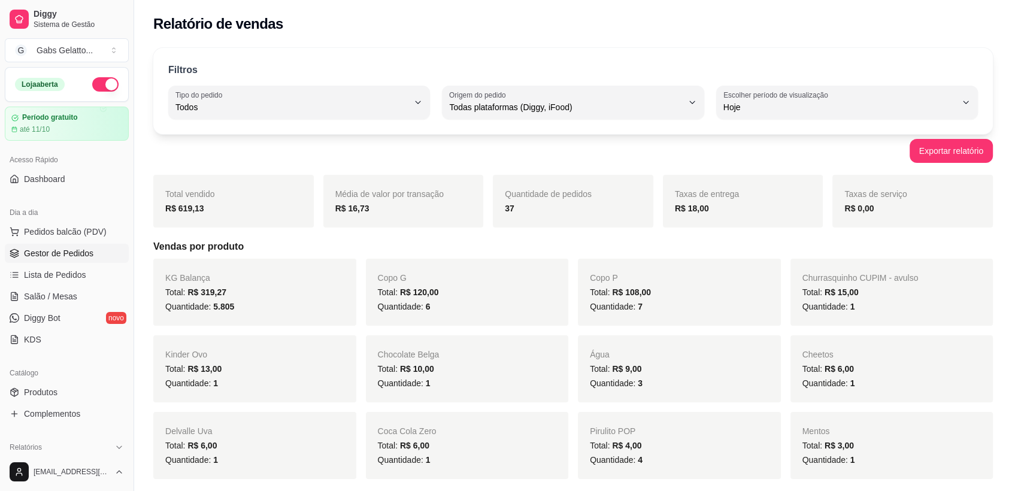
click at [83, 255] on span "Gestor de Pedidos" at bounding box center [58, 253] width 69 height 12
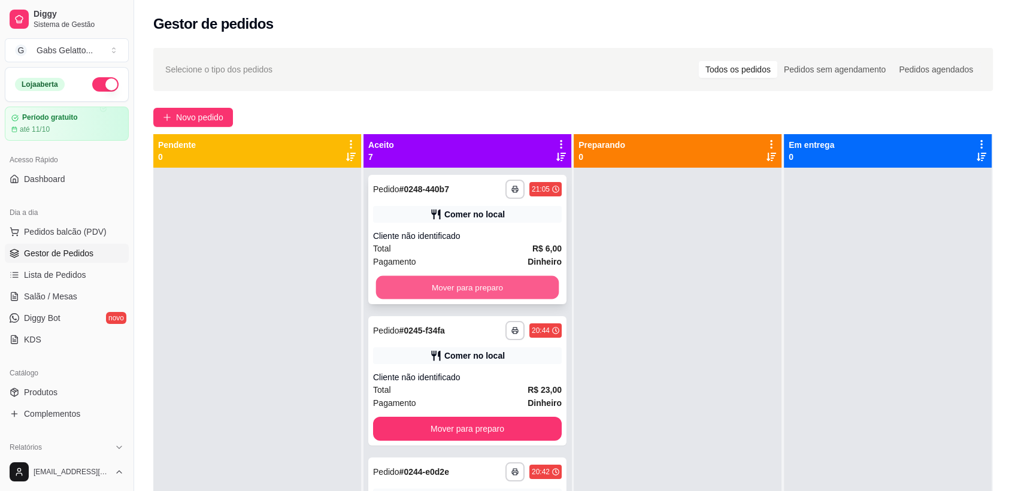
click at [433, 283] on button "Mover para preparo" at bounding box center [467, 287] width 183 height 23
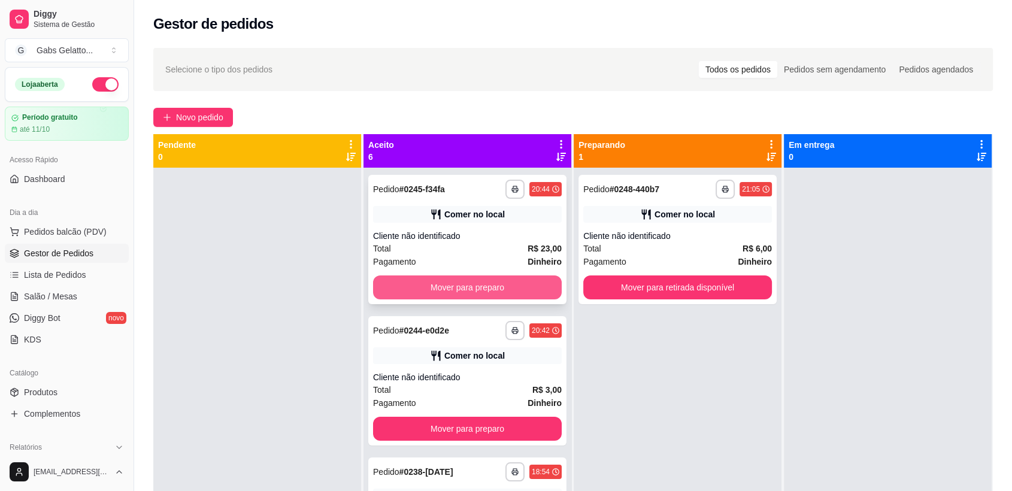
click at [434, 282] on button "Mover para preparo" at bounding box center [467, 288] width 189 height 24
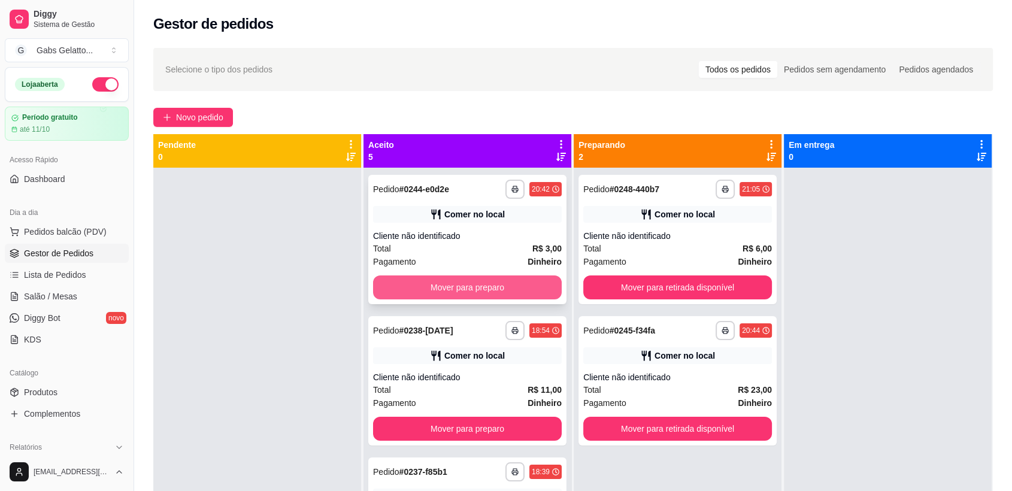
click at [436, 281] on button "Mover para preparo" at bounding box center [467, 288] width 189 height 24
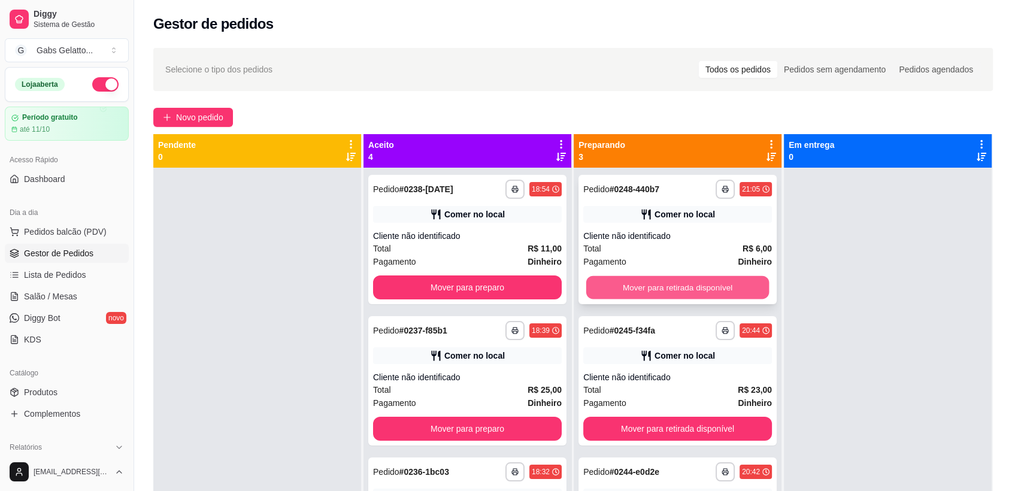
click at [603, 289] on button "Mover para retirada disponível" at bounding box center [677, 287] width 183 height 23
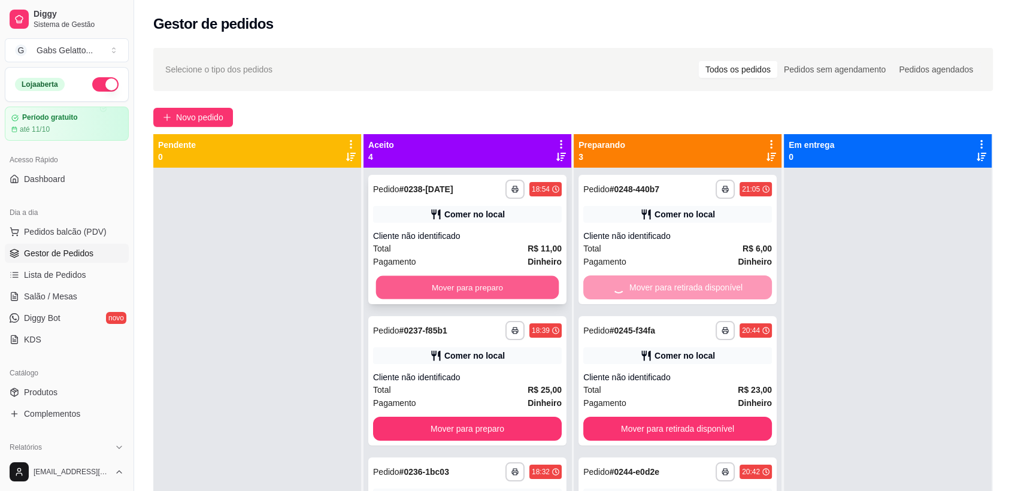
click at [513, 289] on button "Mover para preparo" at bounding box center [467, 287] width 183 height 23
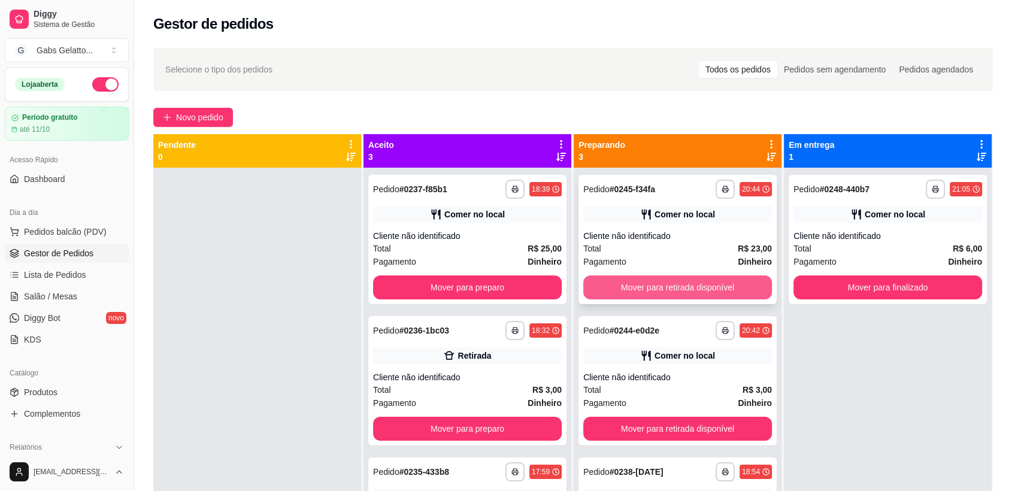
click at [618, 293] on button "Mover para retirada disponível" at bounding box center [677, 288] width 189 height 24
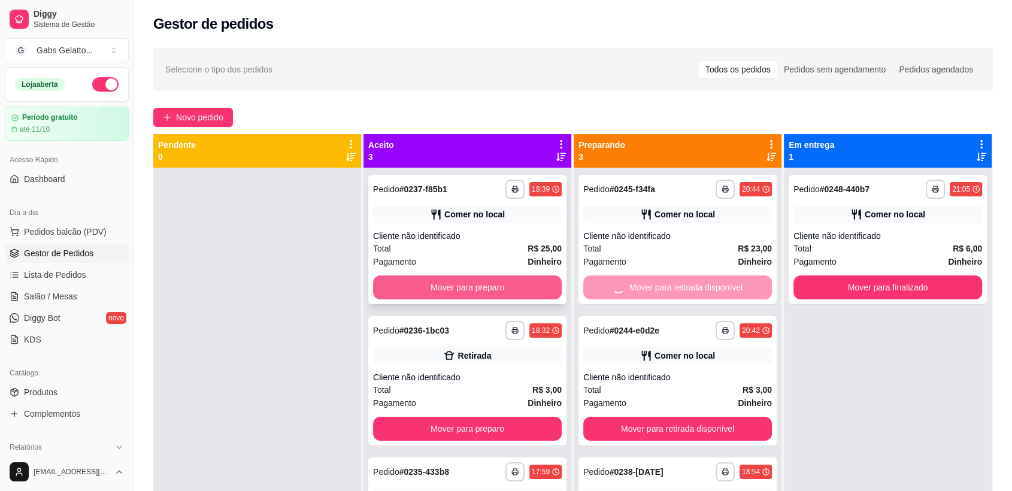
click at [516, 292] on button "Mover para preparo" at bounding box center [467, 288] width 189 height 24
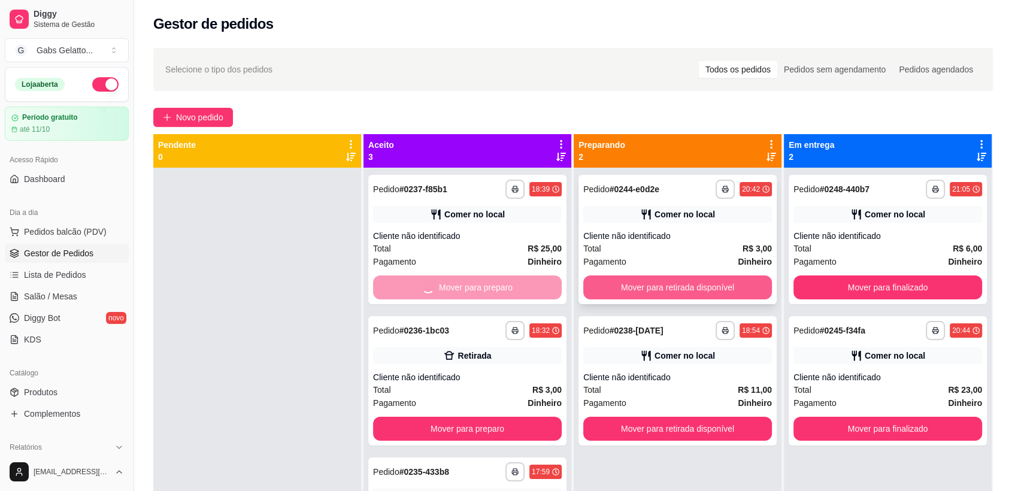
click at [616, 289] on button "Mover para retirada disponível" at bounding box center [677, 288] width 189 height 24
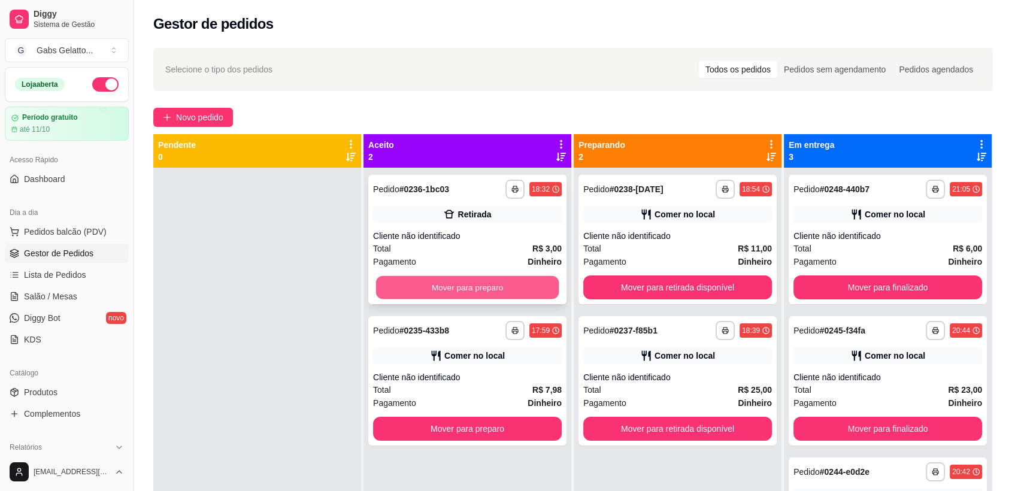
click at [523, 287] on button "Mover para preparo" at bounding box center [467, 287] width 183 height 23
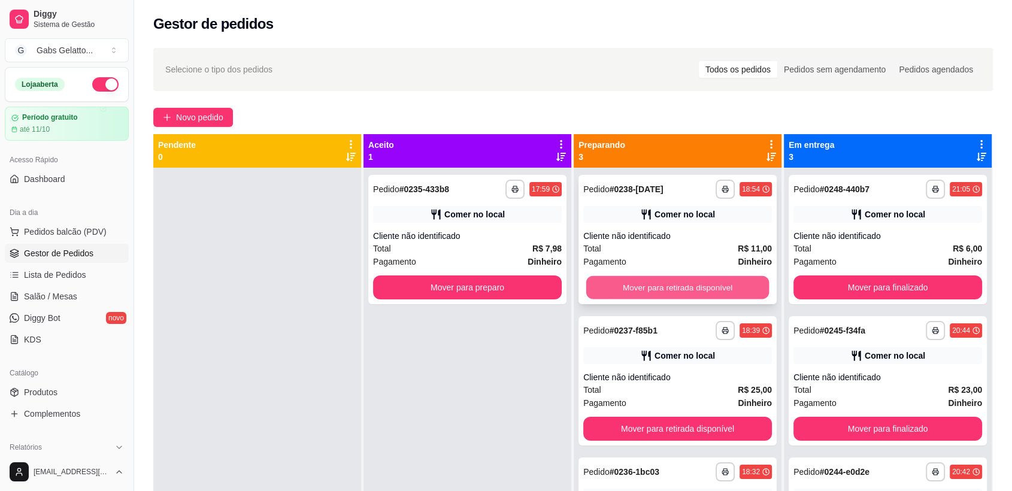
click at [624, 281] on button "Mover para retirada disponível" at bounding box center [677, 287] width 183 height 23
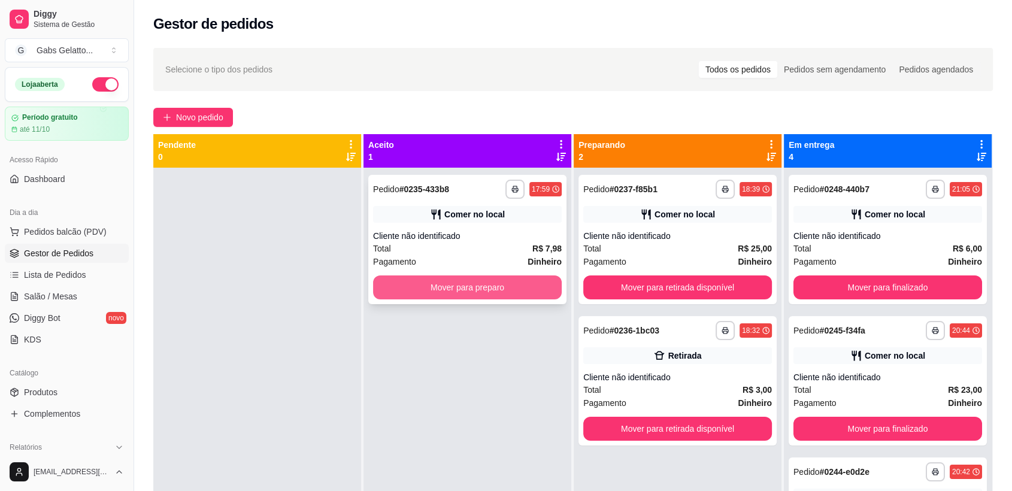
click at [523, 278] on button "Mover para preparo" at bounding box center [467, 288] width 189 height 24
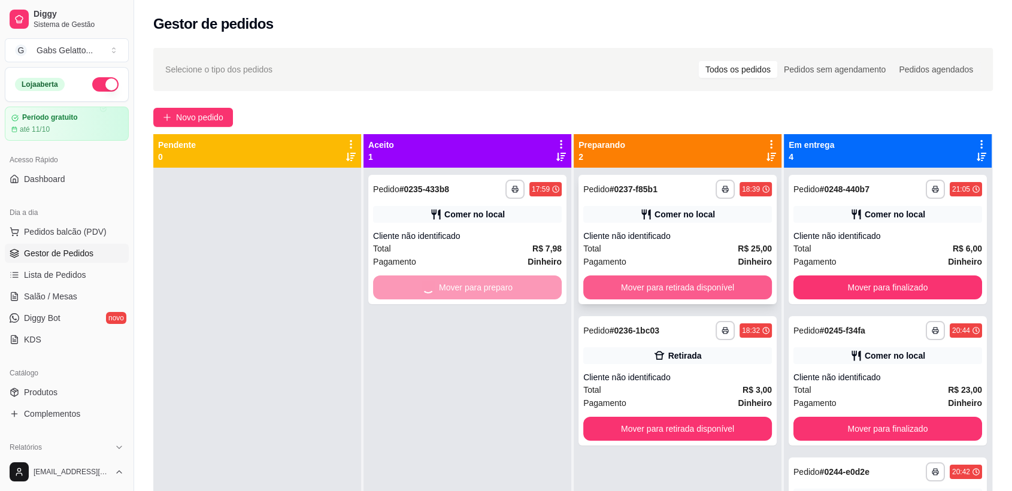
click at [623, 280] on button "Mover para retirada disponível" at bounding box center [677, 288] width 189 height 24
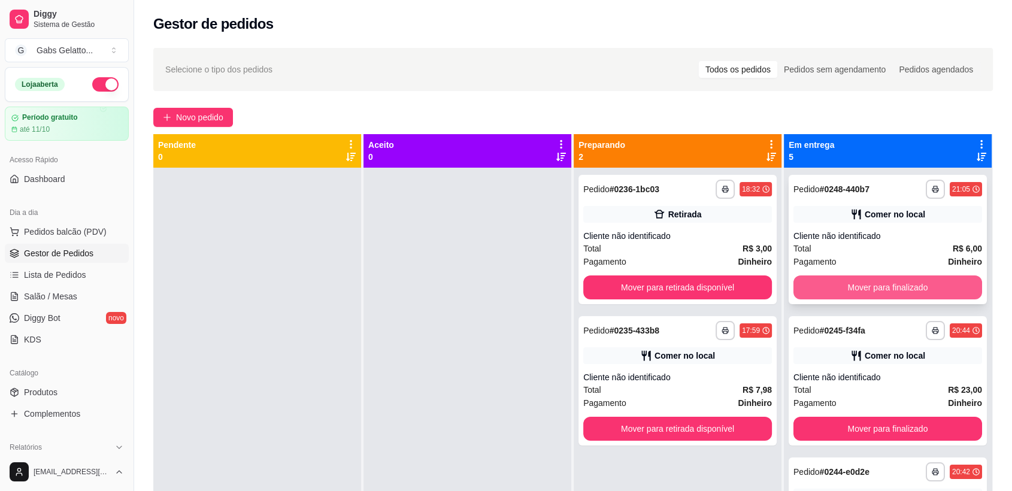
click at [820, 282] on button "Mover para finalizado" at bounding box center [888, 288] width 189 height 24
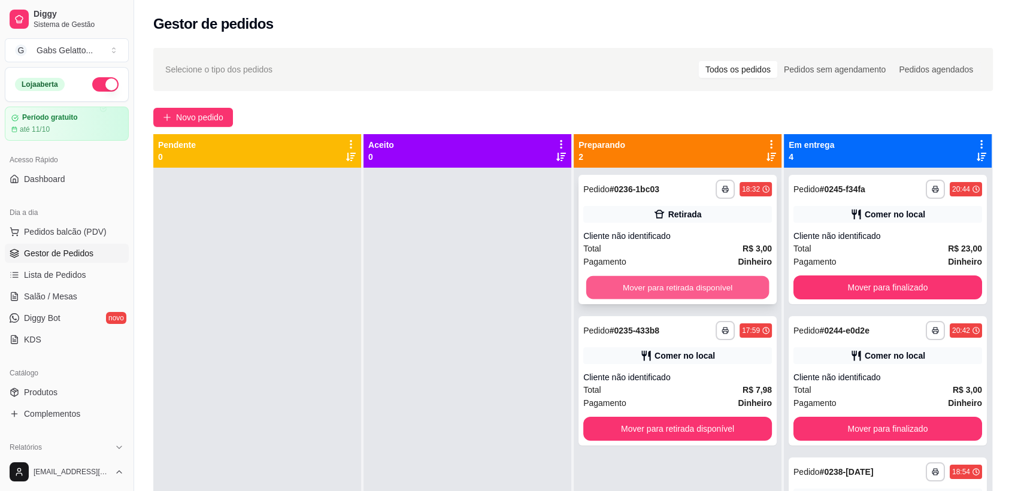
click at [755, 286] on button "Mover para retirada disponível" at bounding box center [677, 287] width 183 height 23
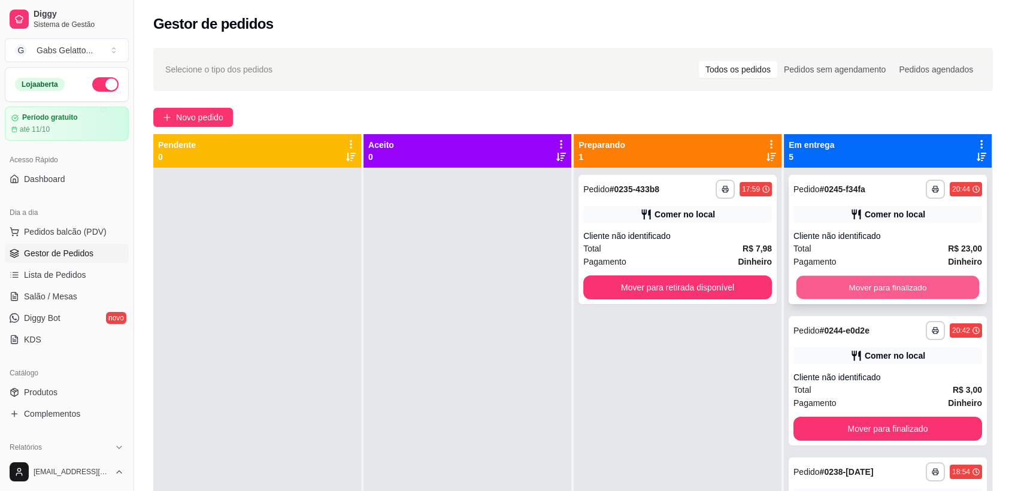
click at [824, 286] on button "Mover para finalizado" at bounding box center [888, 287] width 183 height 23
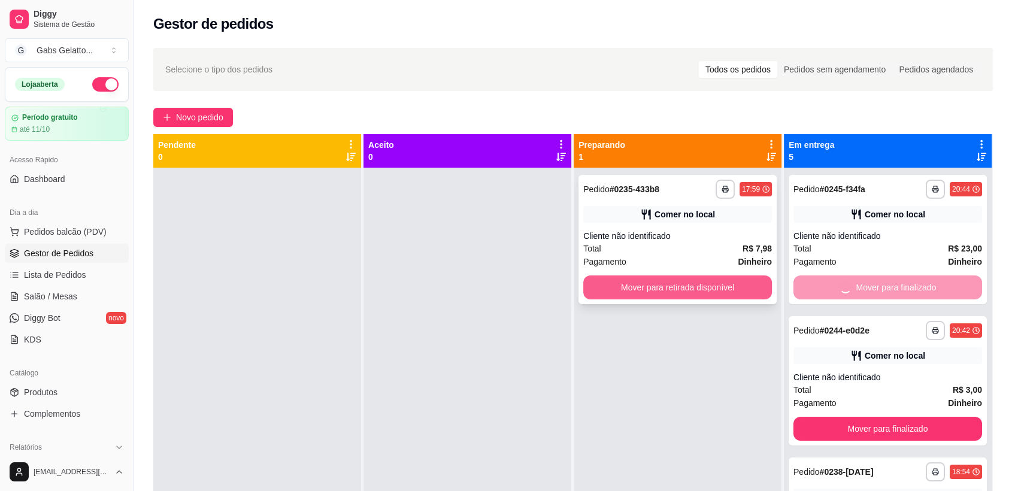
click at [731, 283] on button "Mover para retirada disponível" at bounding box center [677, 288] width 189 height 24
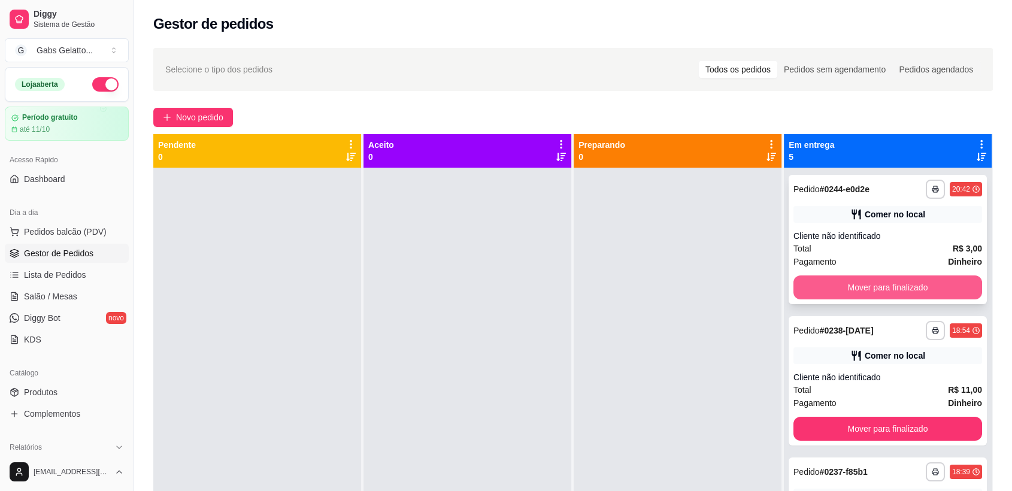
click at [800, 288] on button "Mover para finalizado" at bounding box center [888, 288] width 189 height 24
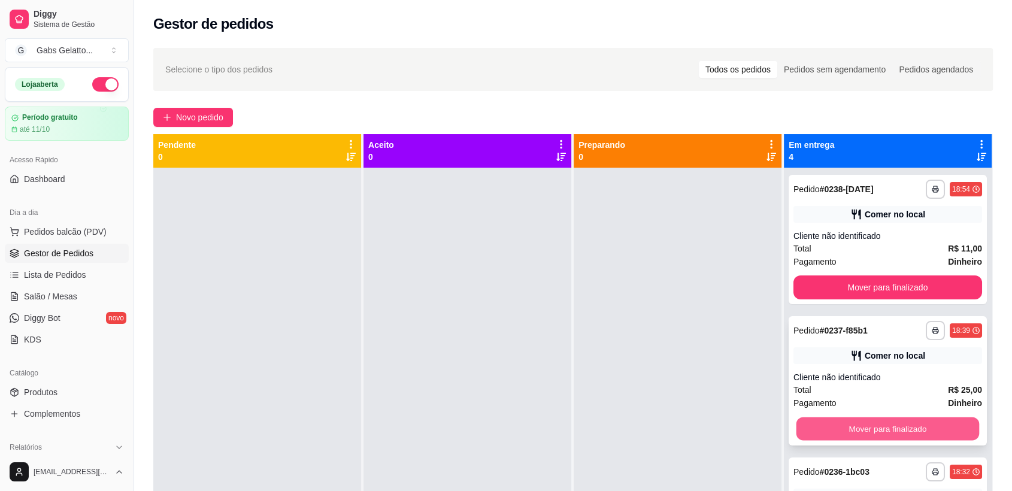
click at [802, 418] on button "Mover para finalizado" at bounding box center [888, 428] width 183 height 23
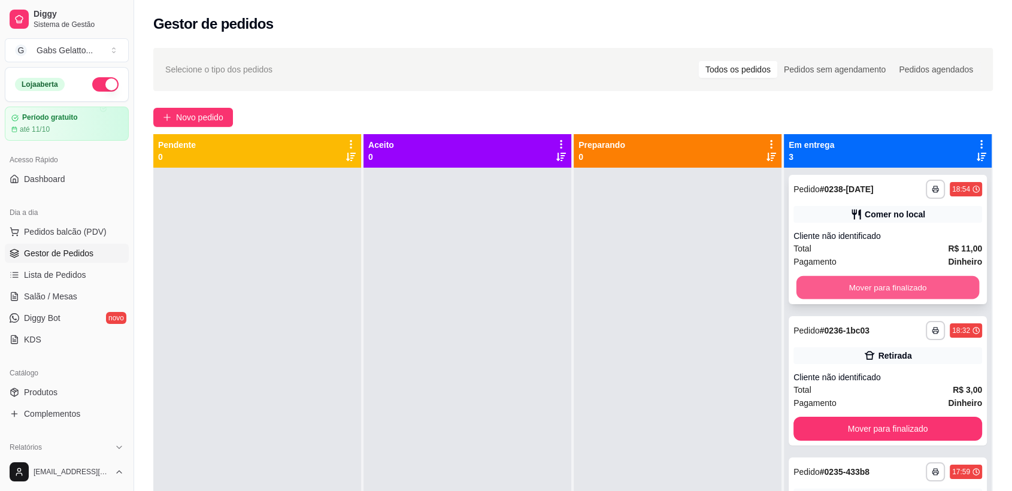
click at [850, 288] on button "Mover para finalizado" at bounding box center [888, 287] width 183 height 23
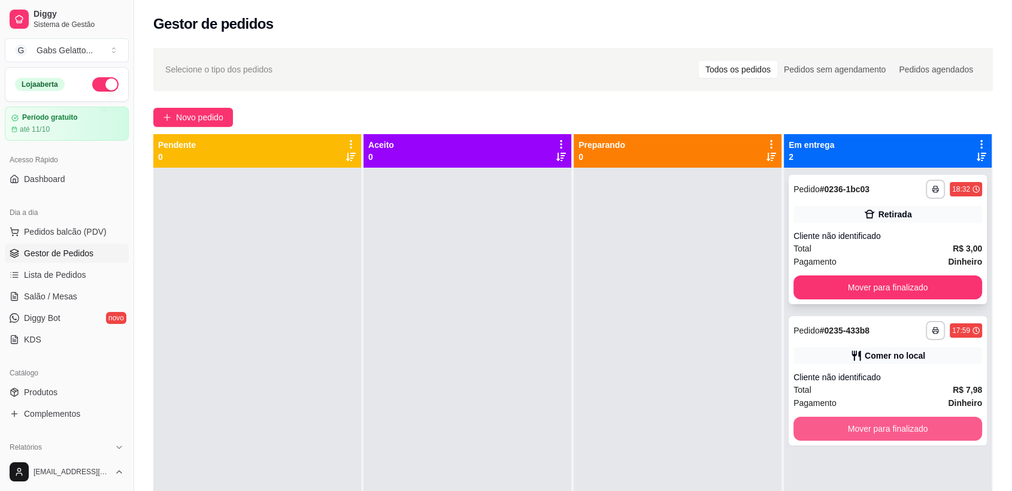
click at [831, 431] on button "Mover para finalizado" at bounding box center [888, 429] width 189 height 24
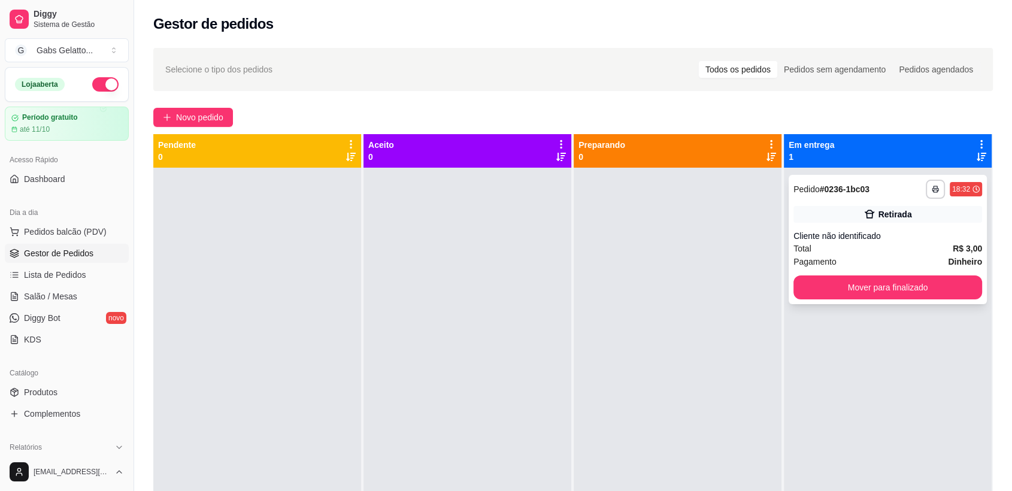
drag, startPoint x: 858, startPoint y: 273, endPoint x: 859, endPoint y: 280, distance: 7.8
click at [859, 280] on div "**********" at bounding box center [888, 239] width 198 height 129
click at [859, 292] on button "Mover para finalizado" at bounding box center [888, 288] width 189 height 24
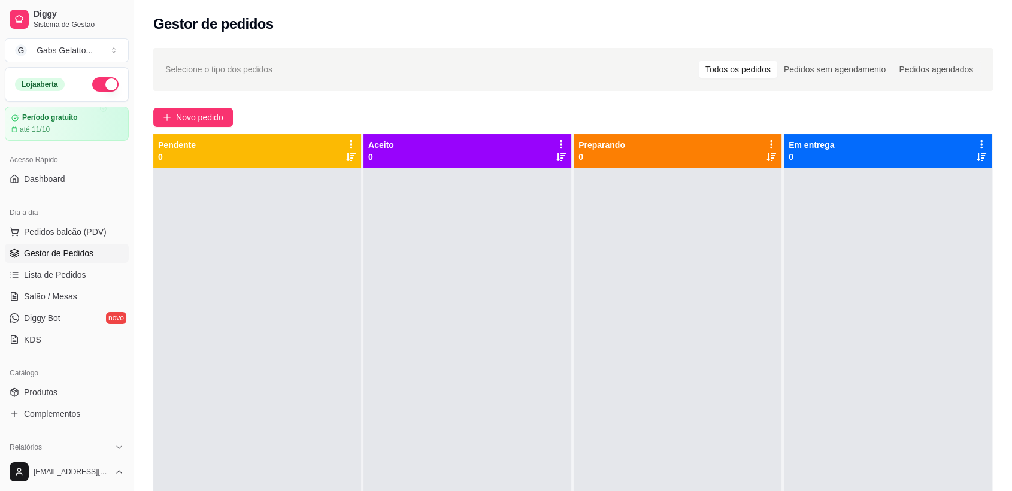
click at [427, 367] on div at bounding box center [468, 413] width 208 height 491
